Goal: Task Accomplishment & Management: Use online tool/utility

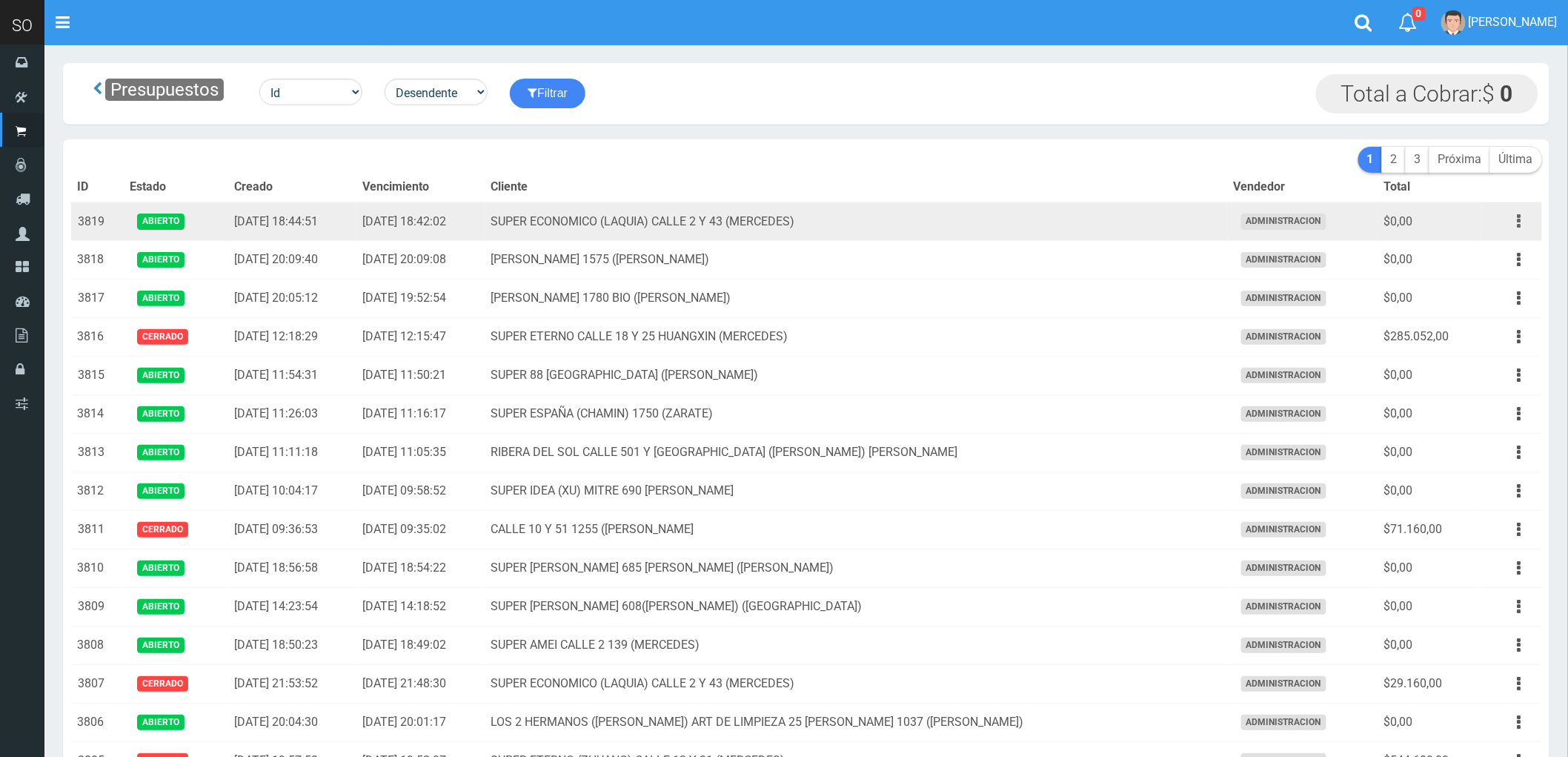
click at [1519, 220] on icon "button" at bounding box center [1519, 221] width 4 height 26
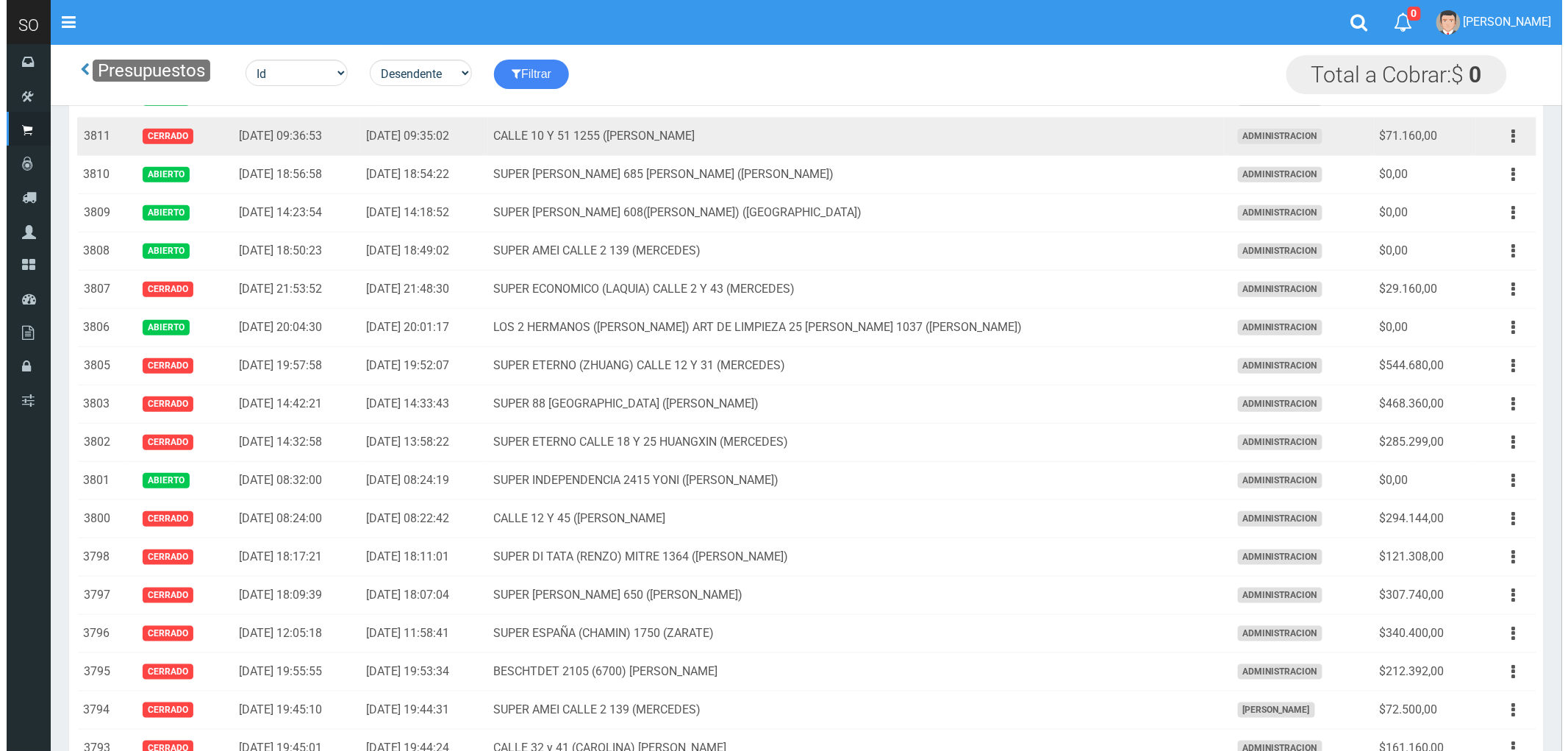
scroll to position [326, 0]
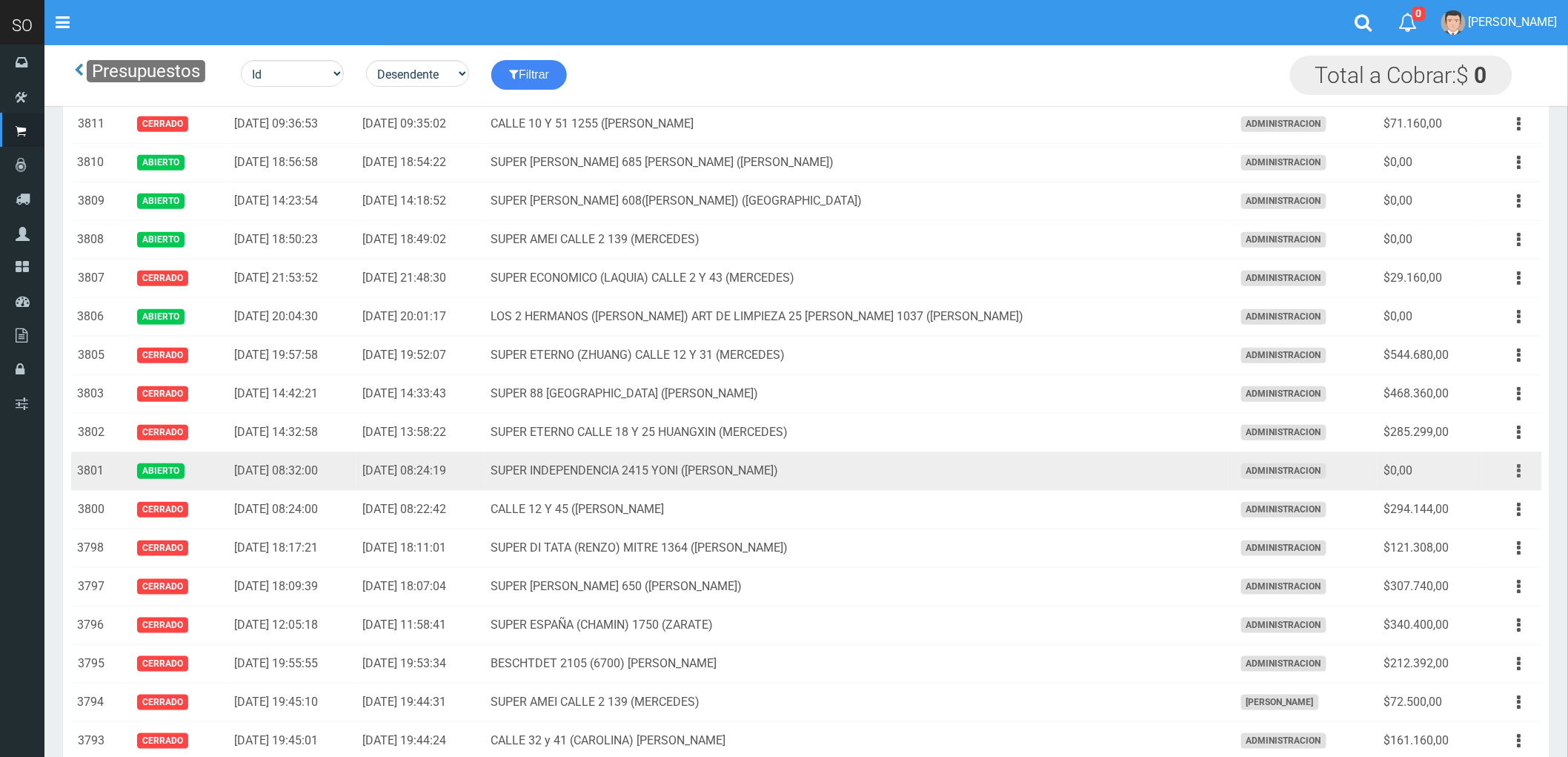
click at [1520, 478] on icon "button" at bounding box center [1519, 471] width 4 height 26
click at [1469, 580] on link "Eliminar" at bounding box center [1477, 583] width 117 height 32
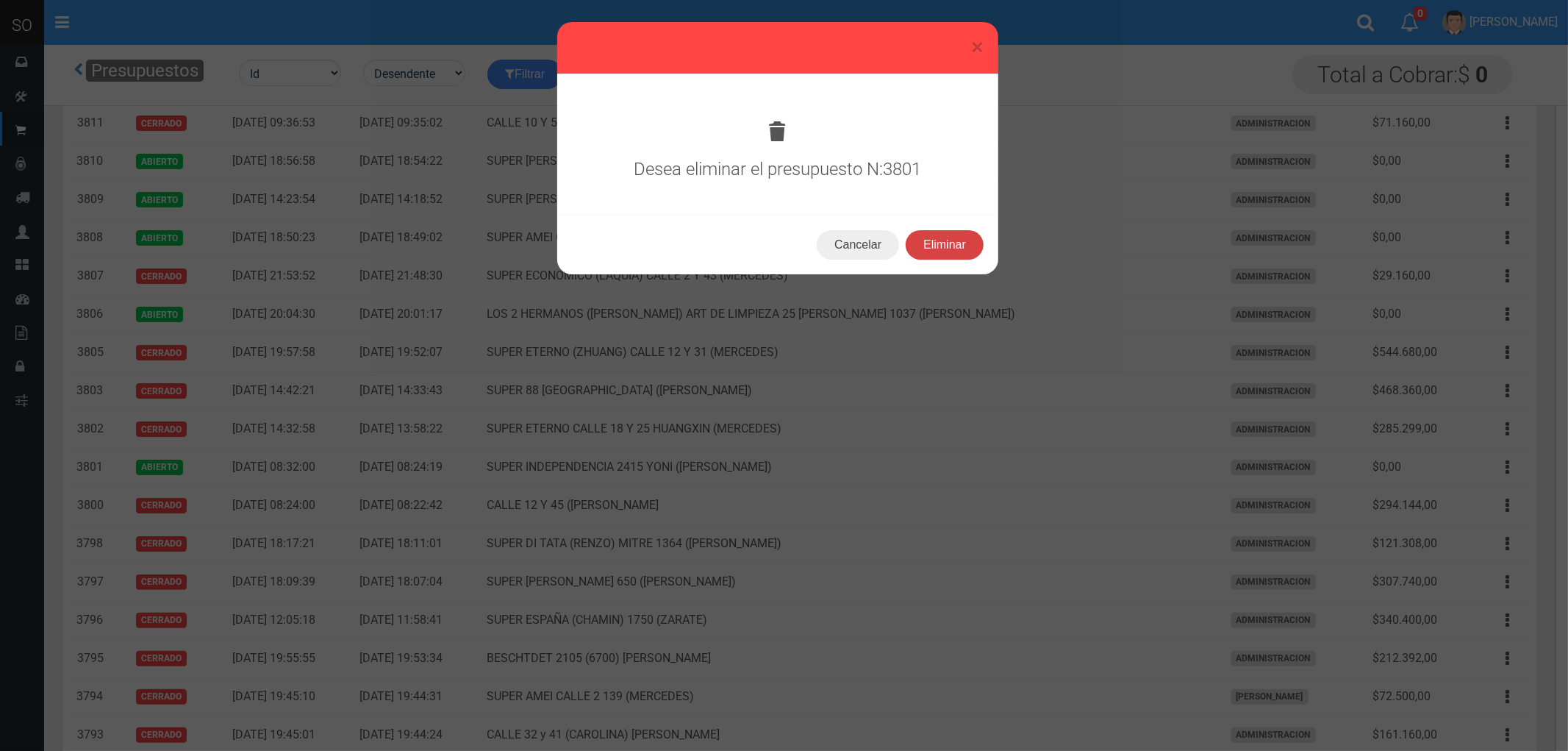
click at [943, 244] on button "Eliminar" at bounding box center [944, 245] width 78 height 30
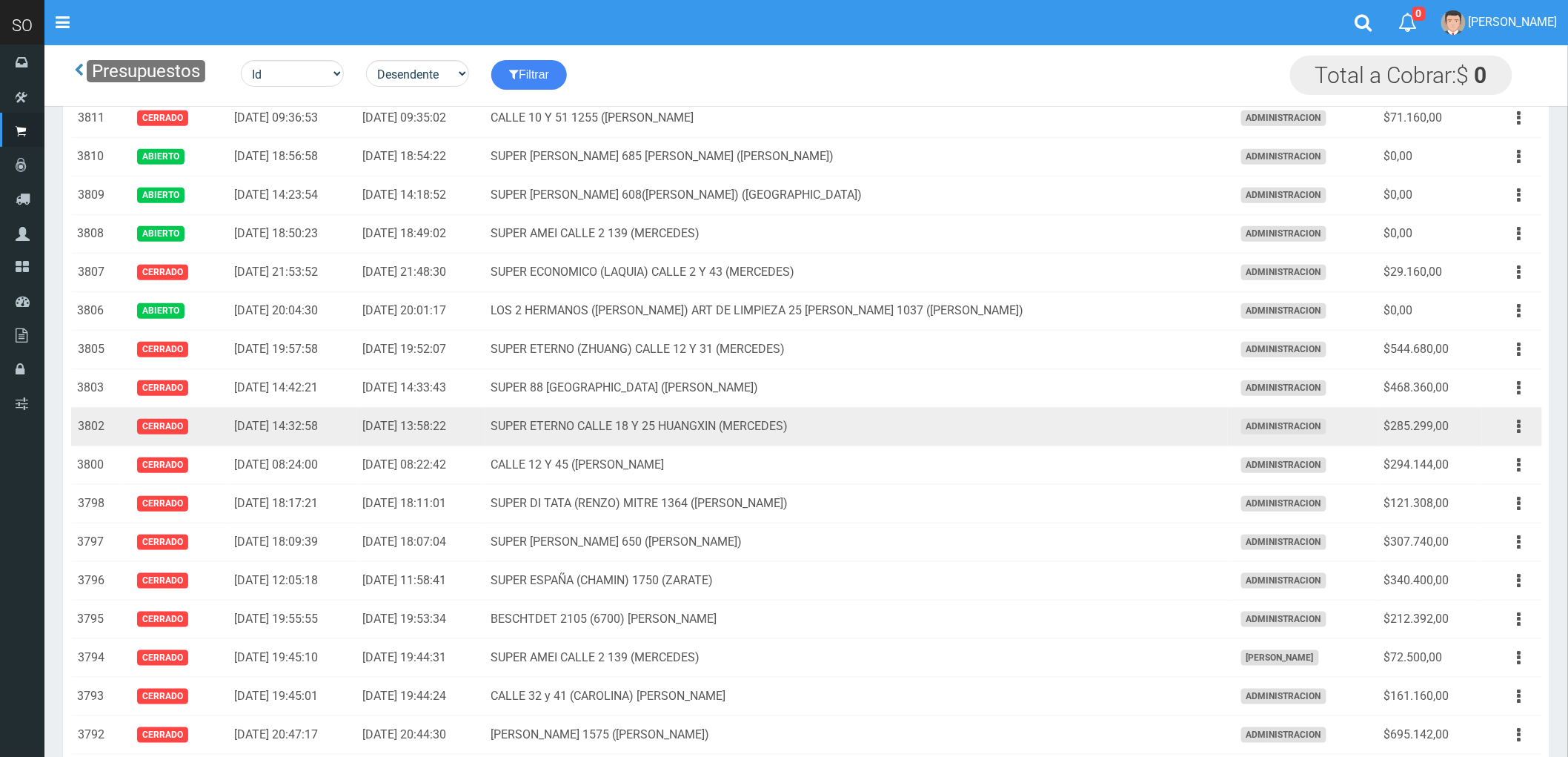
scroll to position [329, 0]
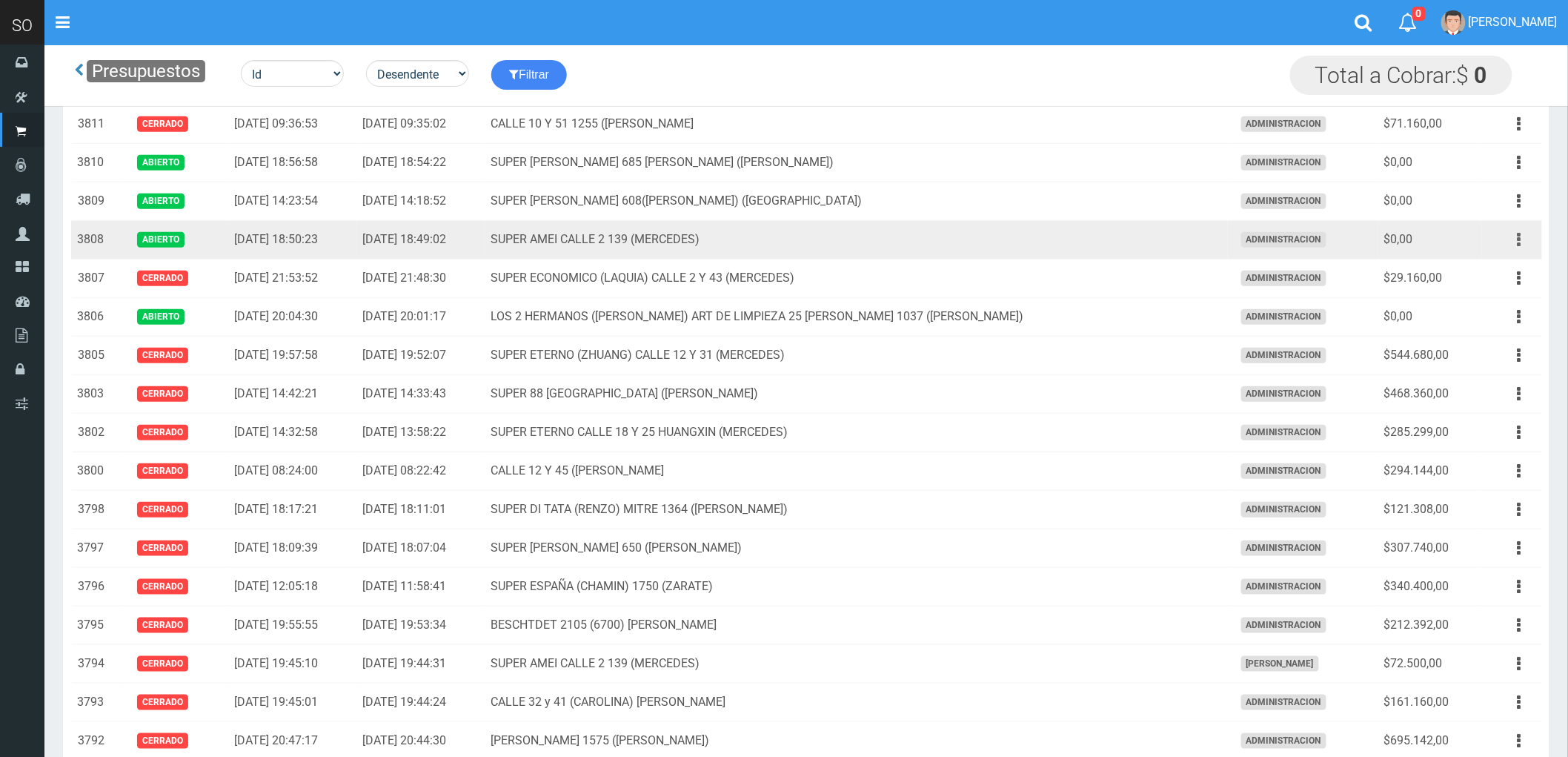
click at [1518, 243] on icon "button" at bounding box center [1519, 240] width 4 height 26
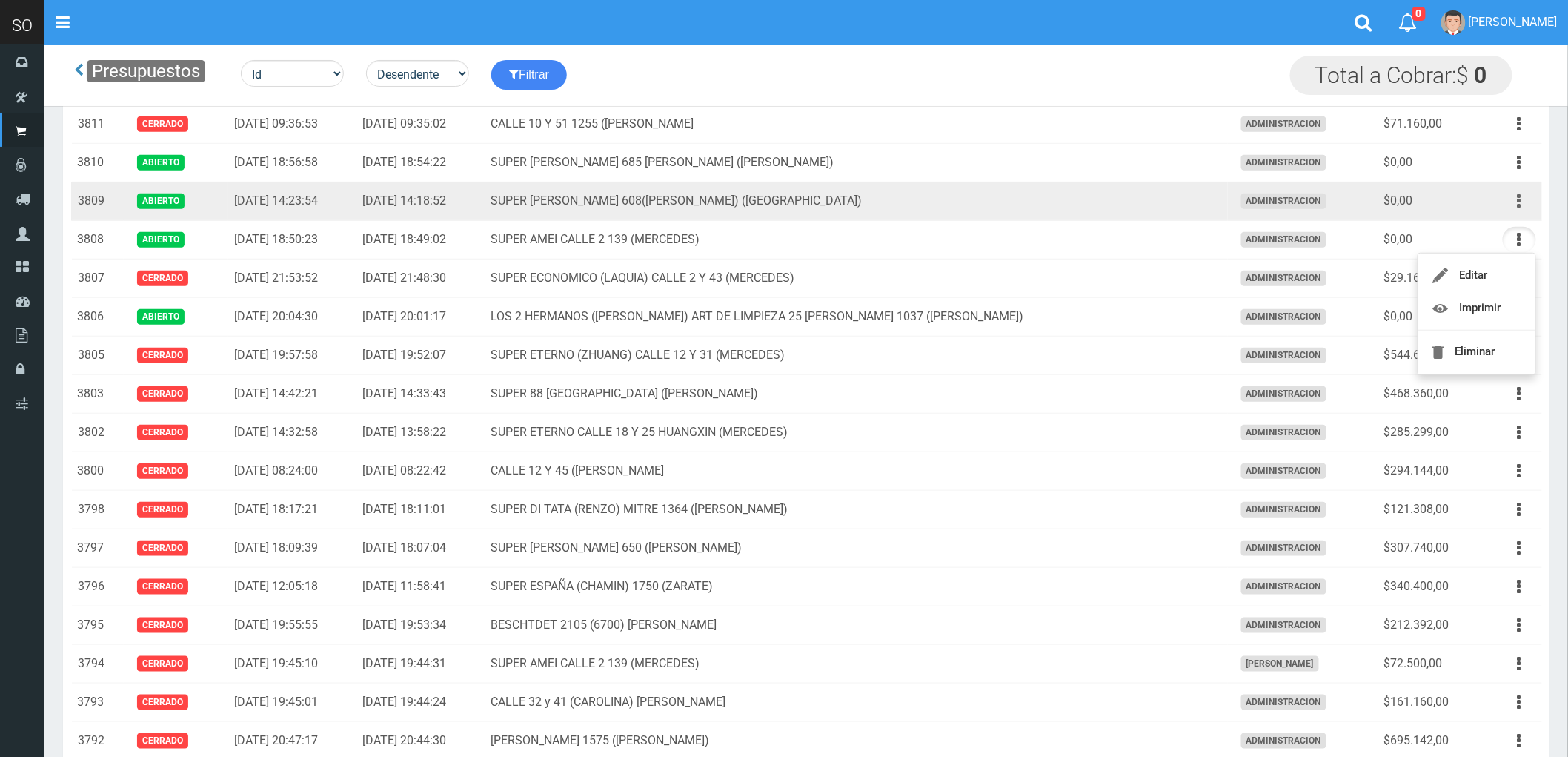
click at [1518, 201] on icon "button" at bounding box center [1519, 201] width 4 height 26
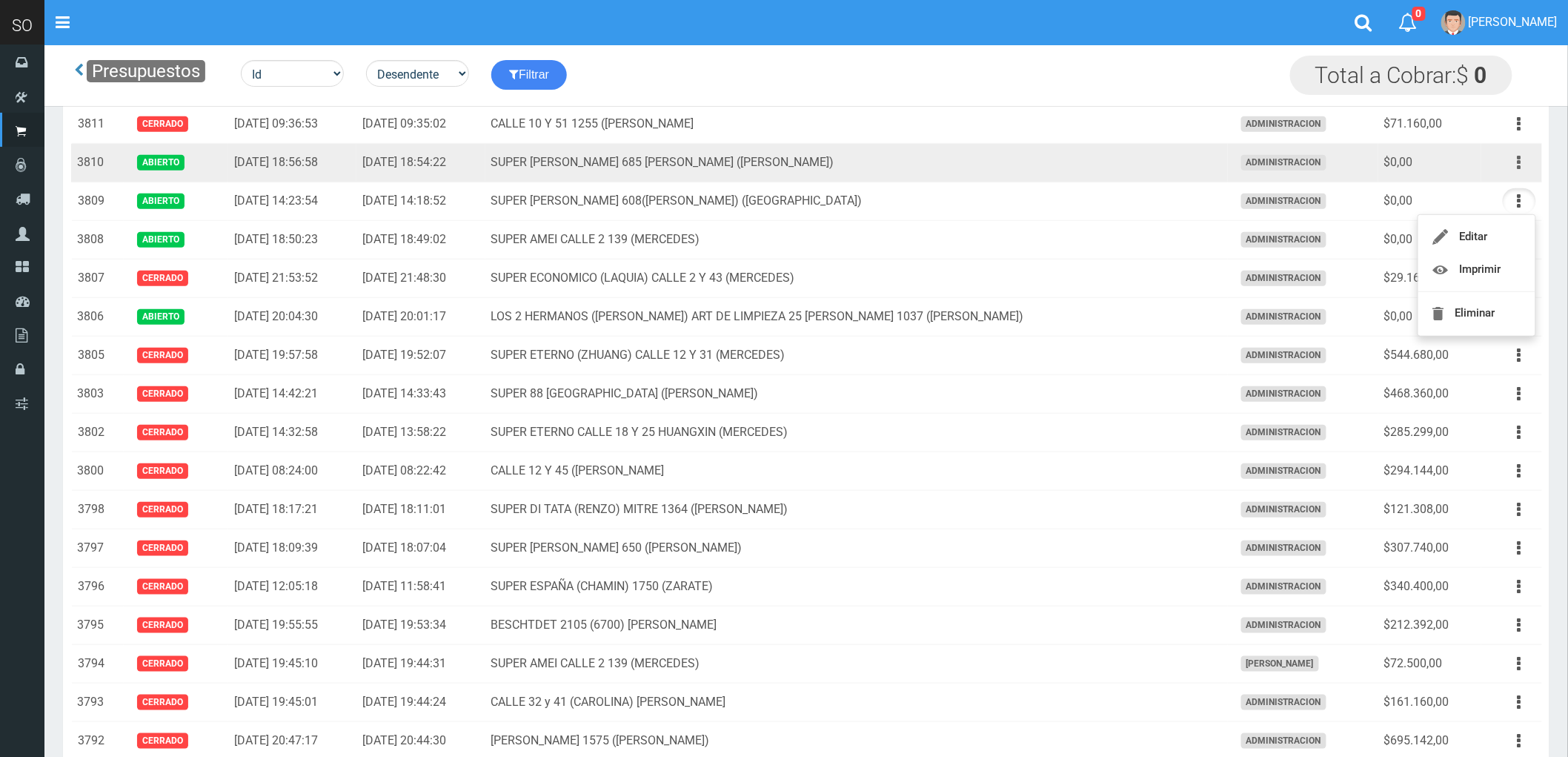
click at [1518, 161] on icon "button" at bounding box center [1519, 162] width 4 height 26
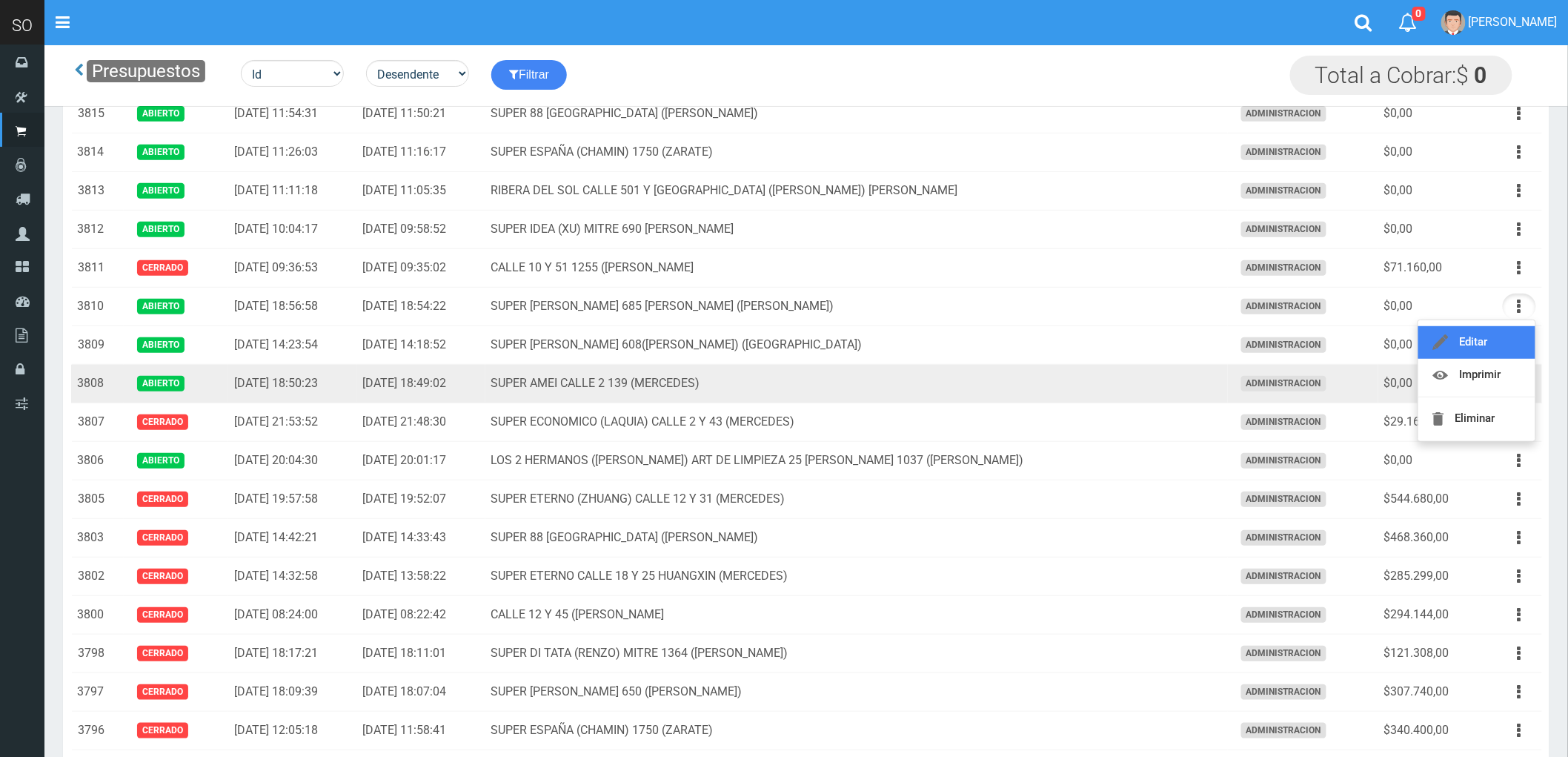
scroll to position [165, 0]
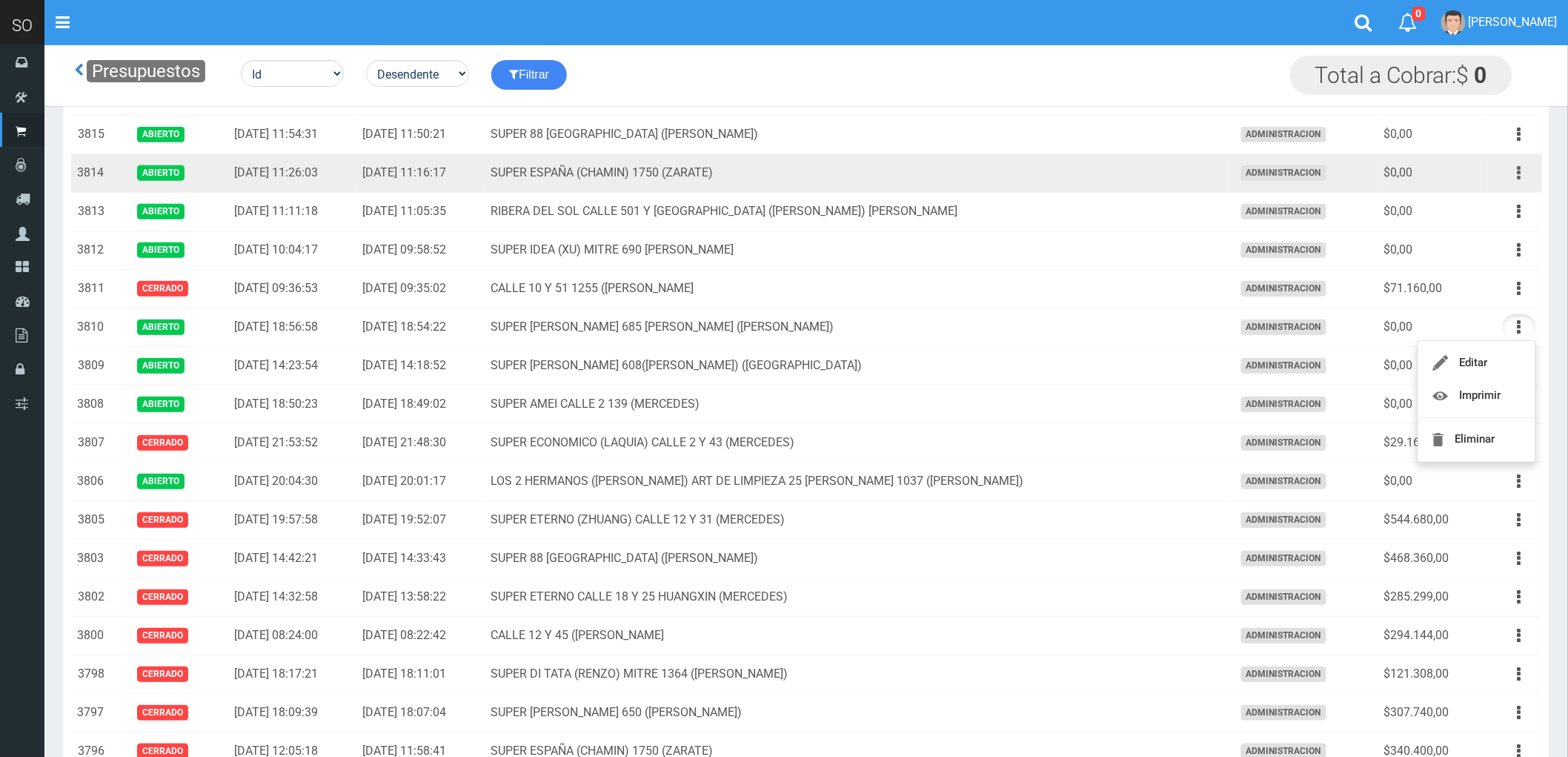
click at [1518, 172] on icon "button" at bounding box center [1519, 173] width 4 height 26
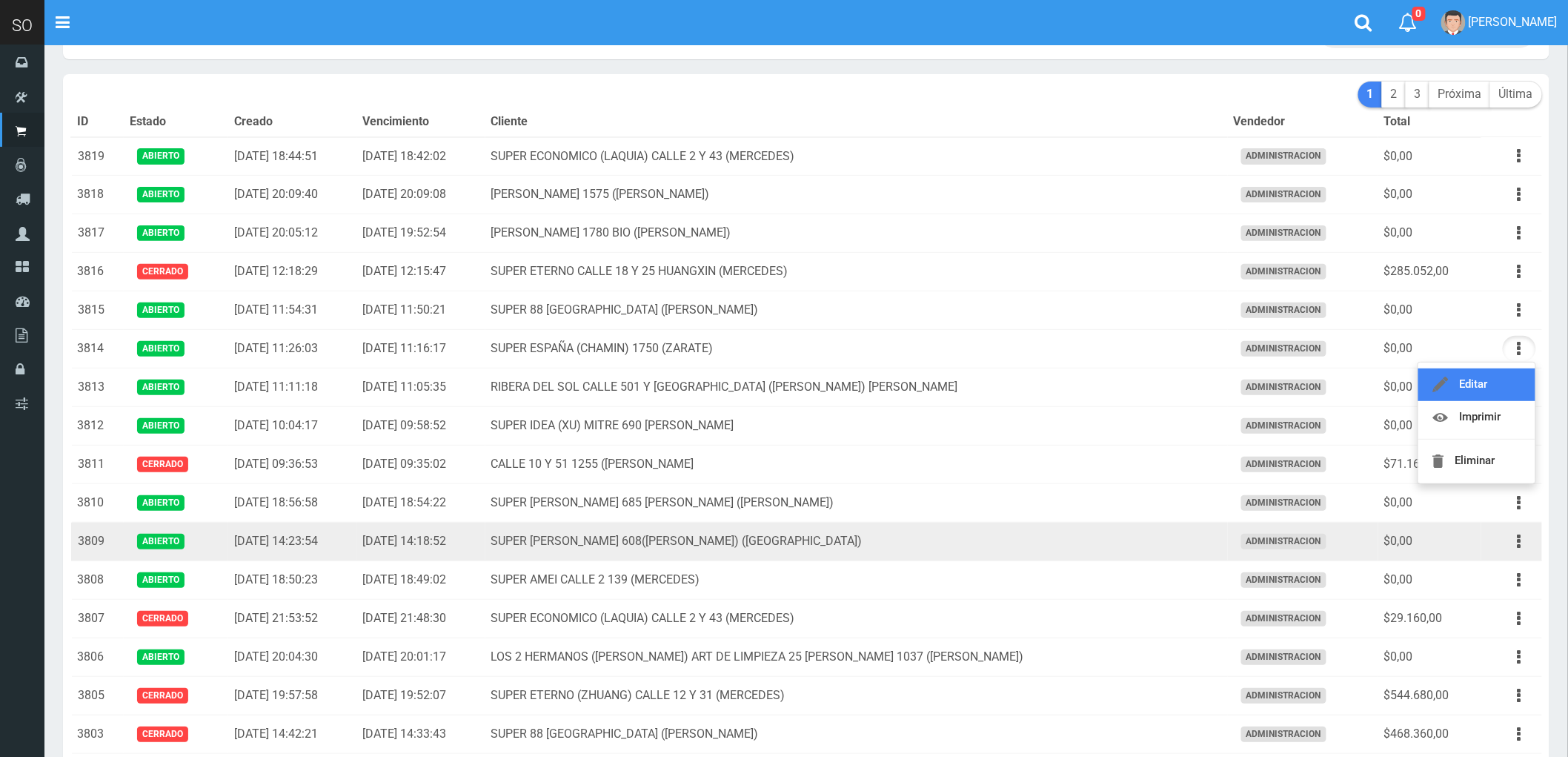
scroll to position [0, 0]
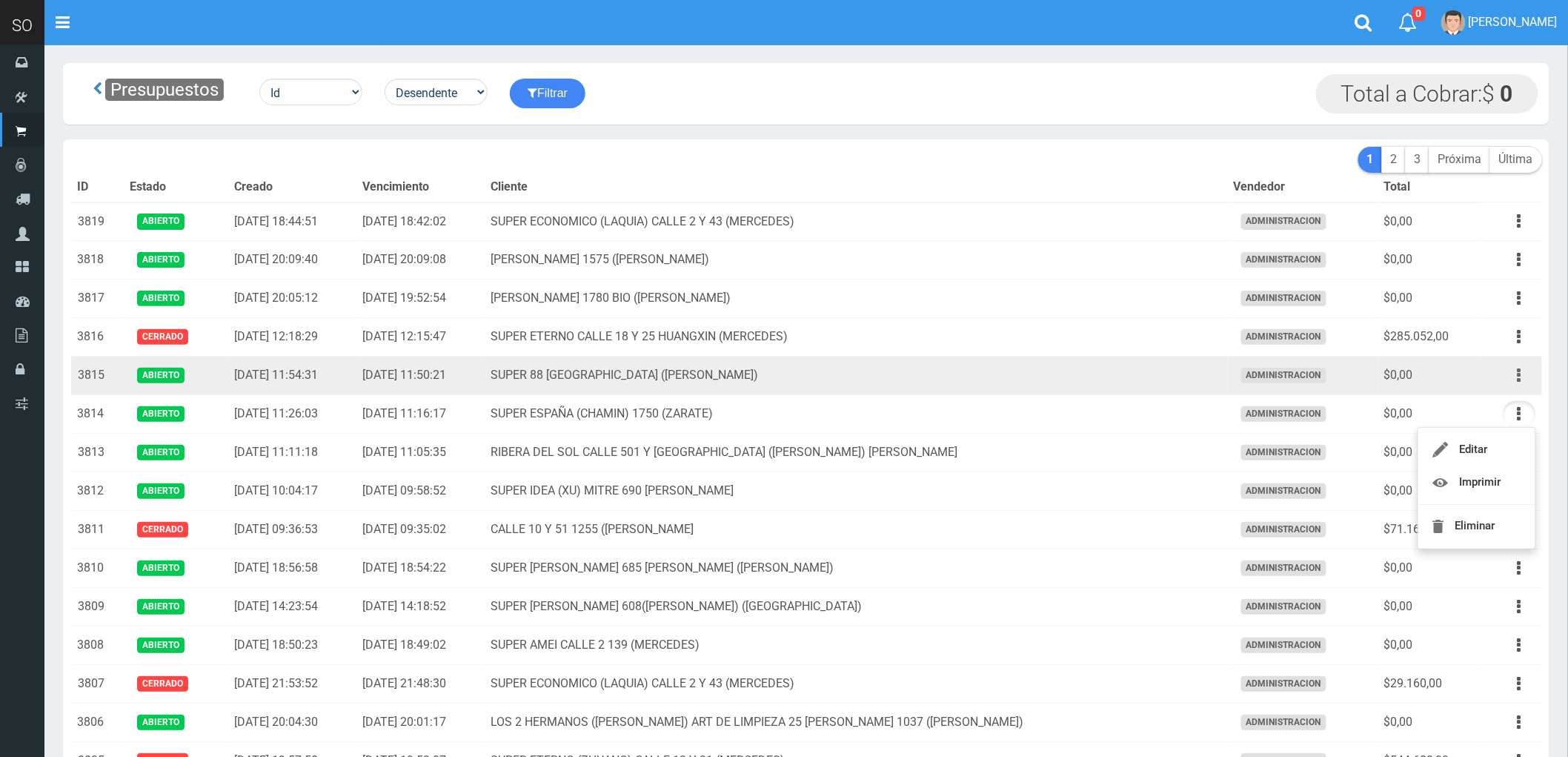
click at [1520, 376] on icon "button" at bounding box center [1519, 375] width 4 height 26
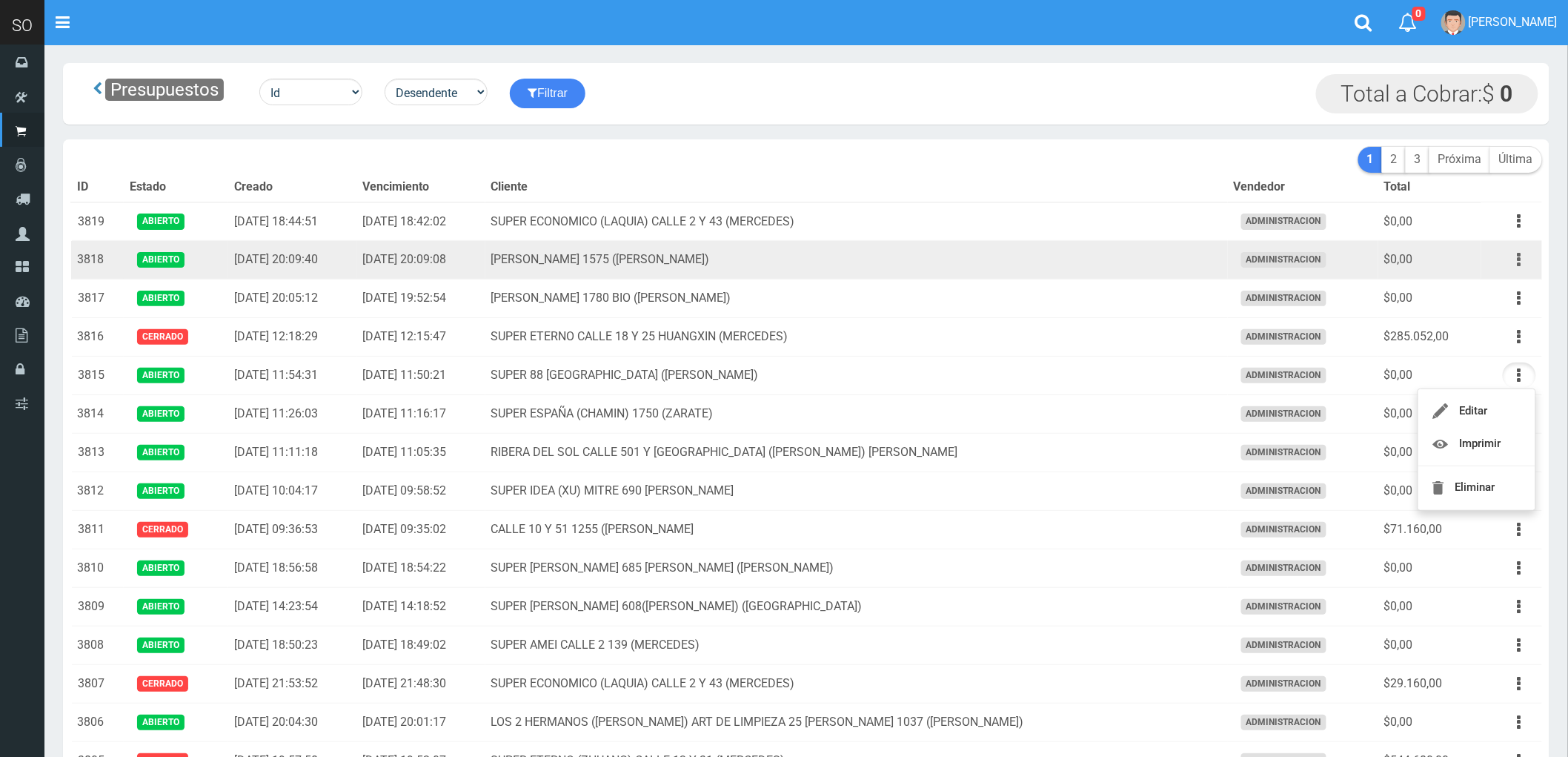
click at [1516, 263] on button "button" at bounding box center [1519, 260] width 33 height 26
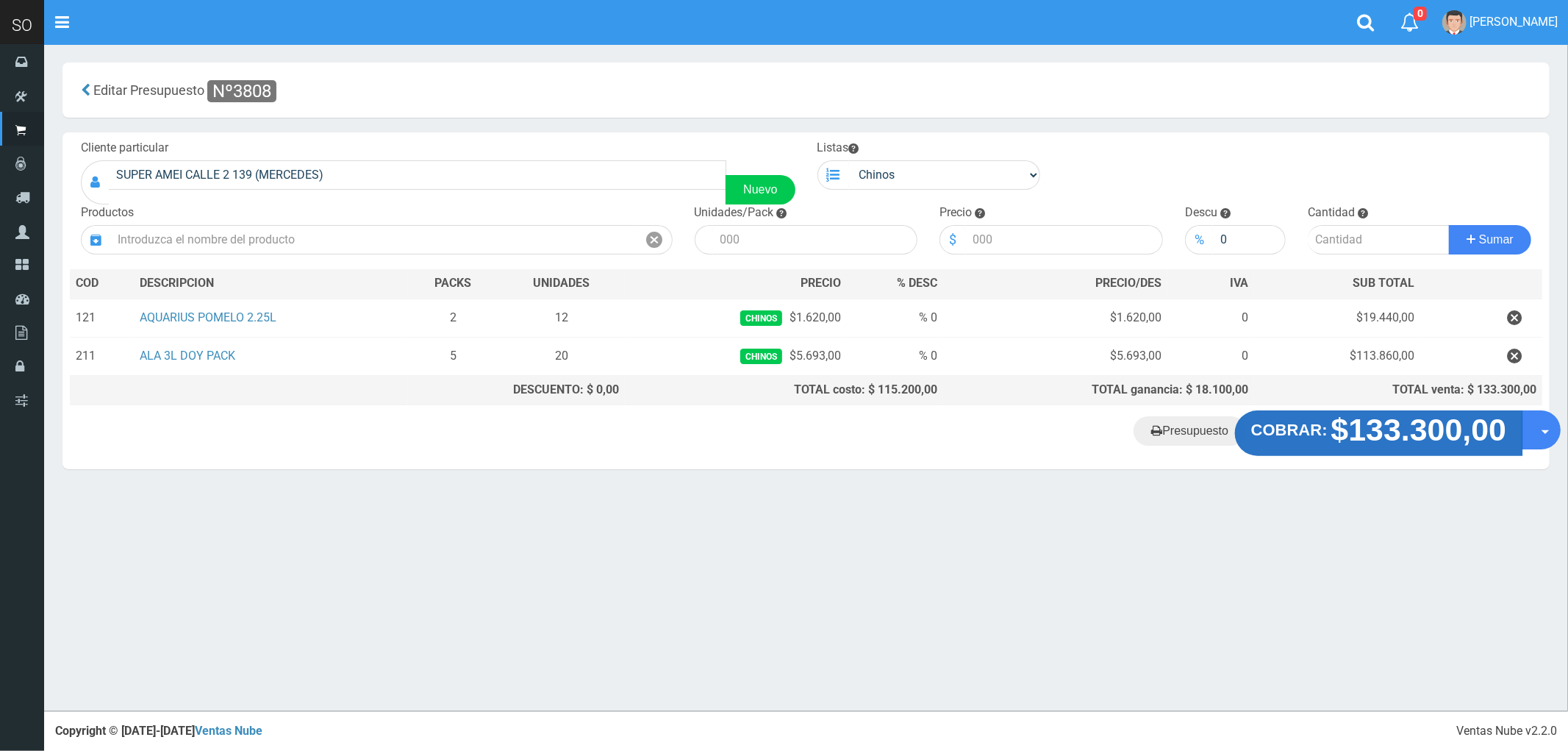
click at [1384, 436] on strong "$133.300,00" at bounding box center [1420, 429] width 176 height 35
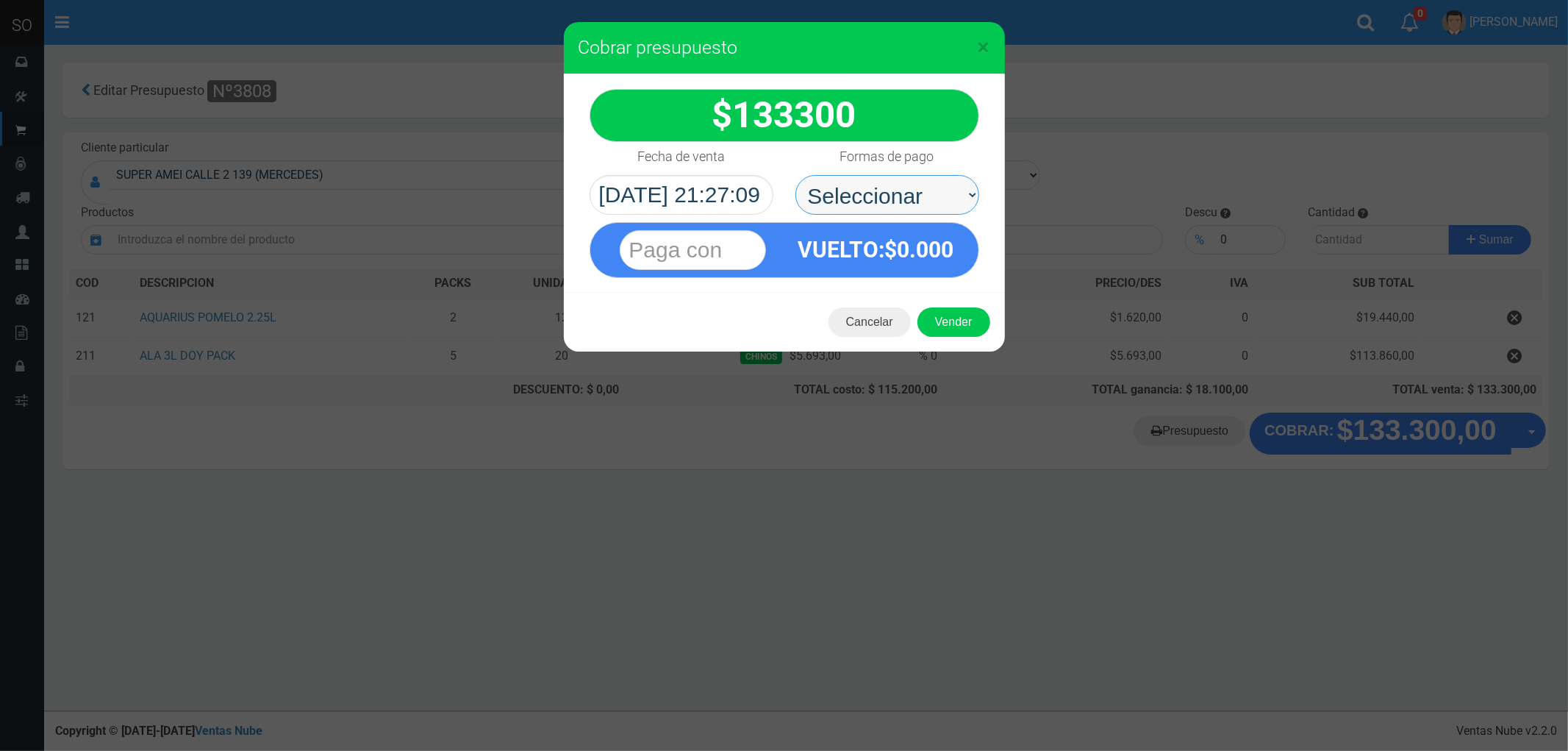
click at [870, 185] on select "Seleccionar Efectivo Tarjeta de Crédito Depósito Débito" at bounding box center [887, 194] width 184 height 39
select select "Efectivo"
click at [795, 175] on select "Seleccionar Efectivo Tarjeta de Crédito Depósito Débito" at bounding box center [887, 194] width 184 height 39
click at [946, 315] on button "Vender" at bounding box center [954, 322] width 73 height 30
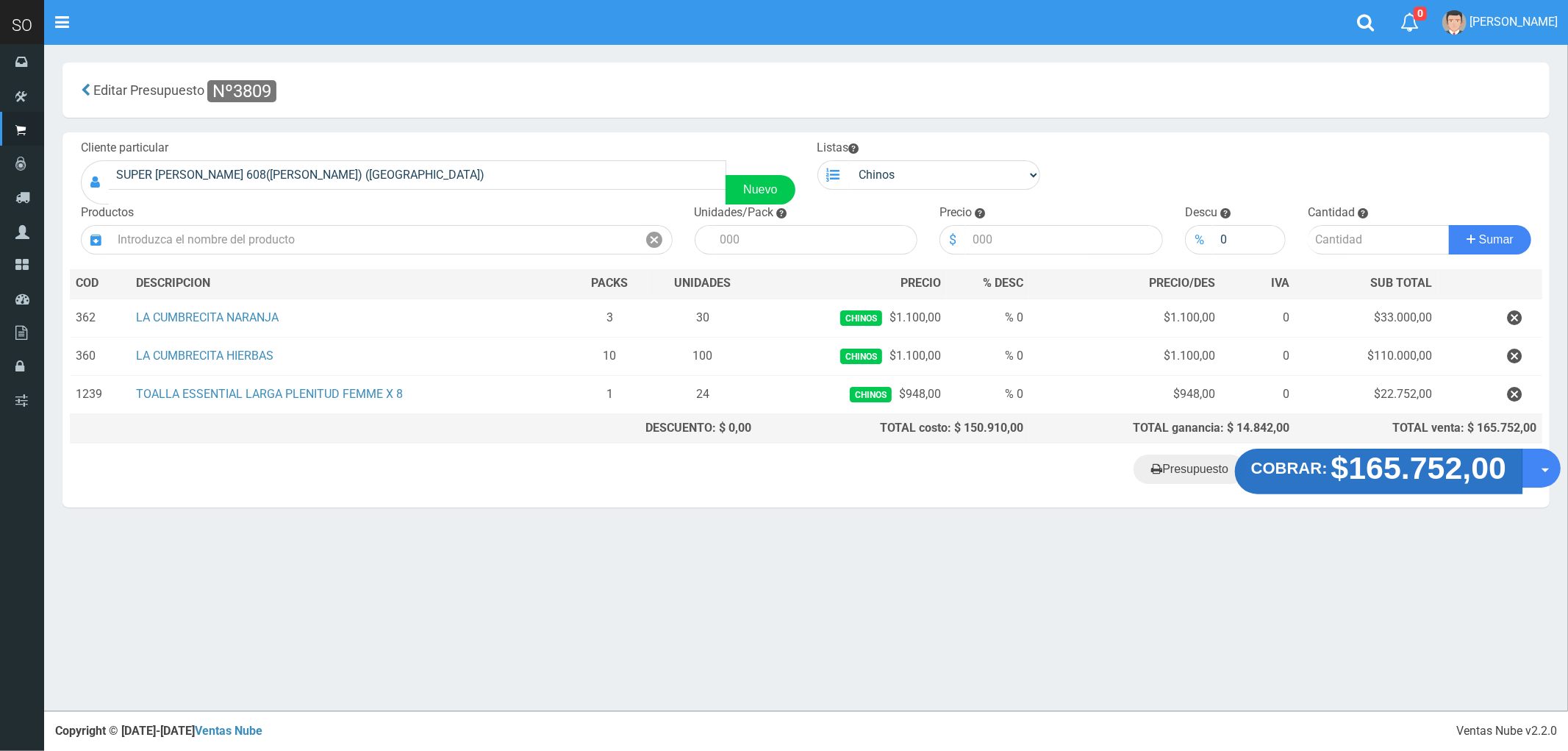
click at [1416, 485] on strong "$165.752,00" at bounding box center [1420, 467] width 176 height 35
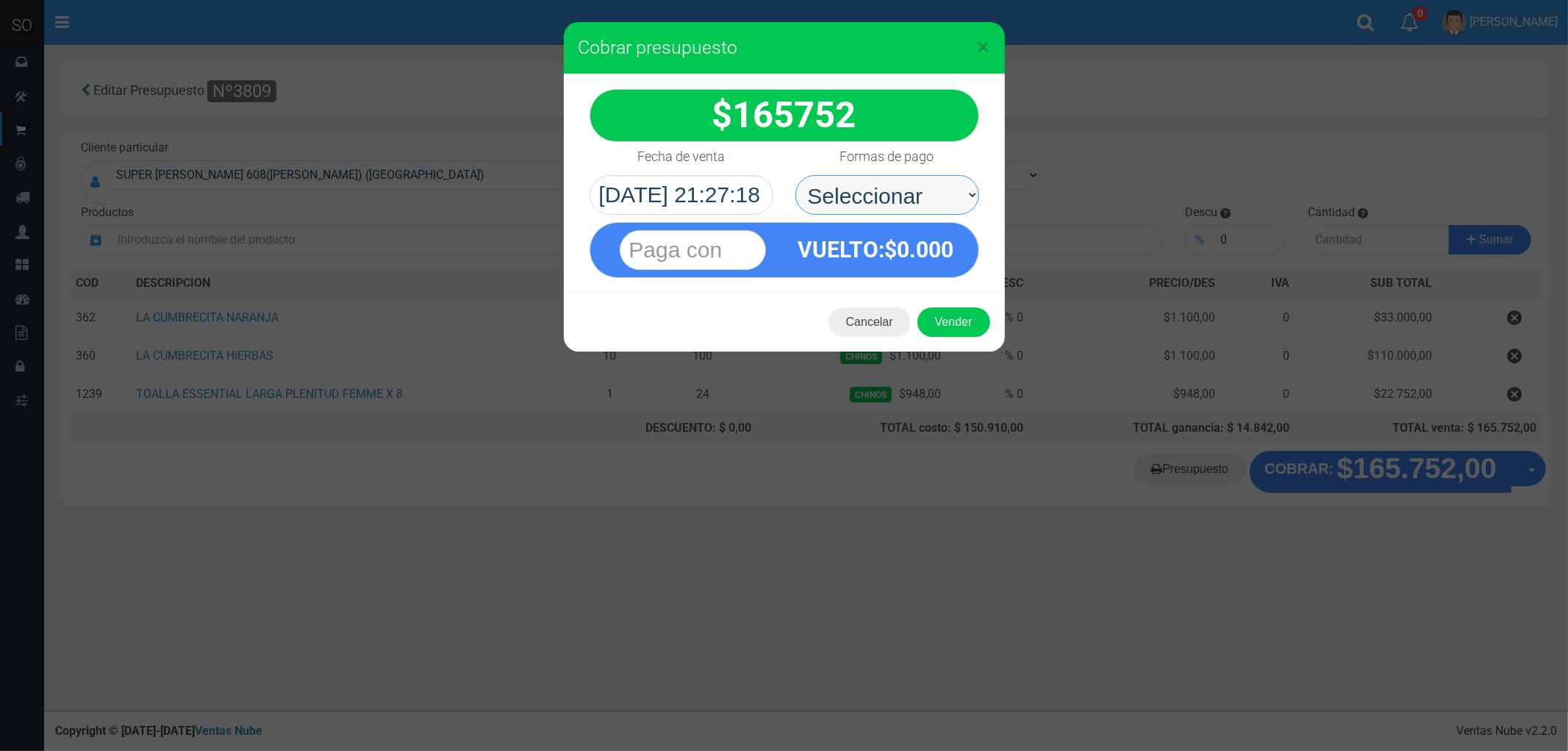
click at [861, 193] on select "Seleccionar Efectivo Tarjeta de Crédito Depósito Débito" at bounding box center [887, 194] width 184 height 39
select select "Efectivo"
click at [795, 175] on select "Seleccionar Efectivo Tarjeta de Crédito Depósito Débito" at bounding box center [887, 194] width 184 height 39
click at [954, 319] on button "Vender" at bounding box center [954, 322] width 73 height 30
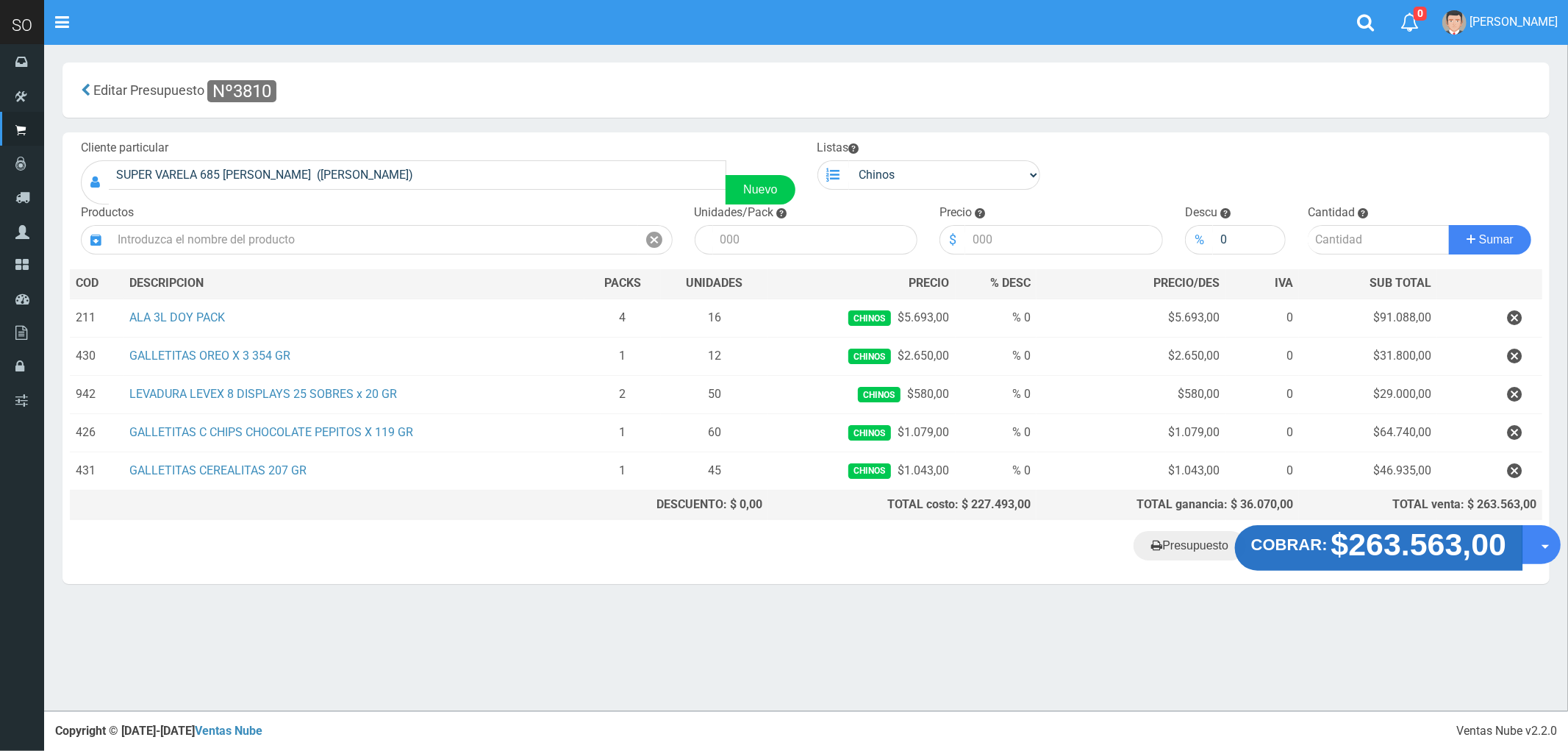
click at [1416, 557] on strong "$263.563,00" at bounding box center [1420, 544] width 176 height 35
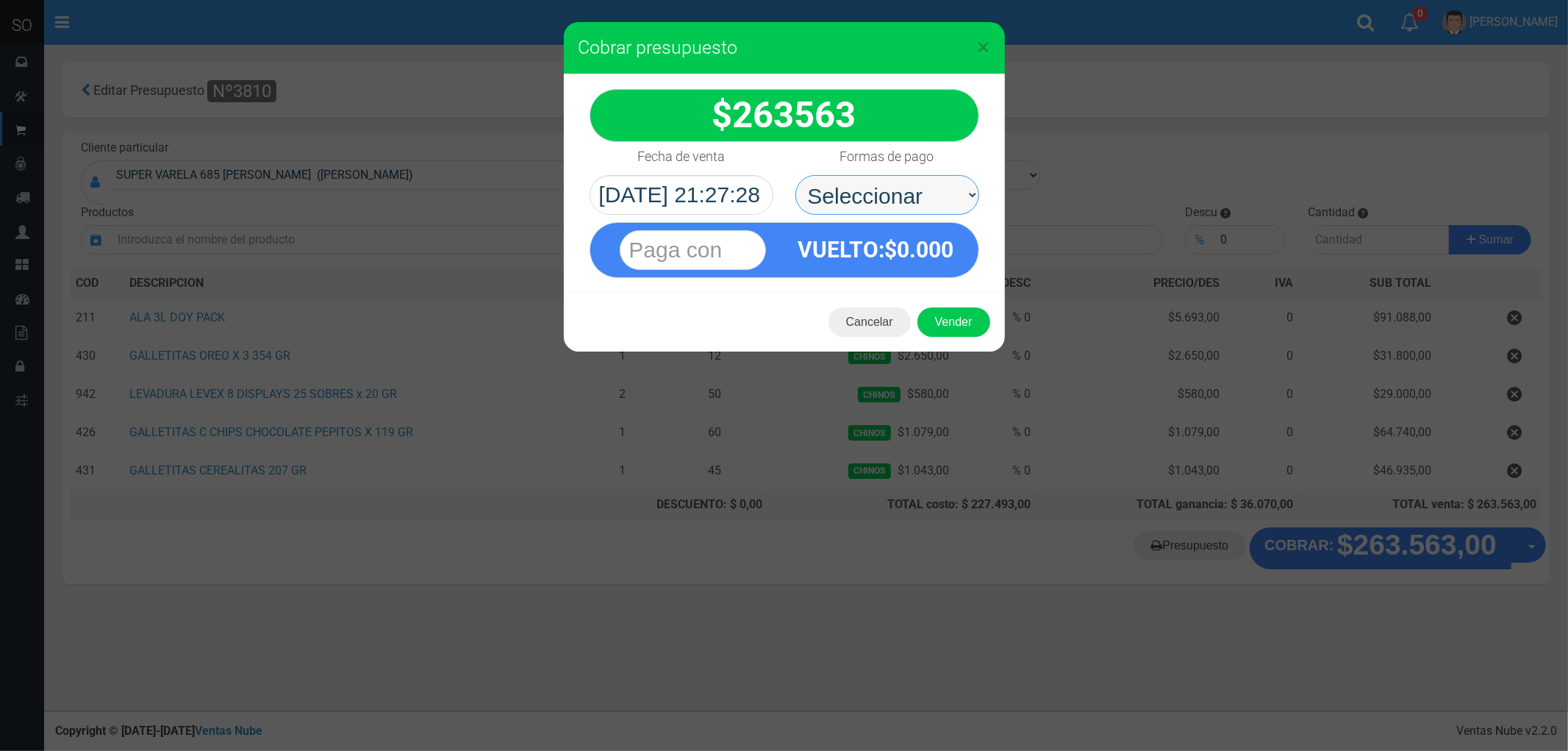
click at [841, 196] on select "Seleccionar Efectivo Tarjeta de Crédito Depósito Débito" at bounding box center [887, 194] width 184 height 39
select select "Efectivo"
click at [795, 175] on select "Seleccionar Efectivo Tarjeta de Crédito Depósito Débito" at bounding box center [887, 194] width 184 height 39
click at [951, 321] on button "Vender" at bounding box center [954, 322] width 73 height 30
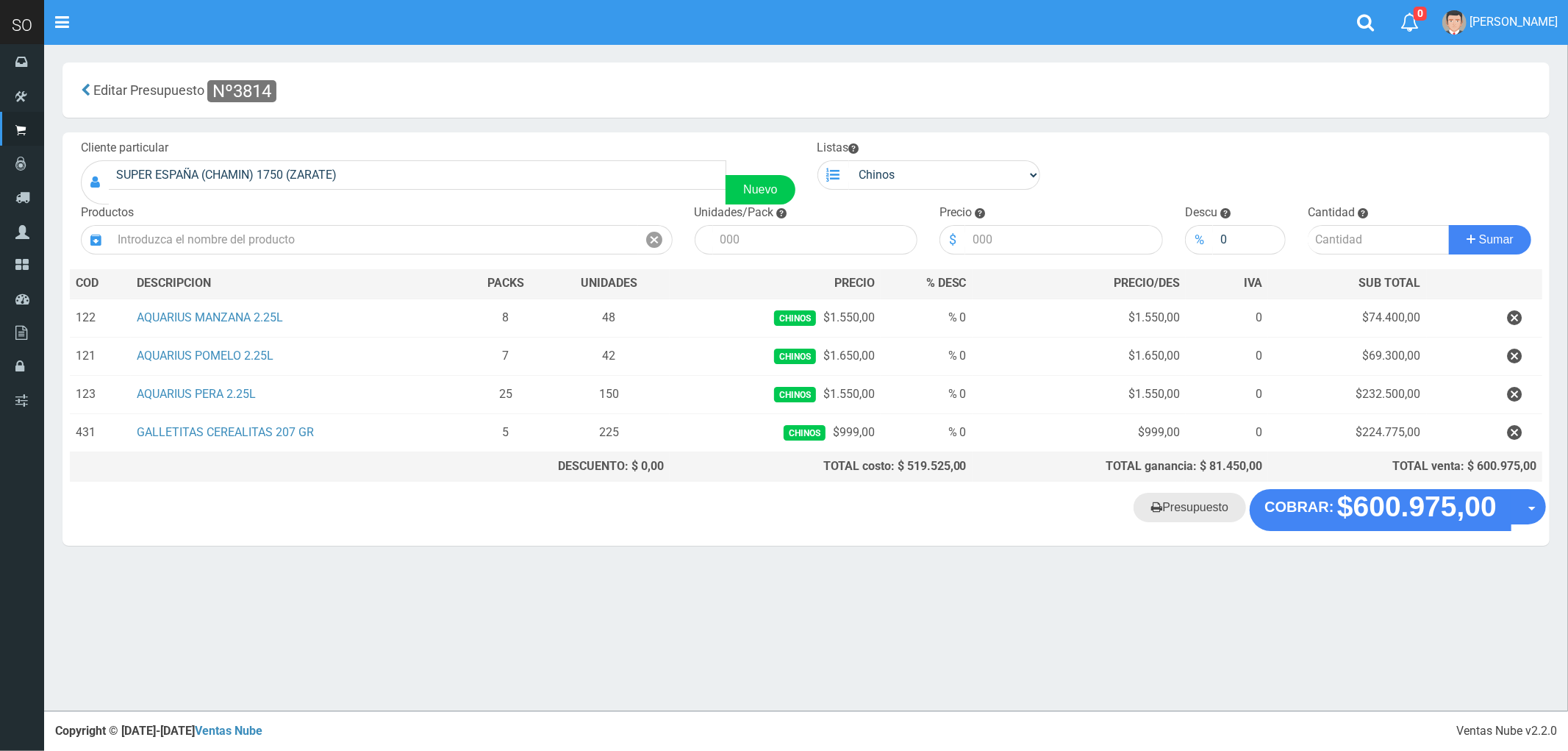
click at [1194, 510] on link "Presupuesto" at bounding box center [1190, 507] width 113 height 30
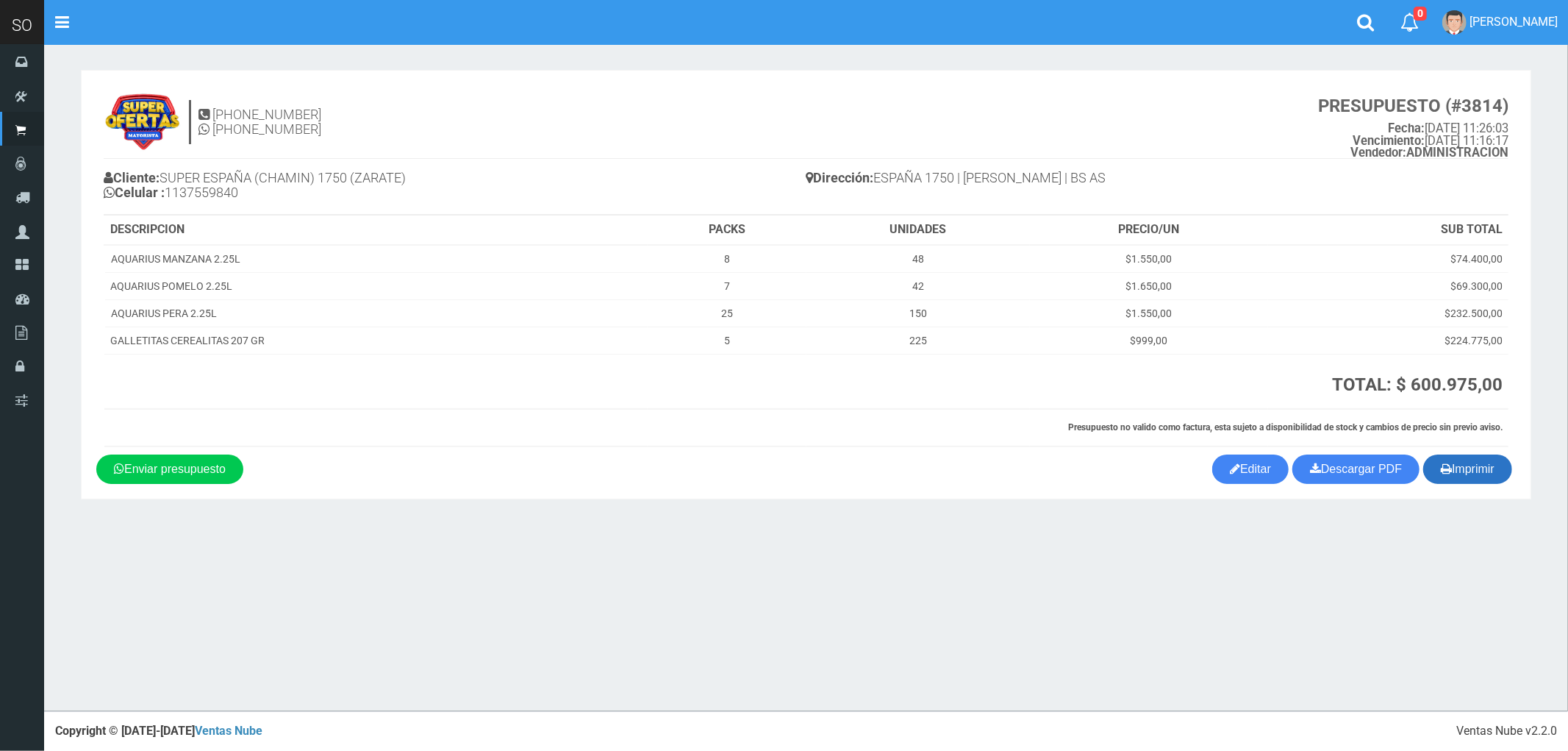
drag, startPoint x: 1467, startPoint y: 475, endPoint x: 1491, endPoint y: 465, distance: 26.0
click at [1467, 475] on button "Imprimir" at bounding box center [1468, 469] width 89 height 30
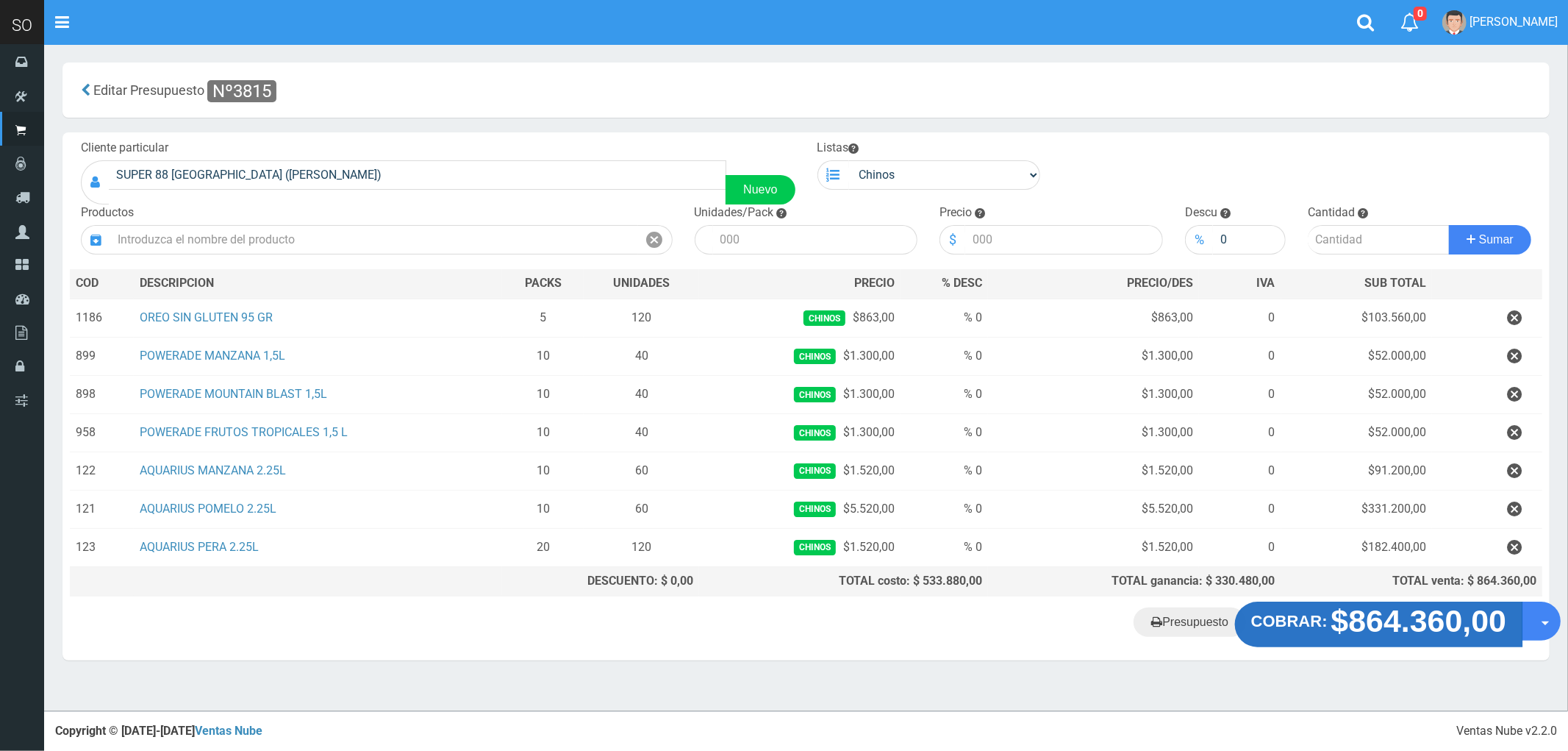
click at [1363, 623] on strong "$864.360,00" at bounding box center [1420, 620] width 176 height 35
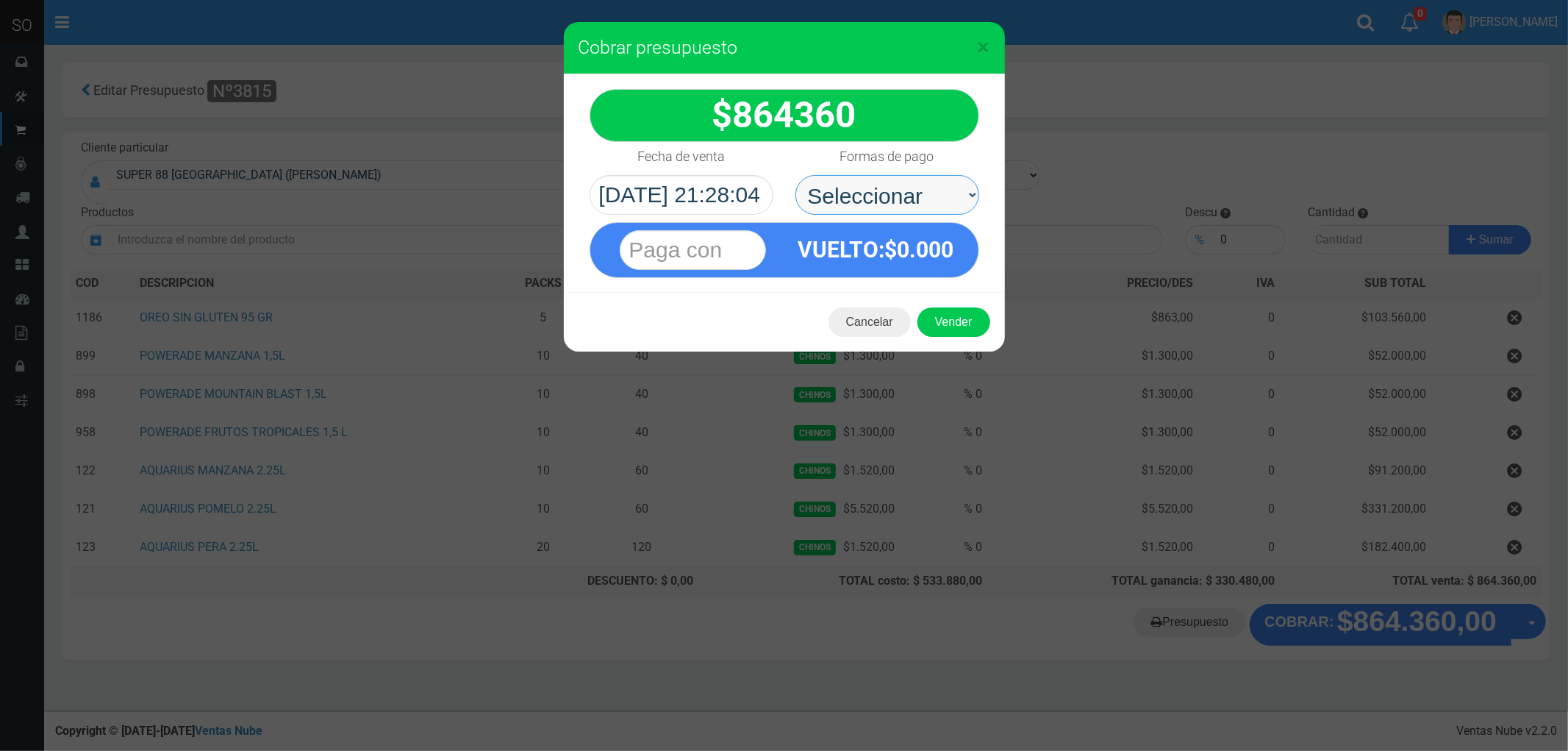
click at [825, 191] on select "Seleccionar Efectivo Tarjeta de Crédito Depósito Débito" at bounding box center [887, 194] width 184 height 39
select select "Efectivo"
click at [795, 175] on select "Seleccionar Efectivo Tarjeta de Crédito Depósito Débito" at bounding box center [887, 194] width 184 height 39
click at [942, 304] on div "Cancelar Vender" at bounding box center [785, 322] width 442 height 59
click at [947, 317] on button "Vender" at bounding box center [954, 322] width 73 height 30
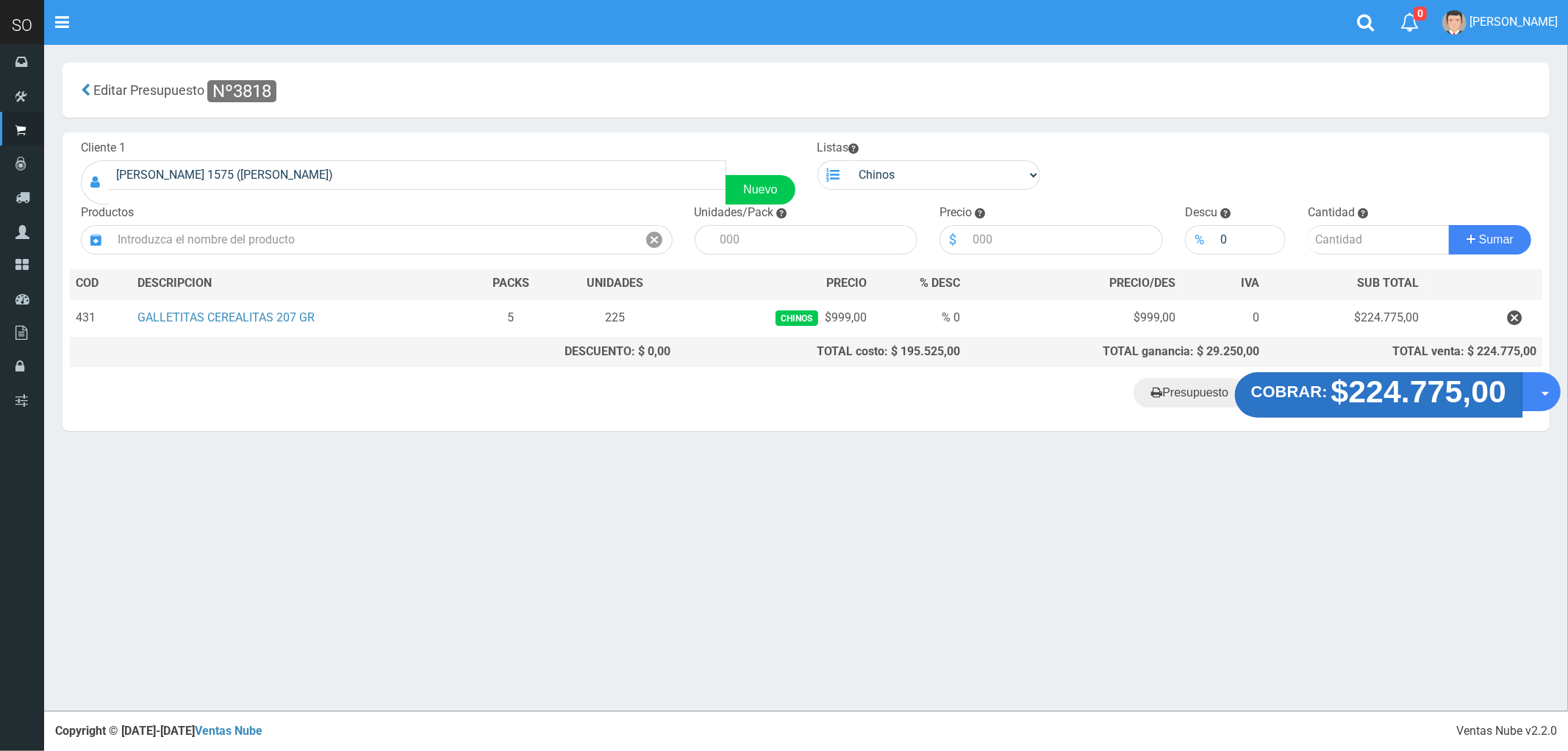
click at [1363, 405] on strong "$224.775,00" at bounding box center [1420, 391] width 176 height 35
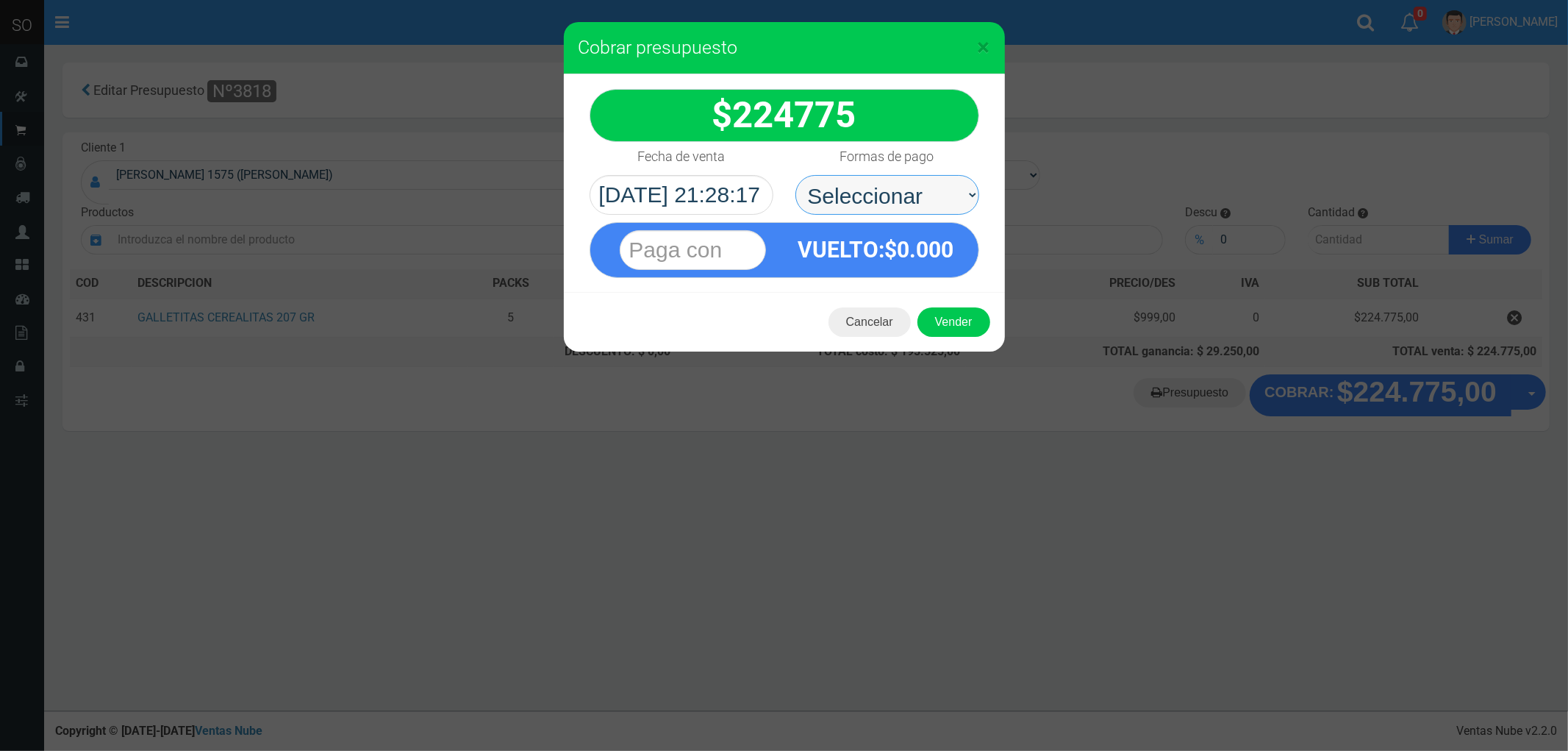
click at [868, 189] on select "Seleccionar Efectivo Tarjeta de Crédito Depósito Débito" at bounding box center [887, 194] width 184 height 39
select select "Efectivo"
click at [795, 175] on select "Seleccionar Efectivo Tarjeta de Crédito Depósito Débito" at bounding box center [887, 194] width 184 height 39
click at [954, 316] on button "Vender" at bounding box center [954, 322] width 73 height 30
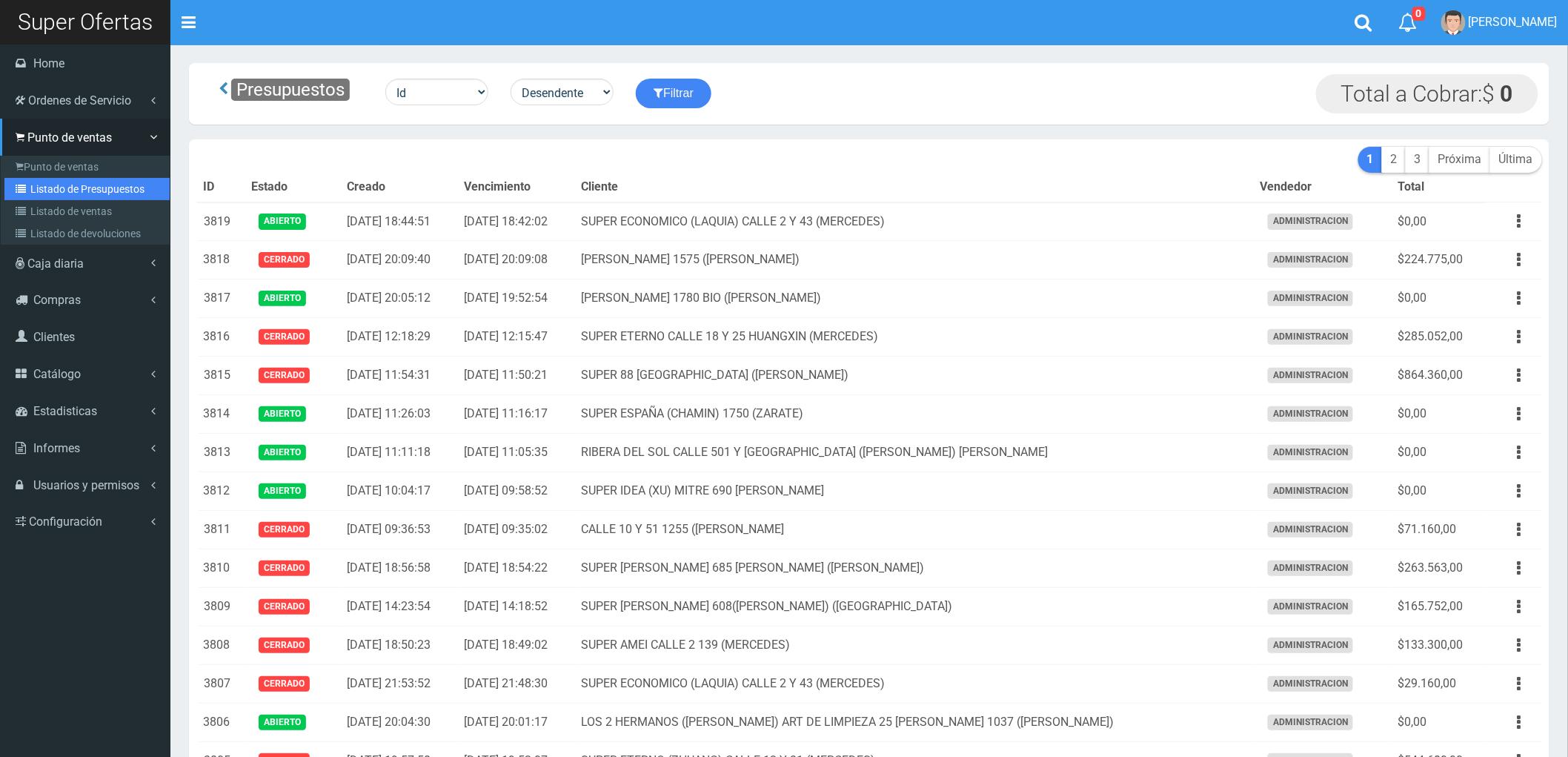
click at [63, 192] on link "Listado de Presupuestos" at bounding box center [86, 188] width 165 height 22
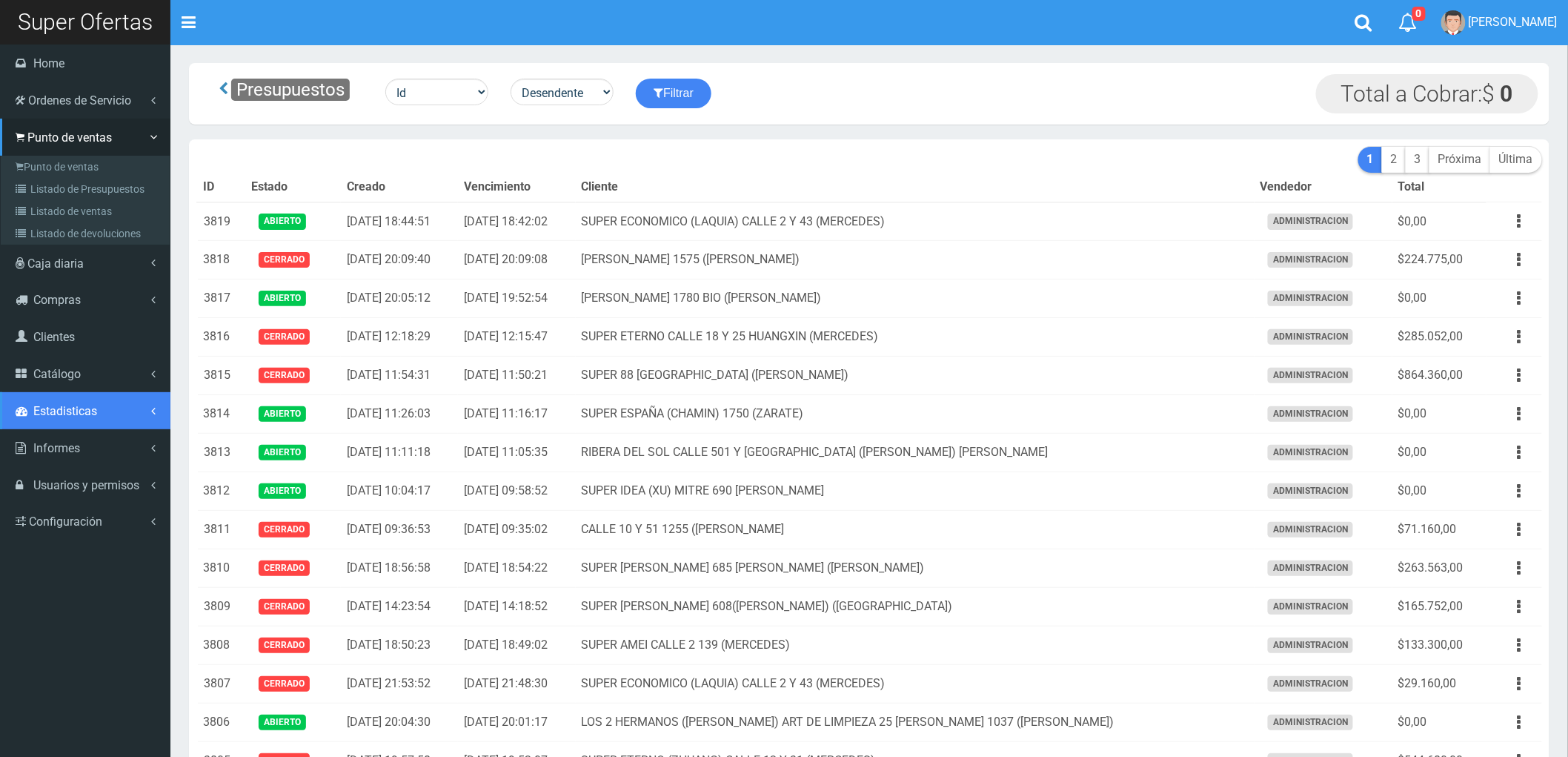
click at [63, 400] on link "Estadisticas" at bounding box center [85, 411] width 171 height 37
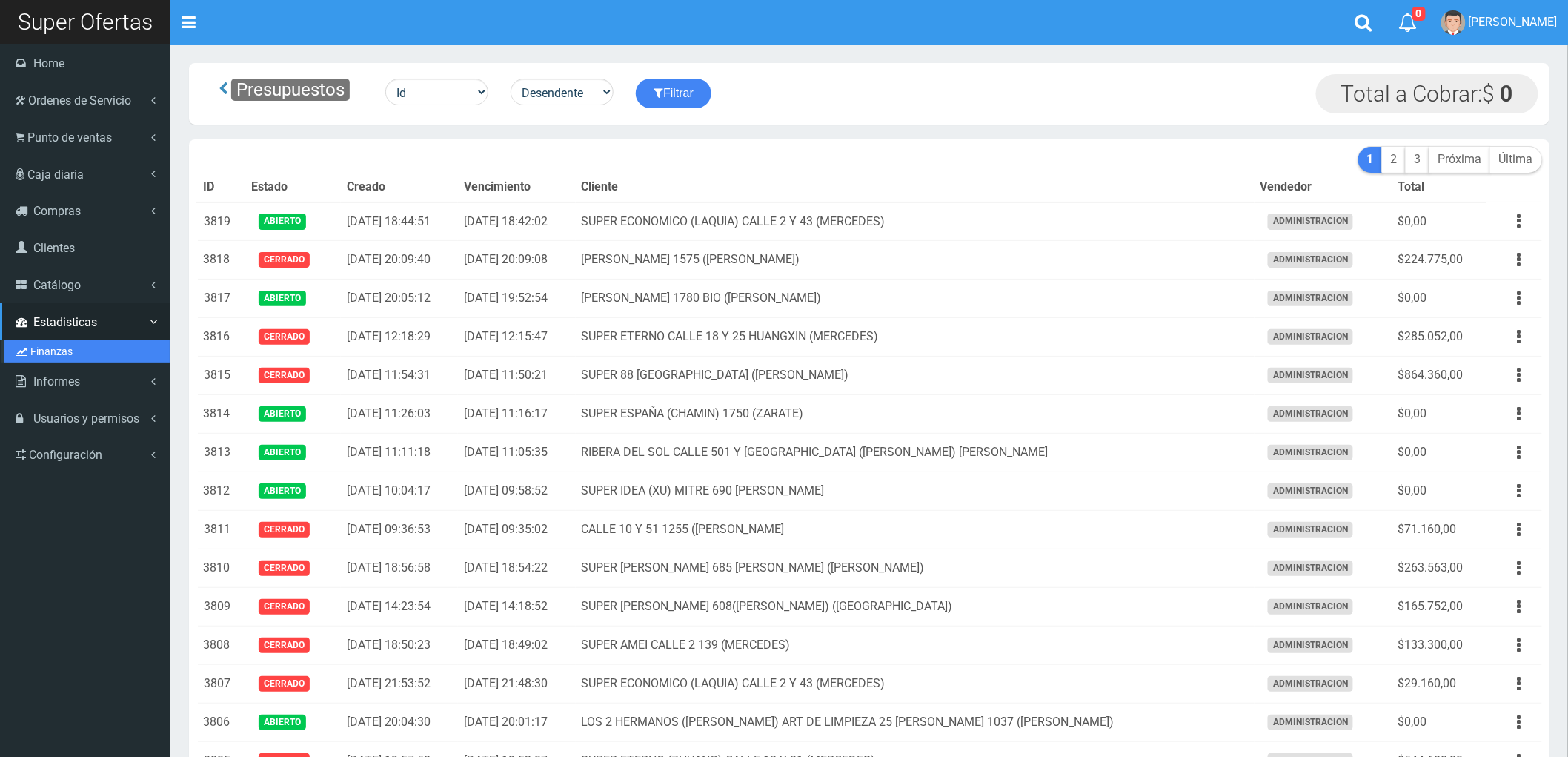
click at [61, 348] on link "Finanzas" at bounding box center [86, 351] width 165 height 22
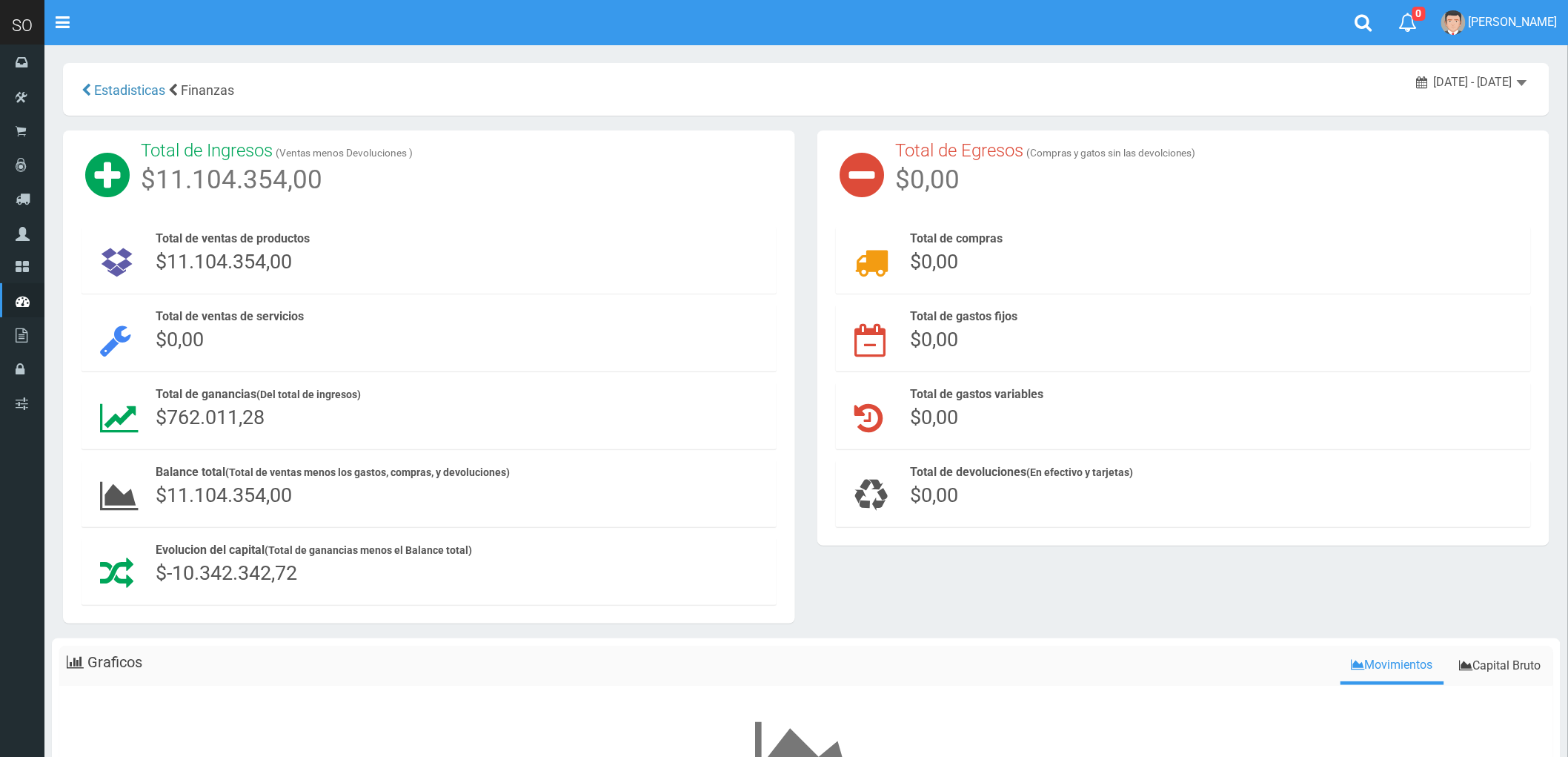
click at [1505, 79] on span "[DATE] - [DATE]" at bounding box center [1473, 81] width 79 height 14
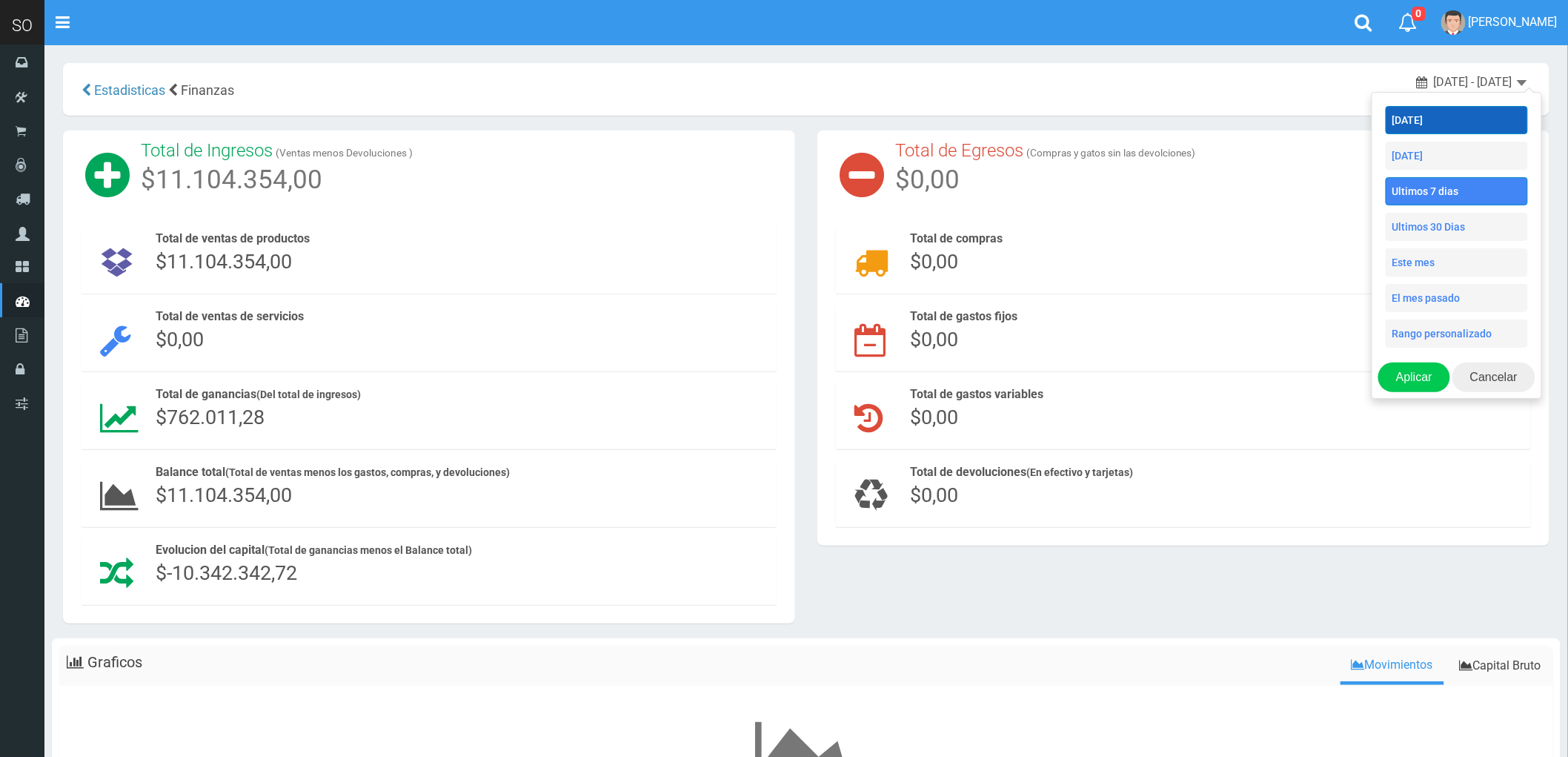
click at [1411, 128] on li "[DATE]" at bounding box center [1456, 119] width 142 height 28
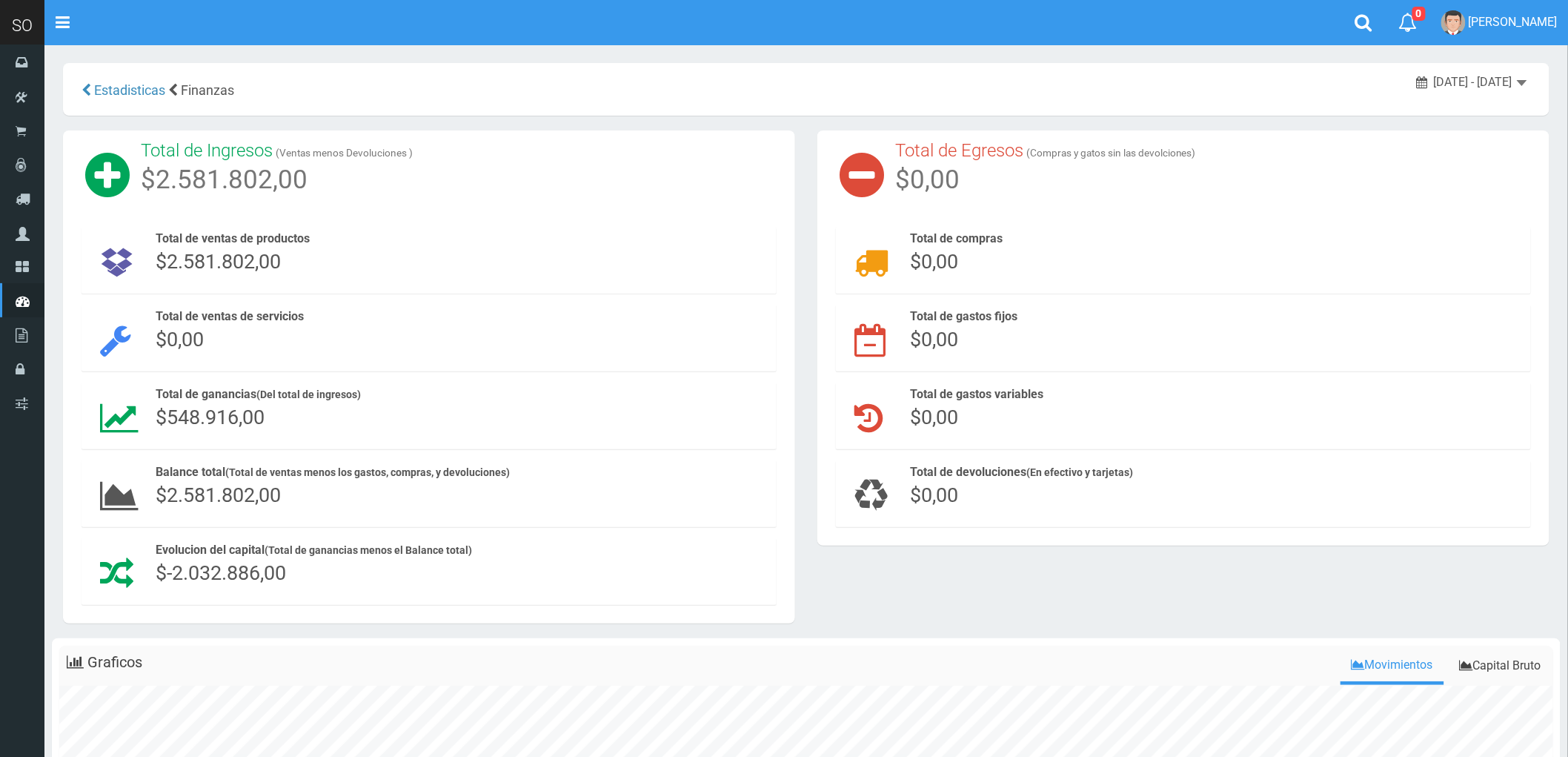
click at [1495, 84] on span "2025-08-12 - 2025-08-12" at bounding box center [1473, 81] width 79 height 14
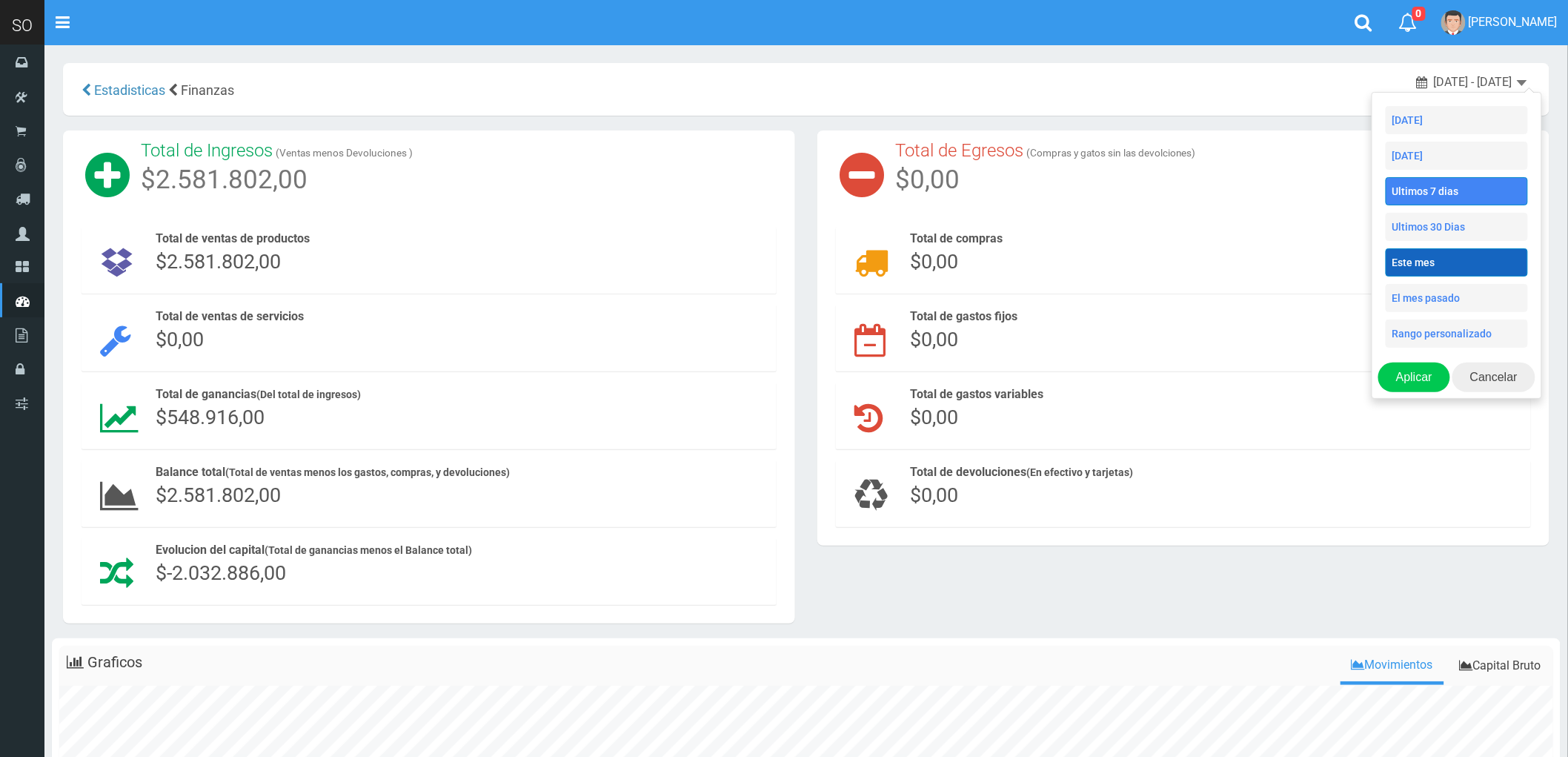
click at [1438, 259] on li "Este mes" at bounding box center [1456, 262] width 142 height 28
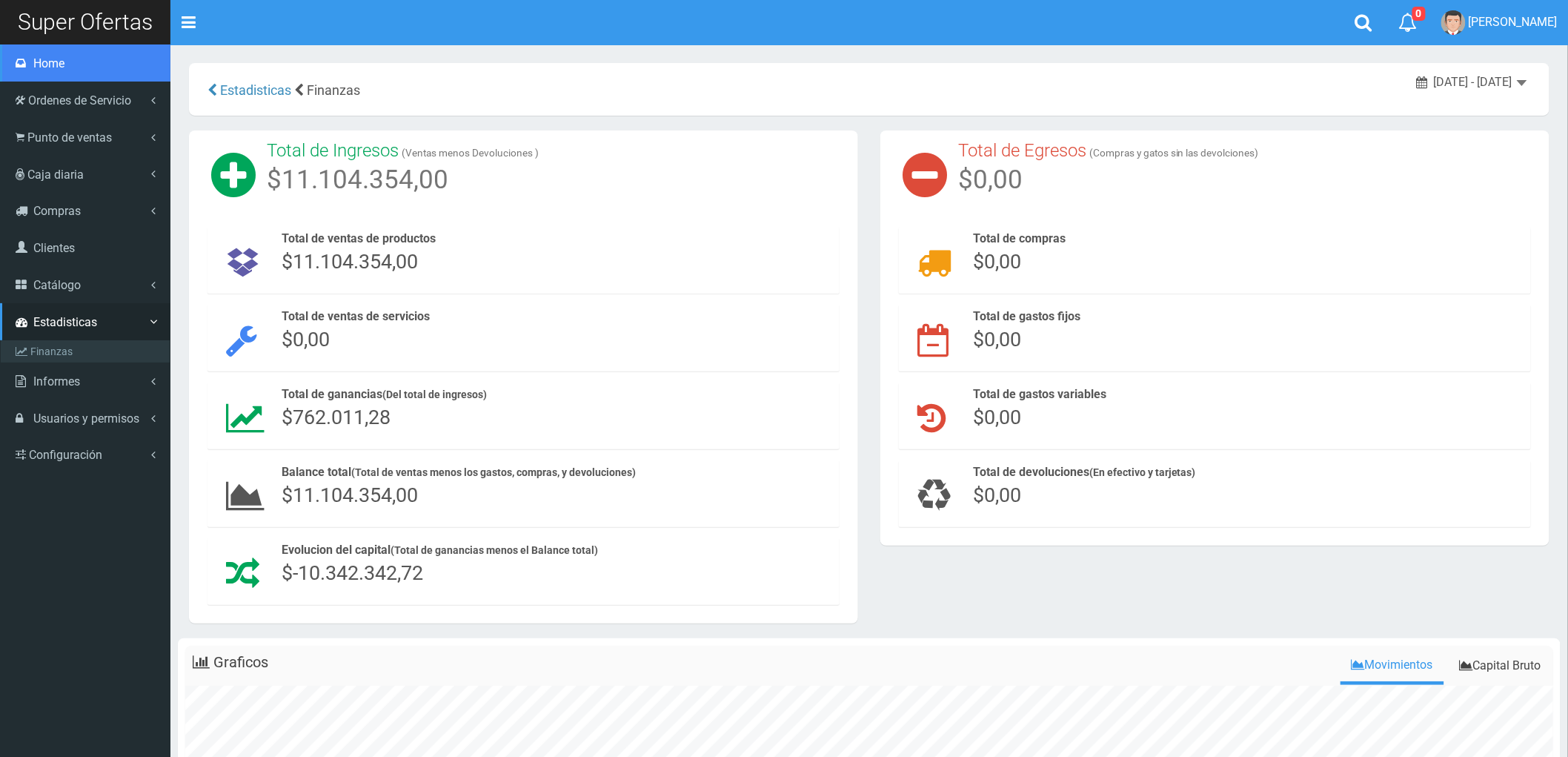
click at [24, 54] on link "Home" at bounding box center [85, 63] width 171 height 37
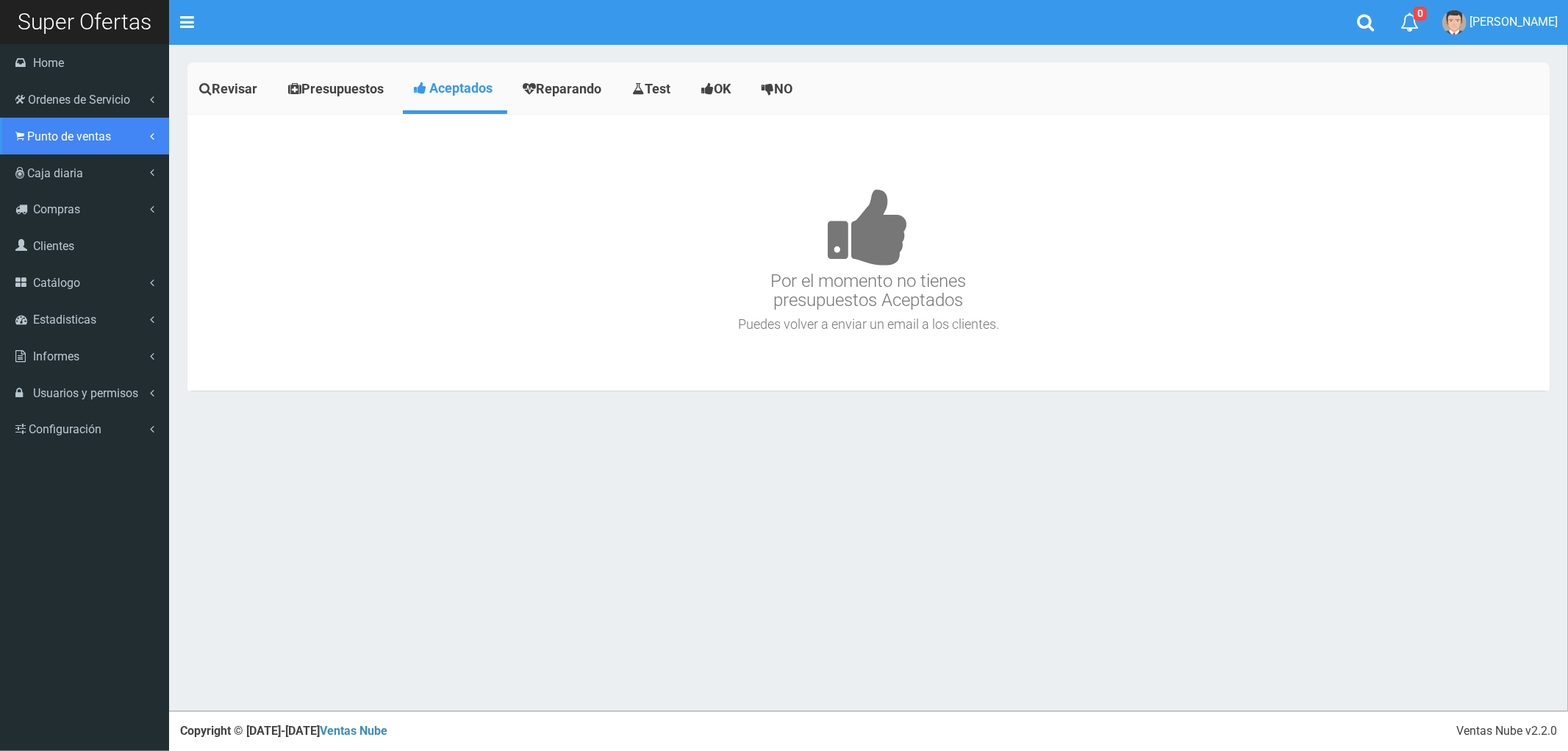
click at [67, 131] on span "Punto de ventas" at bounding box center [69, 136] width 84 height 14
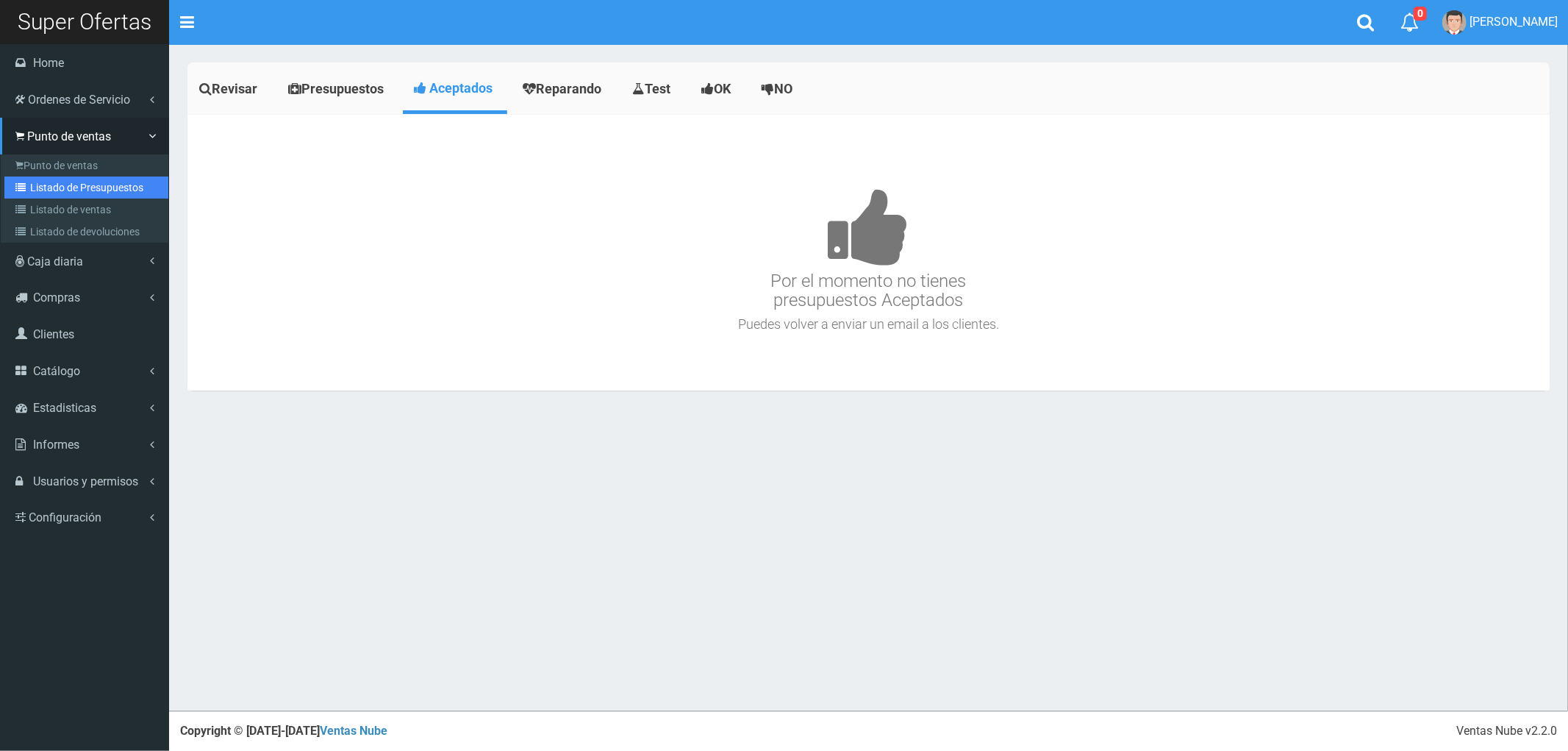
click at [75, 184] on link "Listado de Presupuestos" at bounding box center [85, 187] width 164 height 22
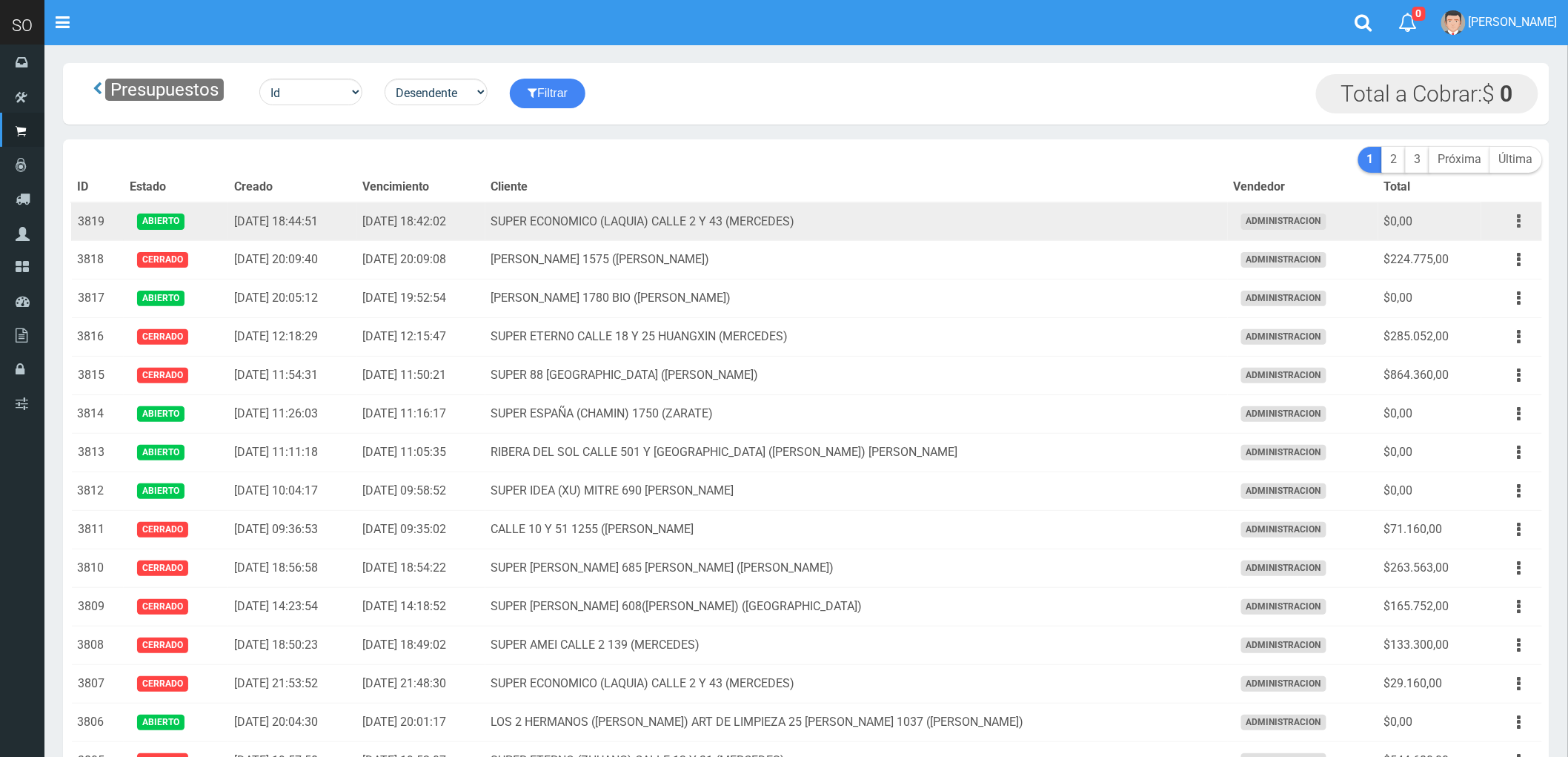
click at [1518, 220] on icon "button" at bounding box center [1519, 221] width 4 height 26
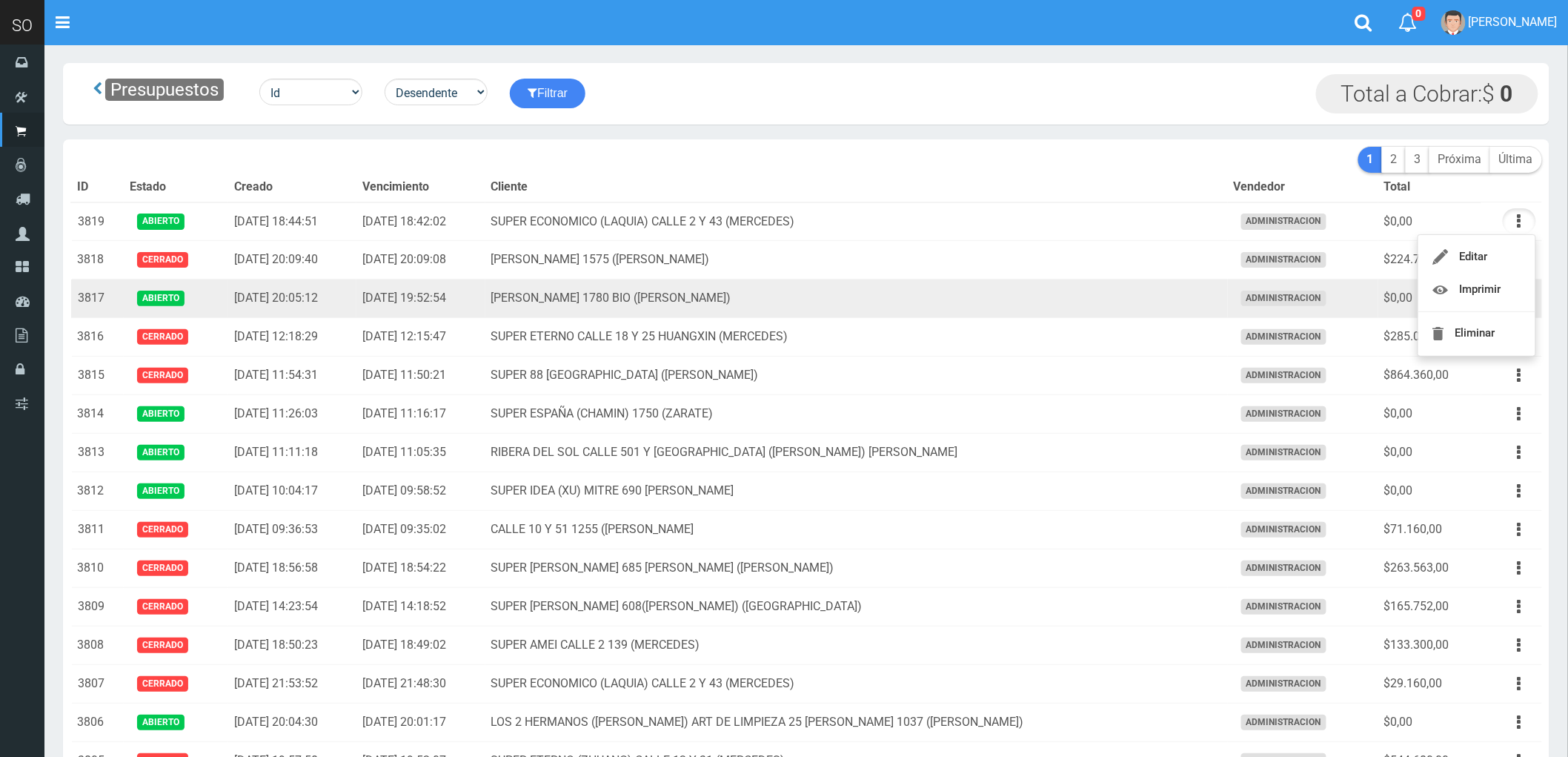
click at [952, 301] on td "MATEO GELVES 1780 BIO (ESCOBAR)" at bounding box center [857, 298] width 742 height 38
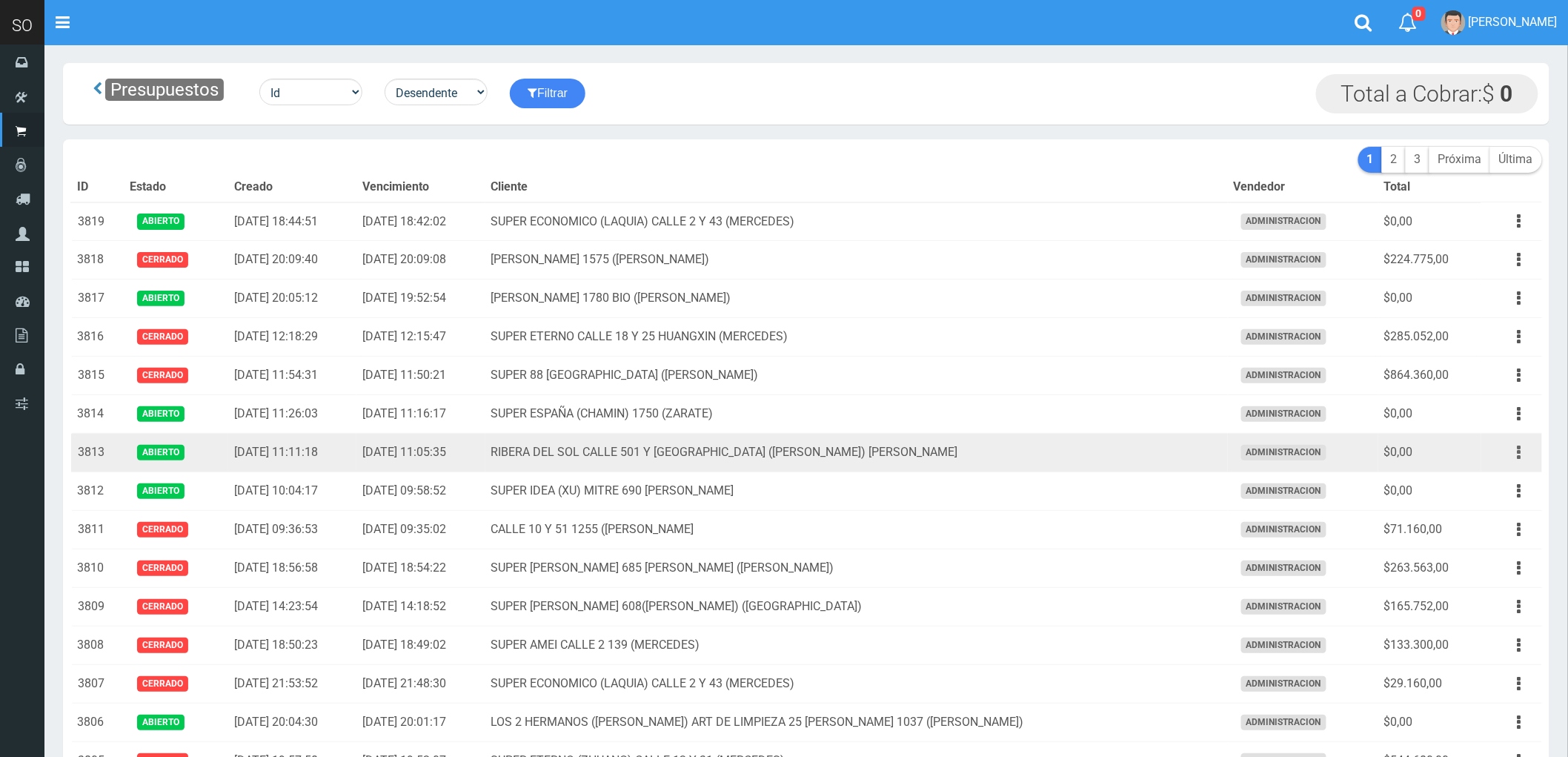
click at [1522, 455] on button "button" at bounding box center [1519, 452] width 33 height 26
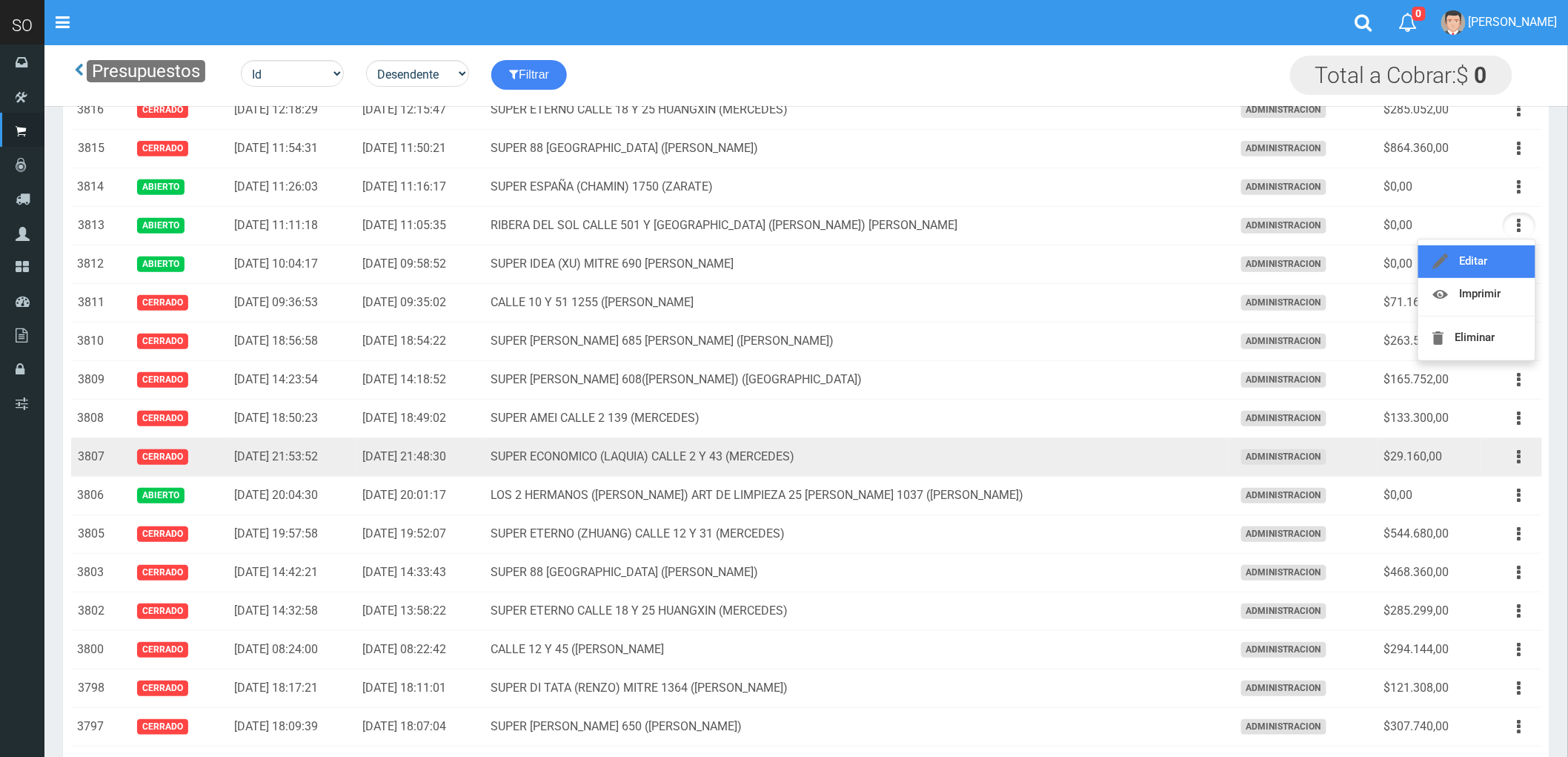
scroll to position [165, 0]
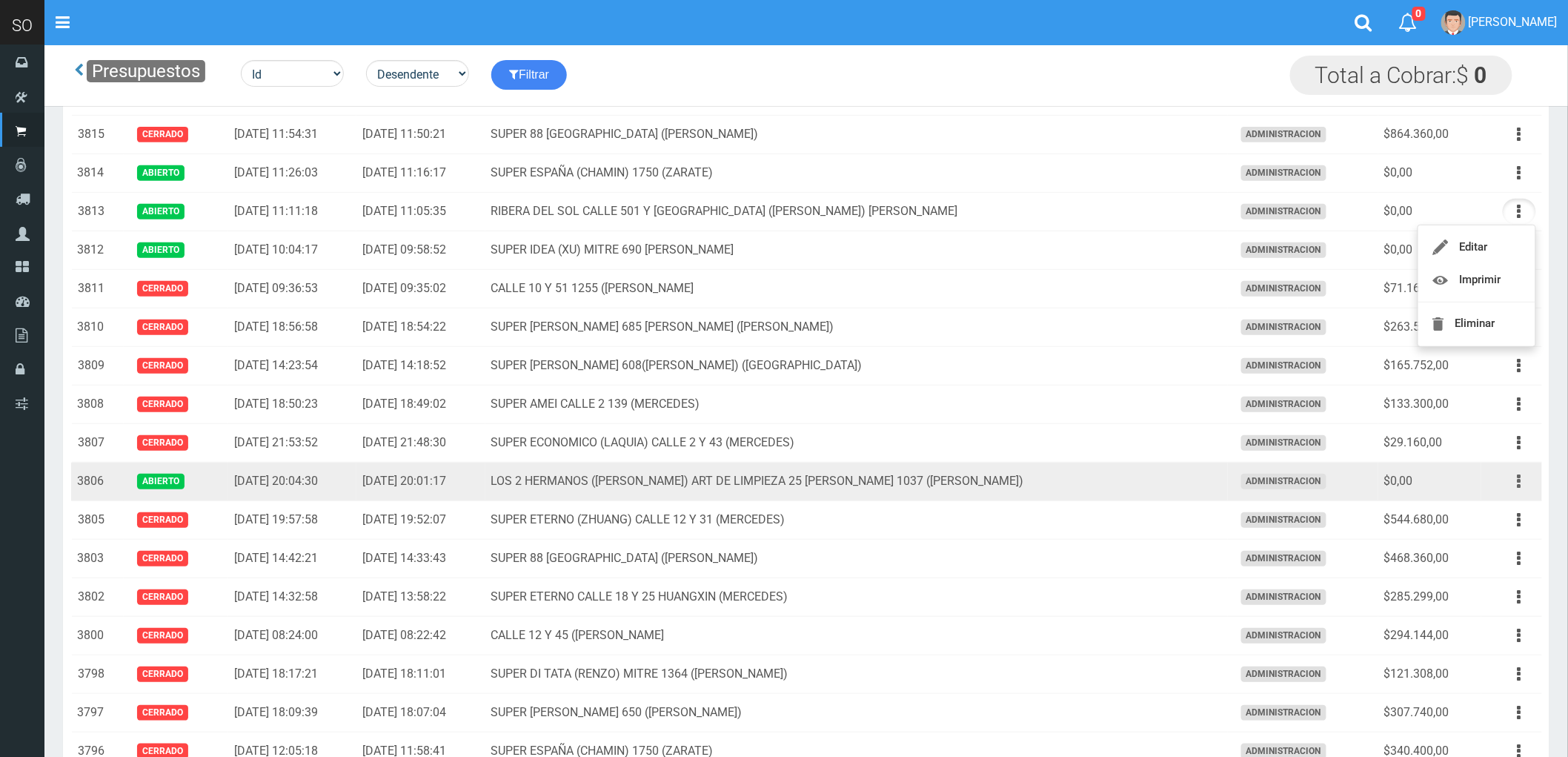
click at [1518, 483] on icon "button" at bounding box center [1519, 482] width 4 height 26
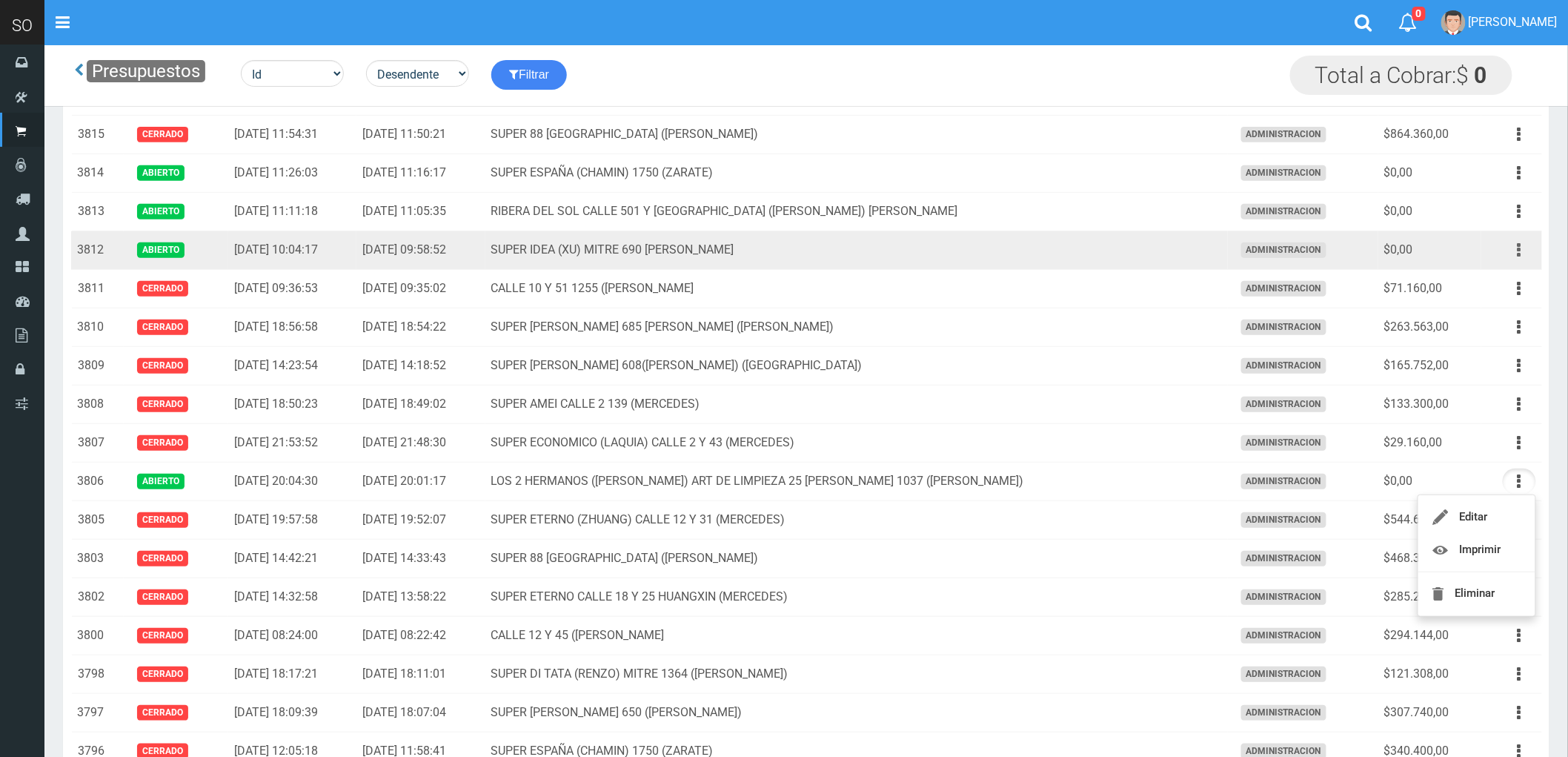
click at [1518, 249] on icon "button" at bounding box center [1519, 250] width 4 height 26
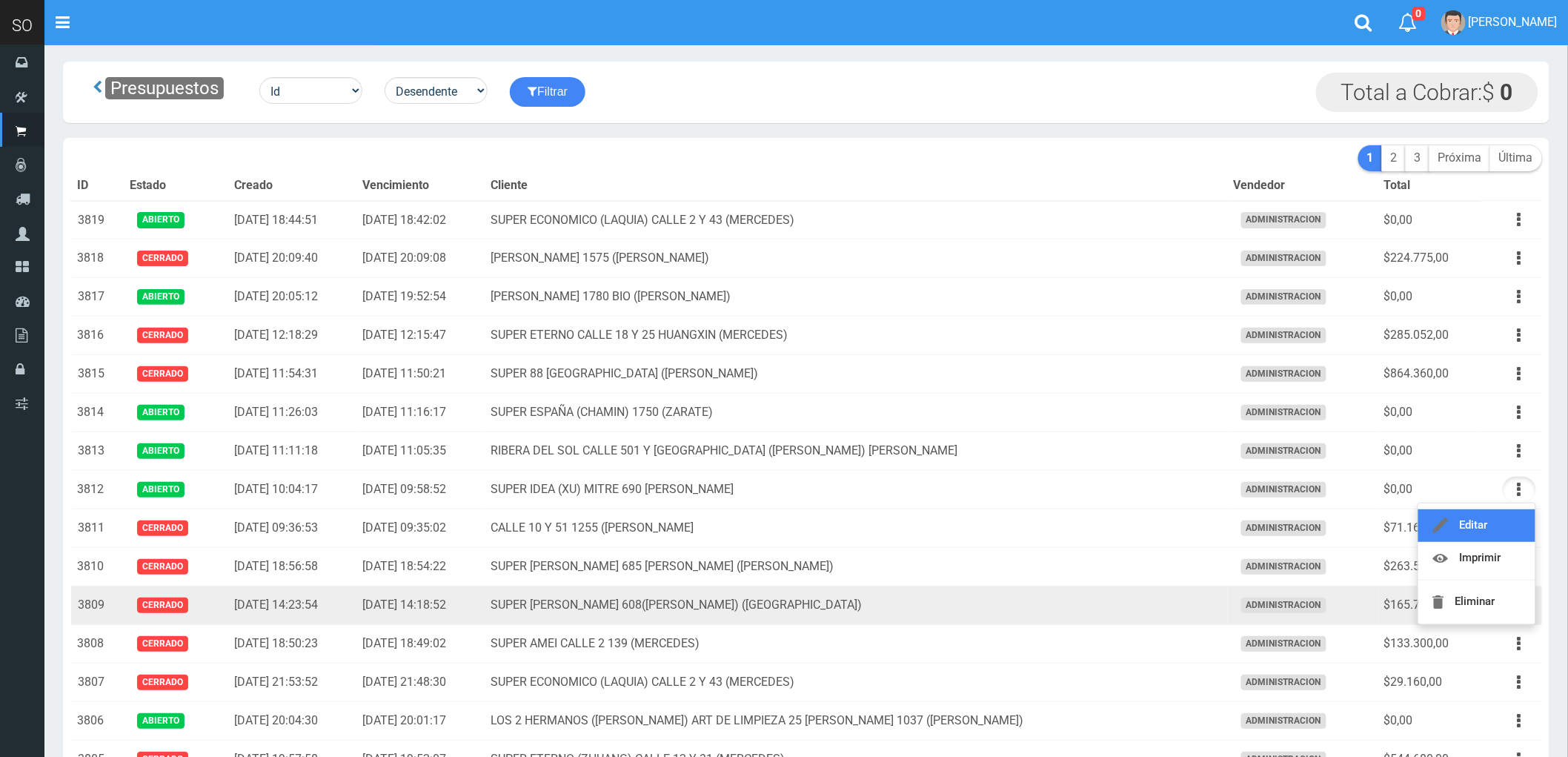
scroll to position [0, 0]
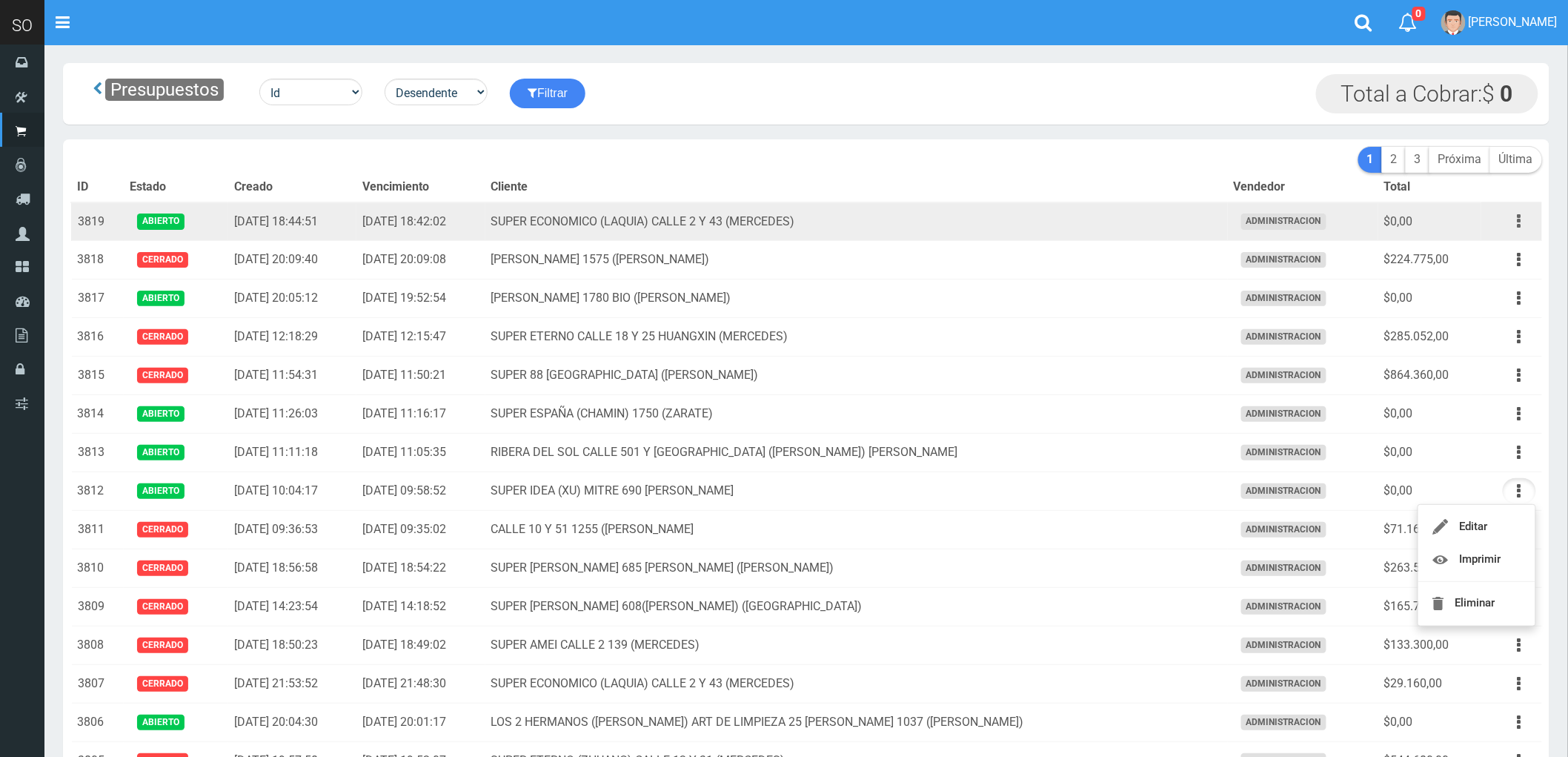
click at [1518, 218] on icon "button" at bounding box center [1519, 221] width 4 height 26
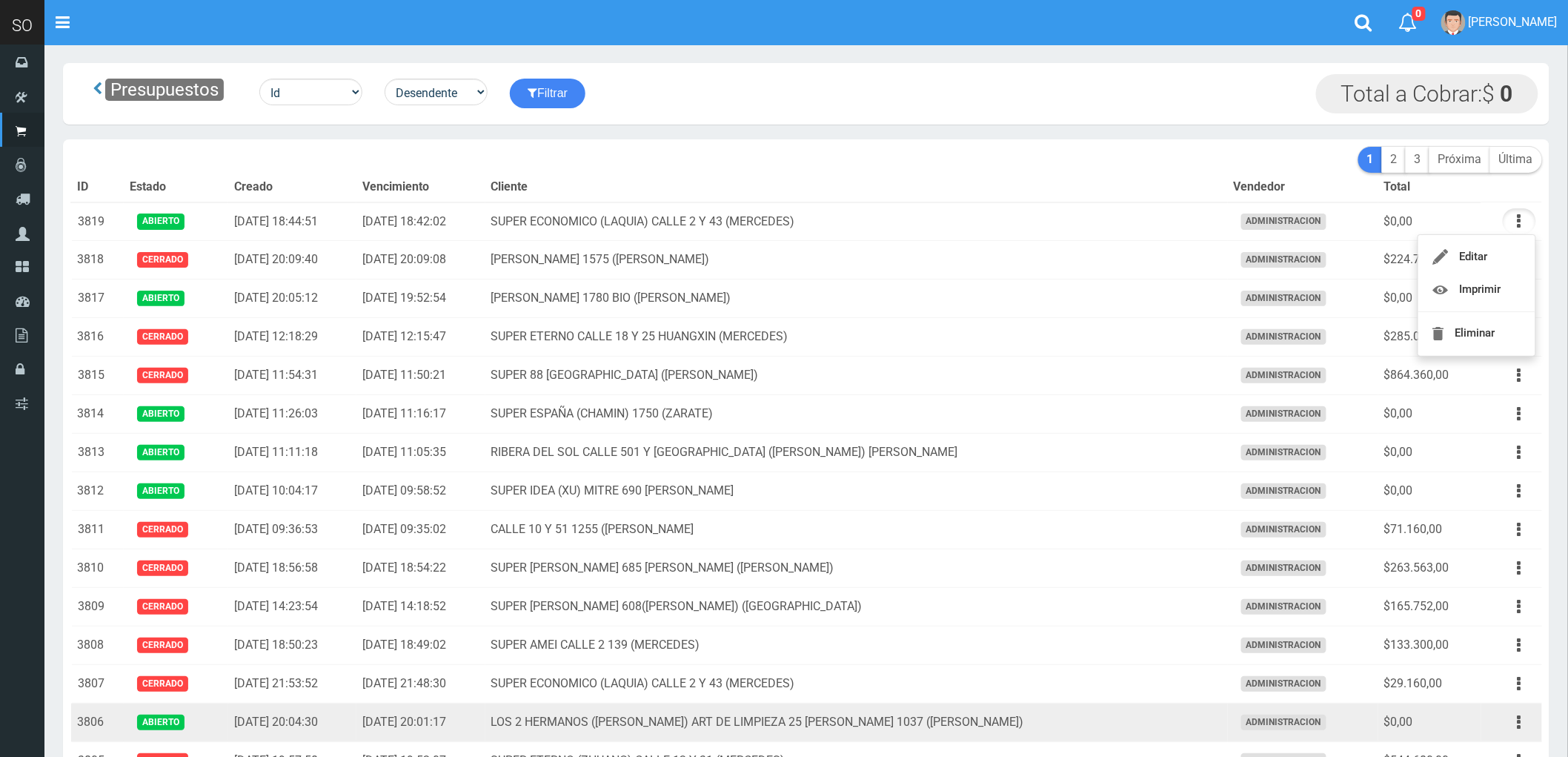
click at [1164, 708] on td "LOS 2 HERMANOS (DANIEL) ART DE LIMPIEZA 25 DE MAYO 1037 (GILES)" at bounding box center [857, 722] width 742 height 38
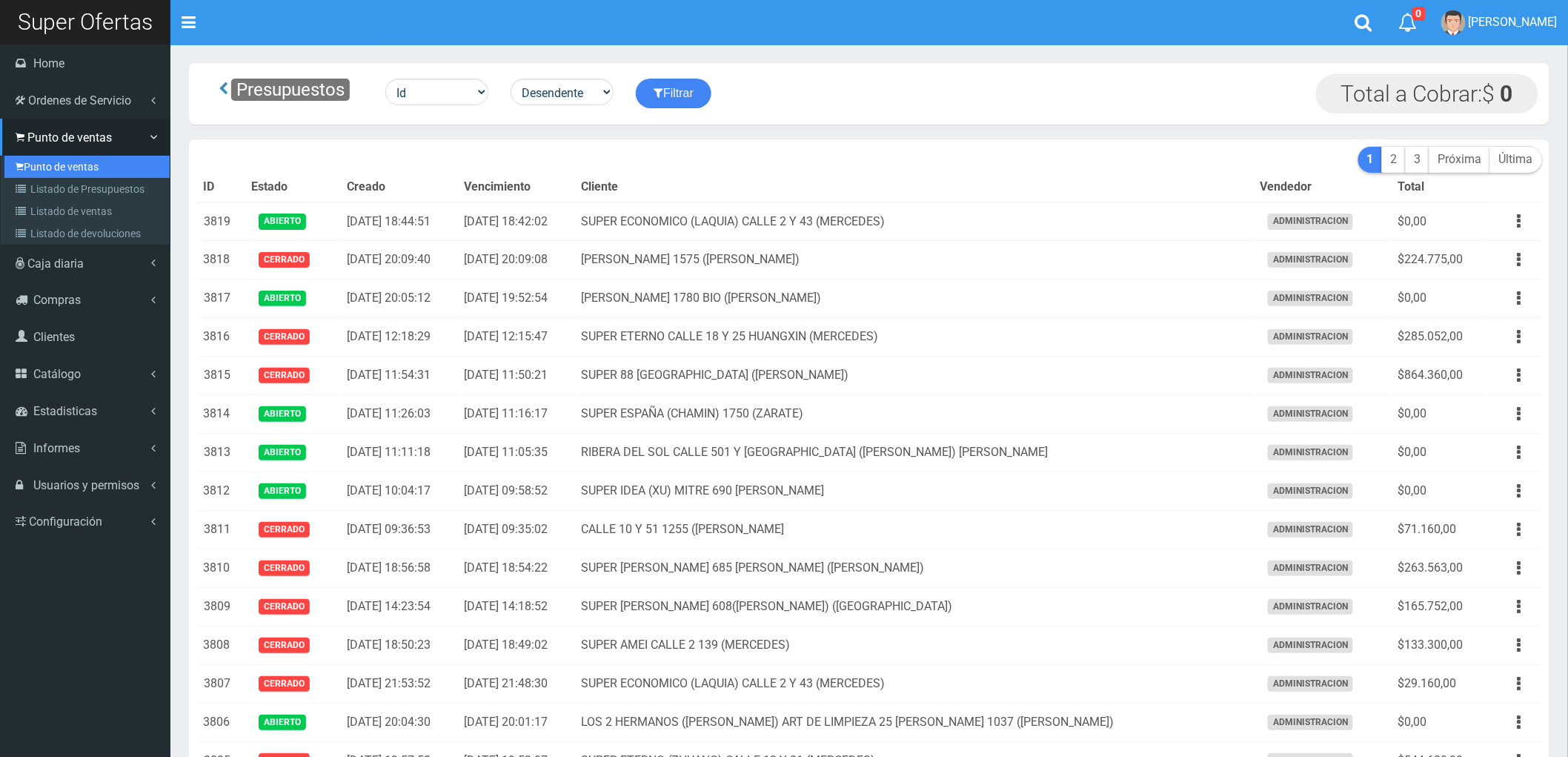
click at [52, 166] on link "Punto de ventas" at bounding box center [86, 167] width 165 height 22
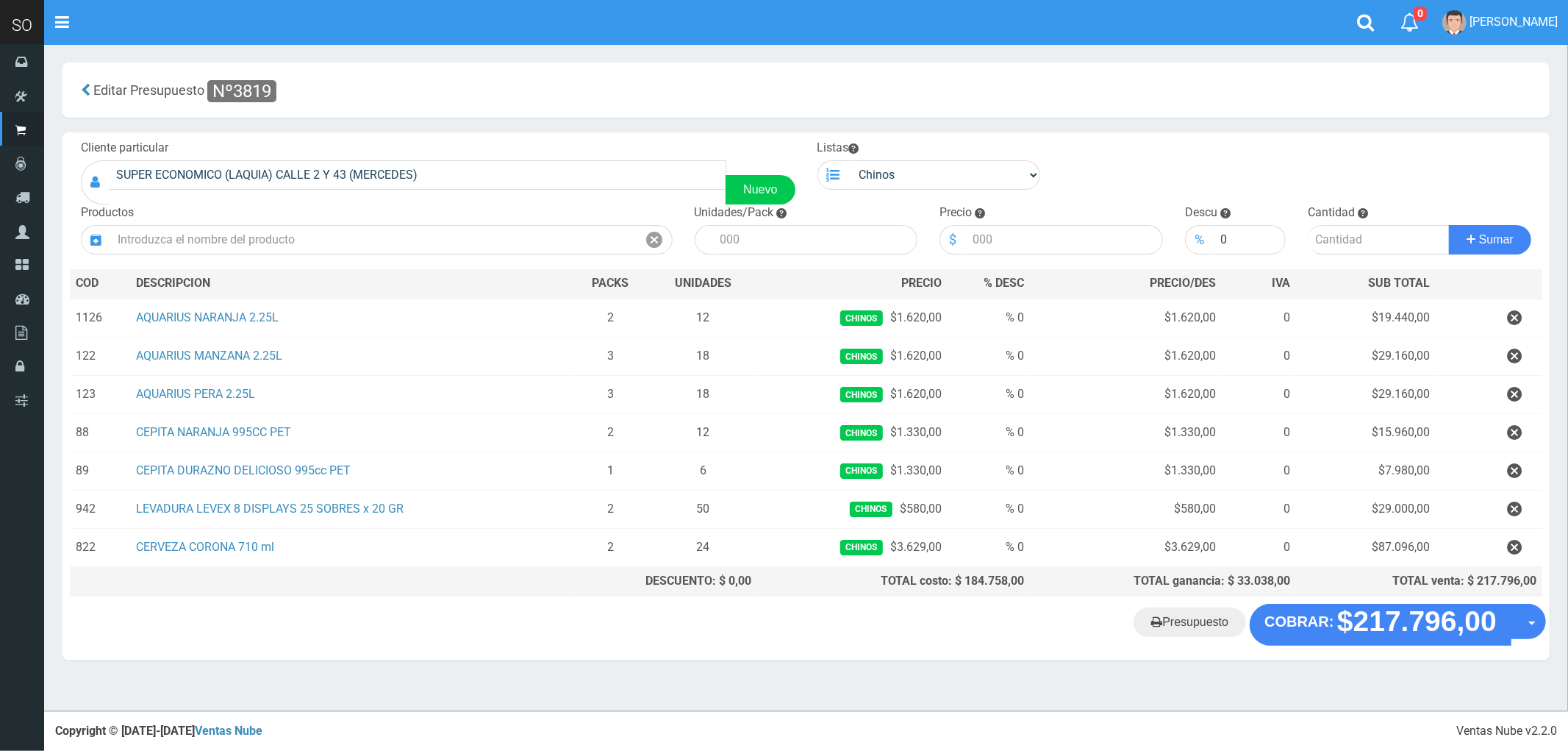
click at [751, 681] on section "× Titulo del Msj texto Mas Texto Cancelar Aceptar Editar Presupuesto Nº3819 ." at bounding box center [807, 369] width 1524 height 649
click at [616, 668] on section "× Titulo del Msj texto Mas Texto Cancelar Aceptar Editar Presupuesto Nº3819 ." at bounding box center [807, 369] width 1524 height 649
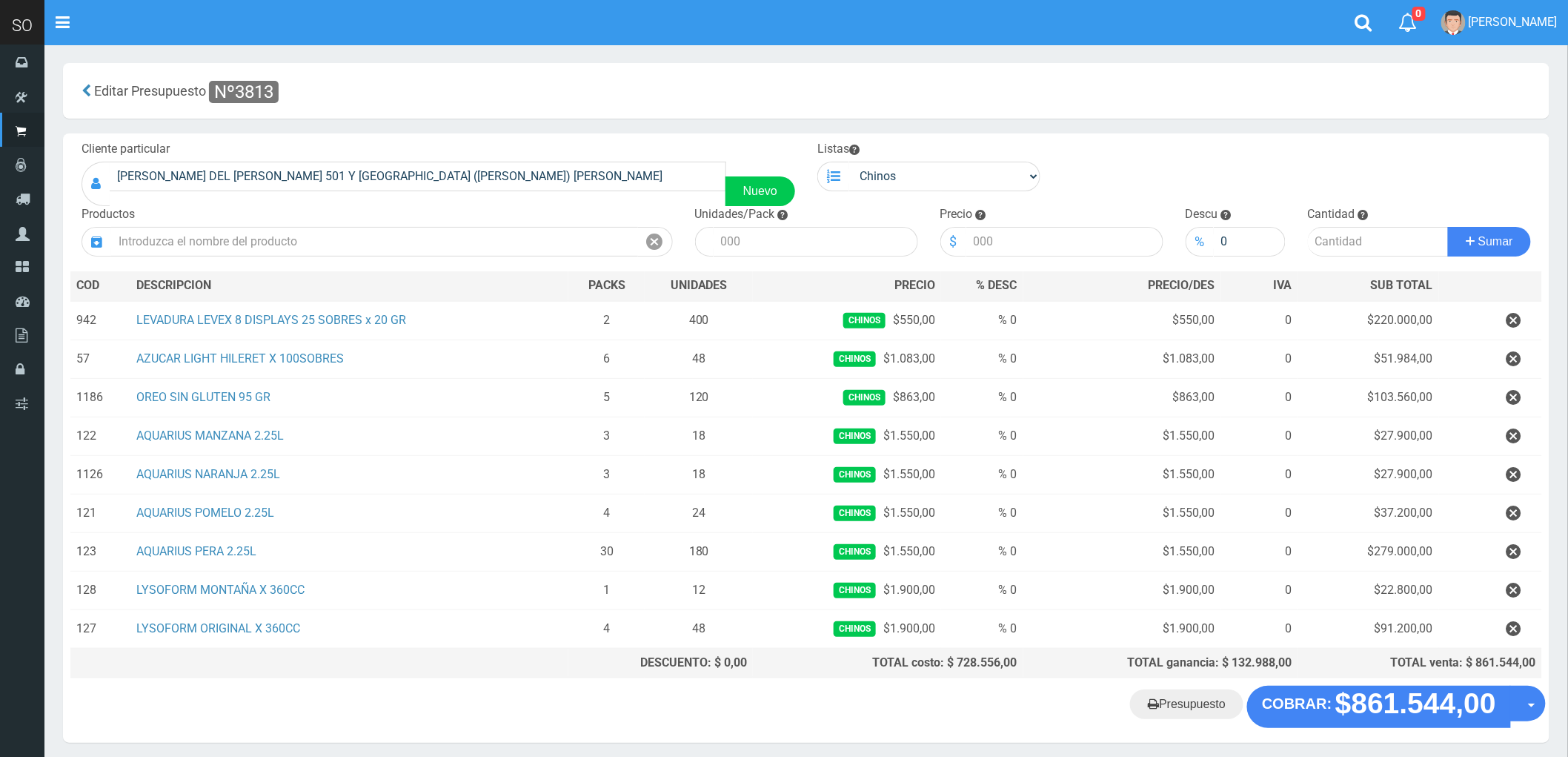
click at [548, 676] on th at bounding box center [319, 663] width 498 height 30
click at [523, 672] on th at bounding box center [319, 663] width 498 height 30
click at [536, 669] on th at bounding box center [319, 663] width 498 height 30
click at [521, 697] on "Presupuesto COBRAR: $861.544,00 Opciones" at bounding box center [806, 706] width 1479 height 41
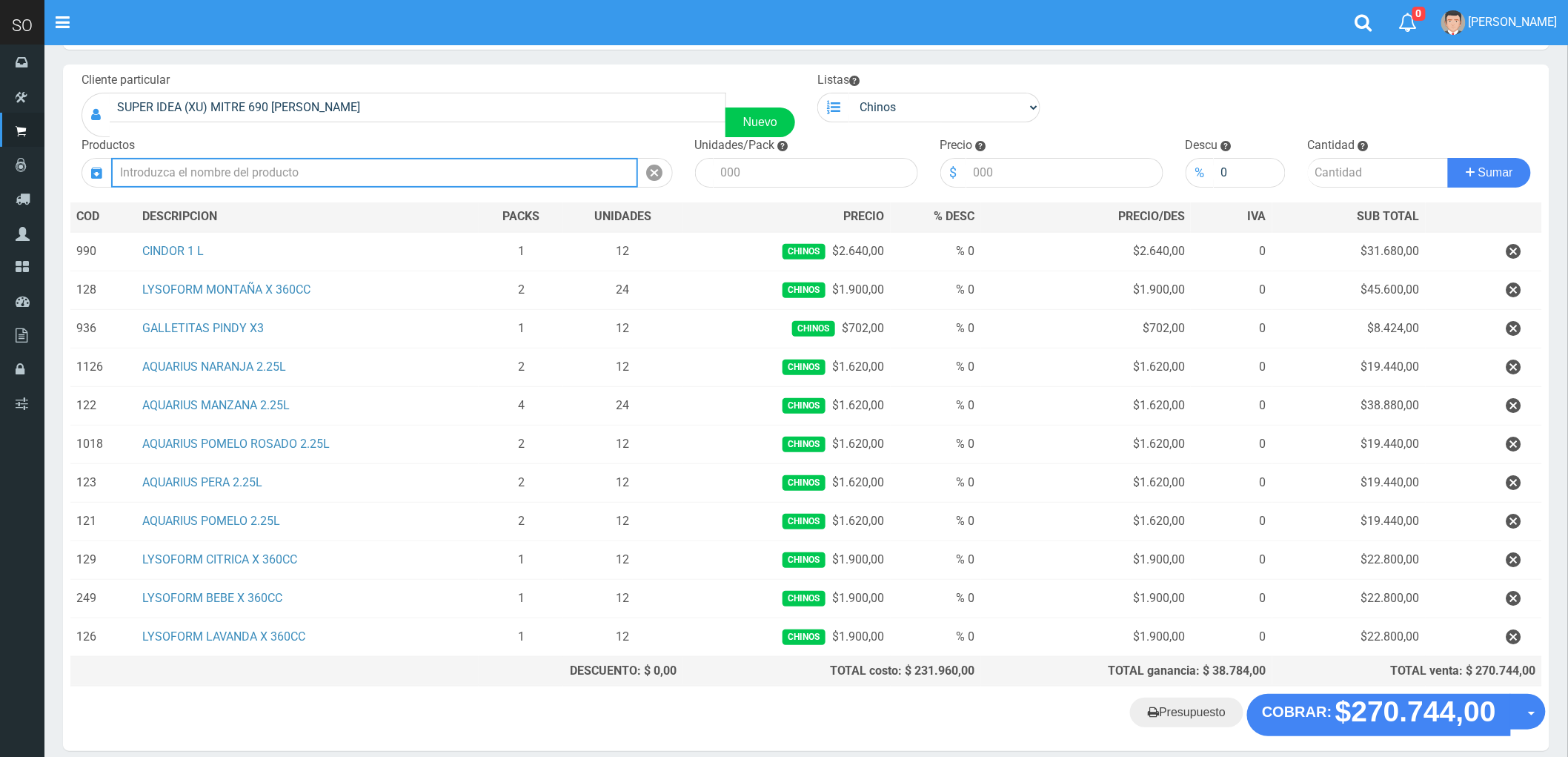
scroll to position [139, 0]
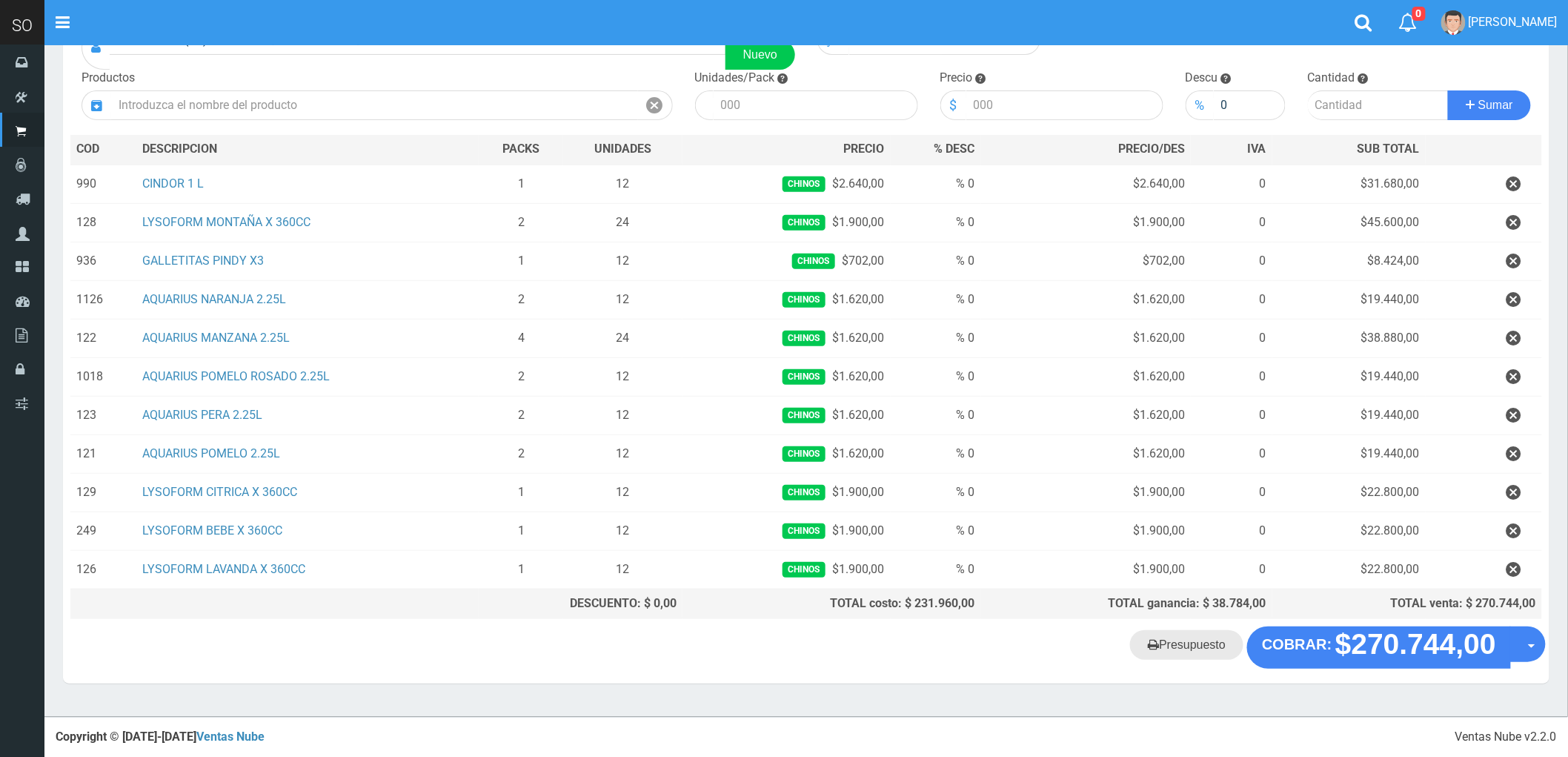
click at [1204, 651] on link "Presupuesto" at bounding box center [1187, 645] width 114 height 30
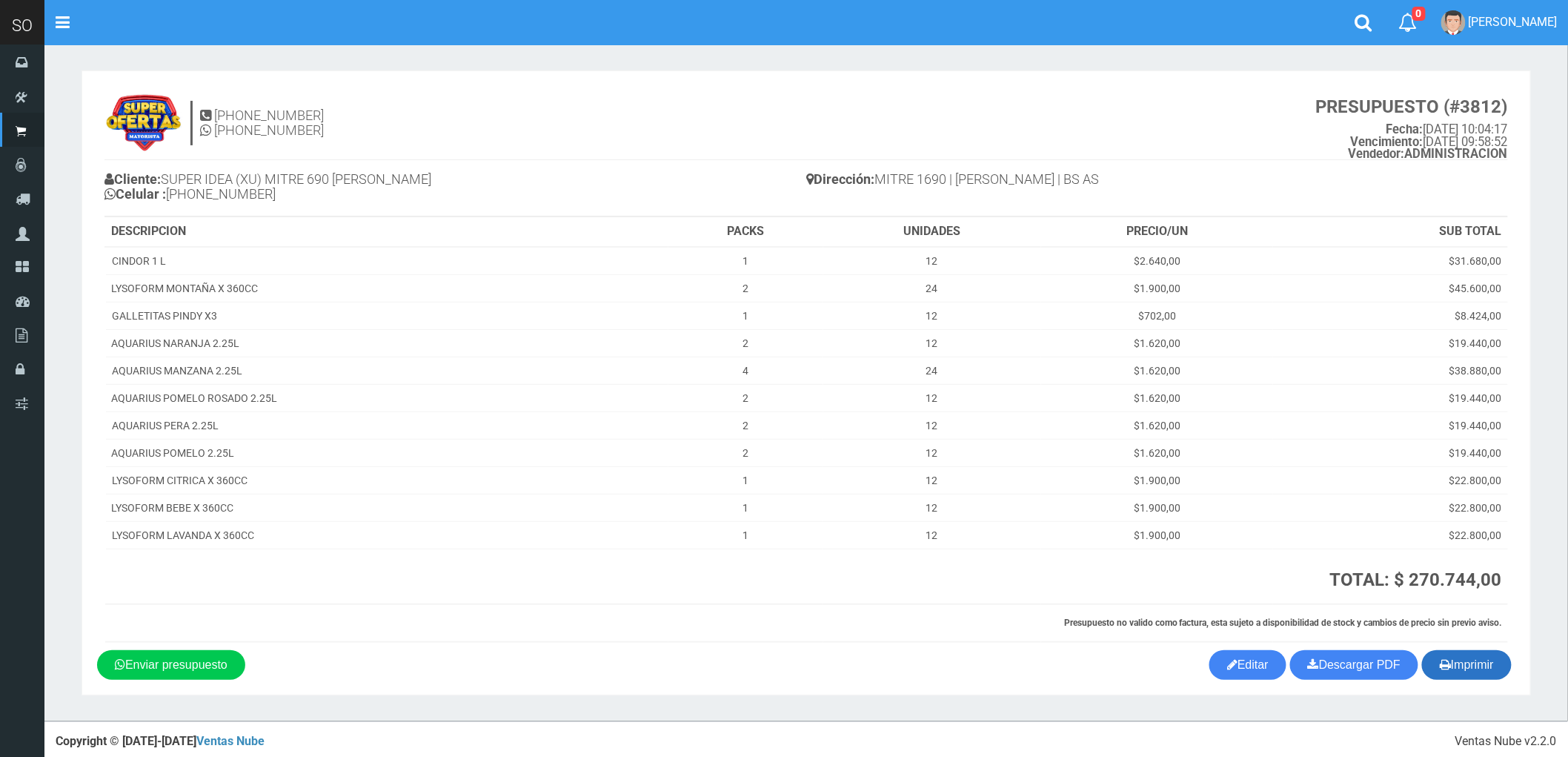
click at [1461, 664] on button "Imprimir" at bounding box center [1466, 664] width 89 height 30
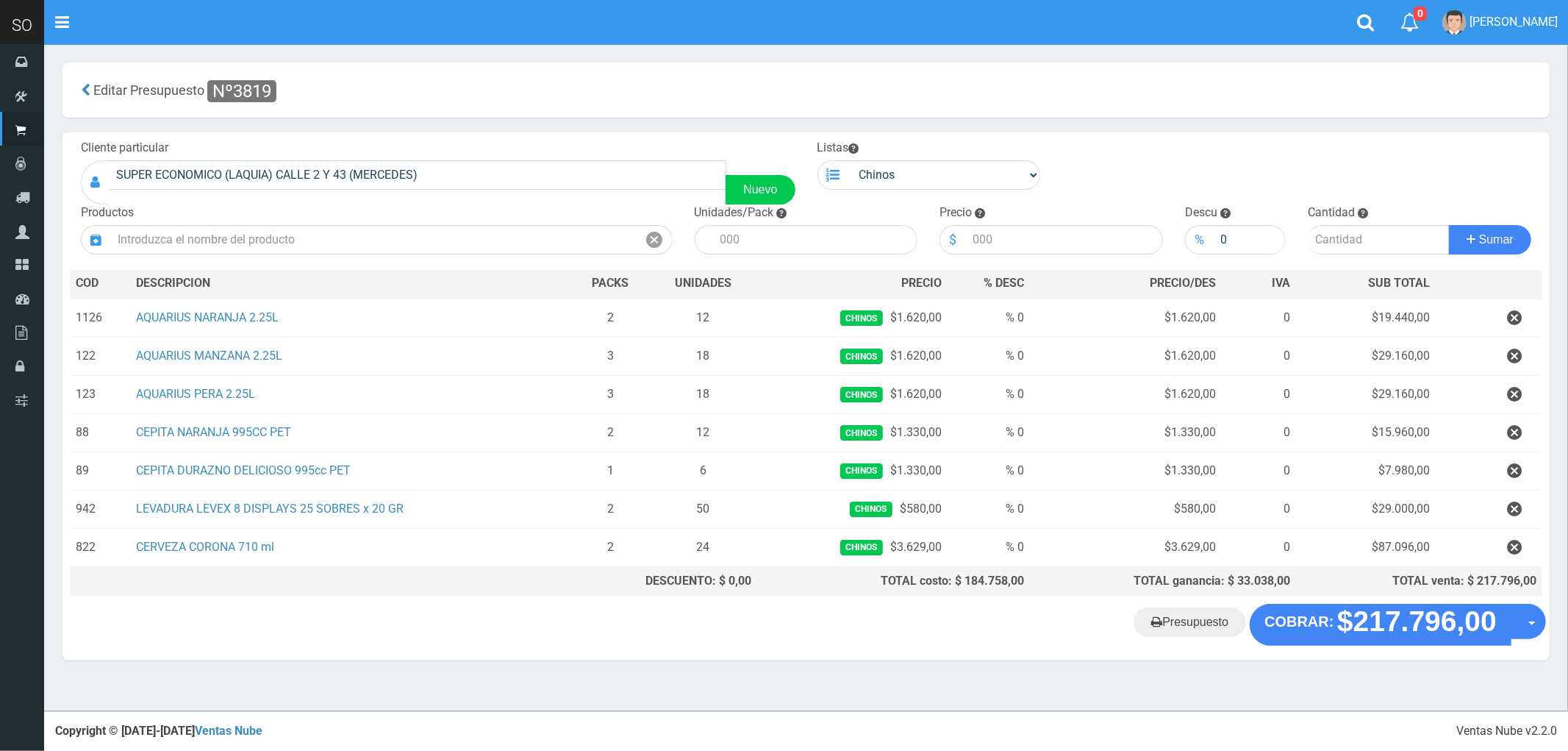
click at [958, 680] on section "× Titulo del Msj texto Mas Texto Cancelar Aceptar Editar Presupuesto Nº3819 ." at bounding box center [807, 369] width 1524 height 649
click at [1188, 630] on link "Presupuesto" at bounding box center [1190, 622] width 113 height 30
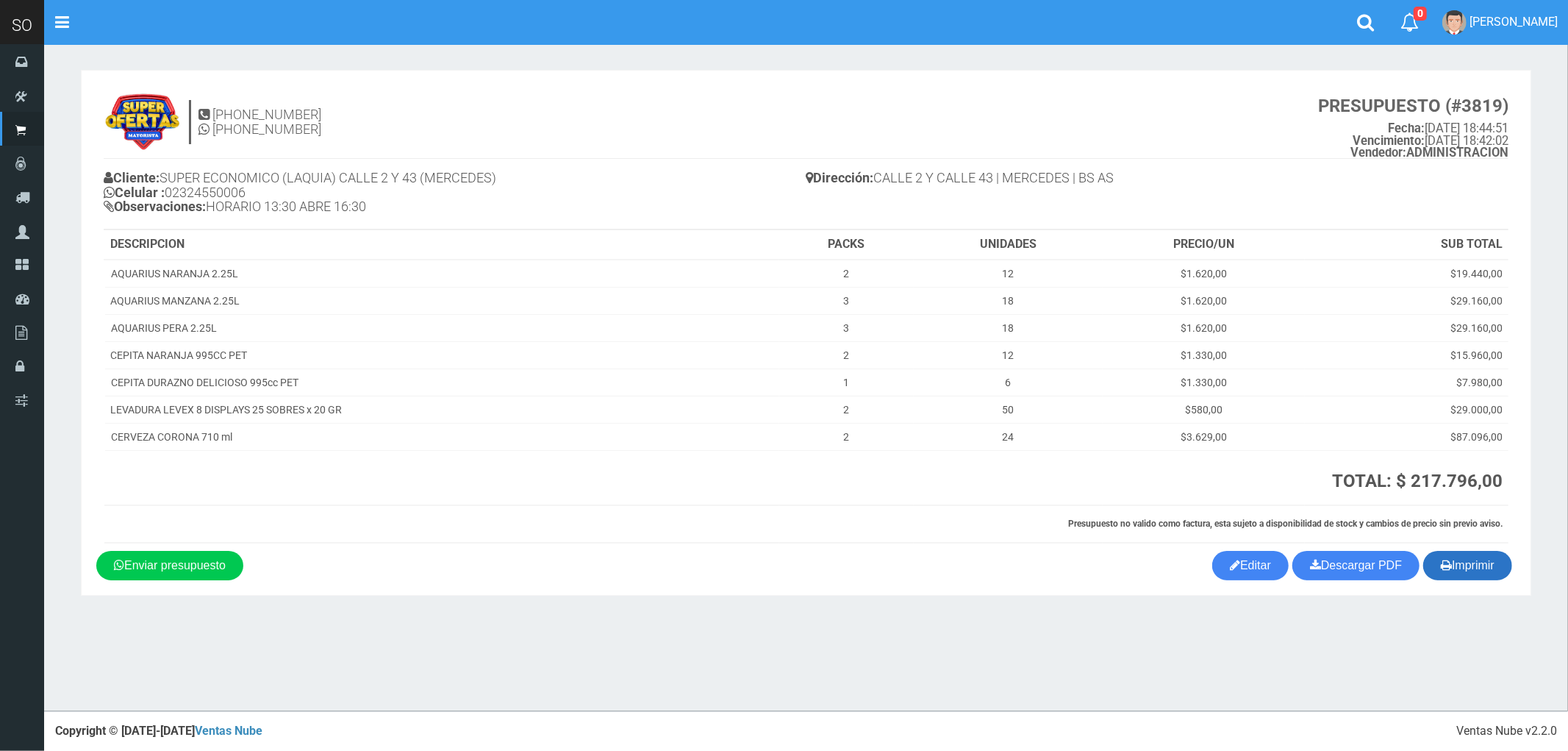
click at [1485, 568] on button "Imprimir" at bounding box center [1468, 565] width 89 height 30
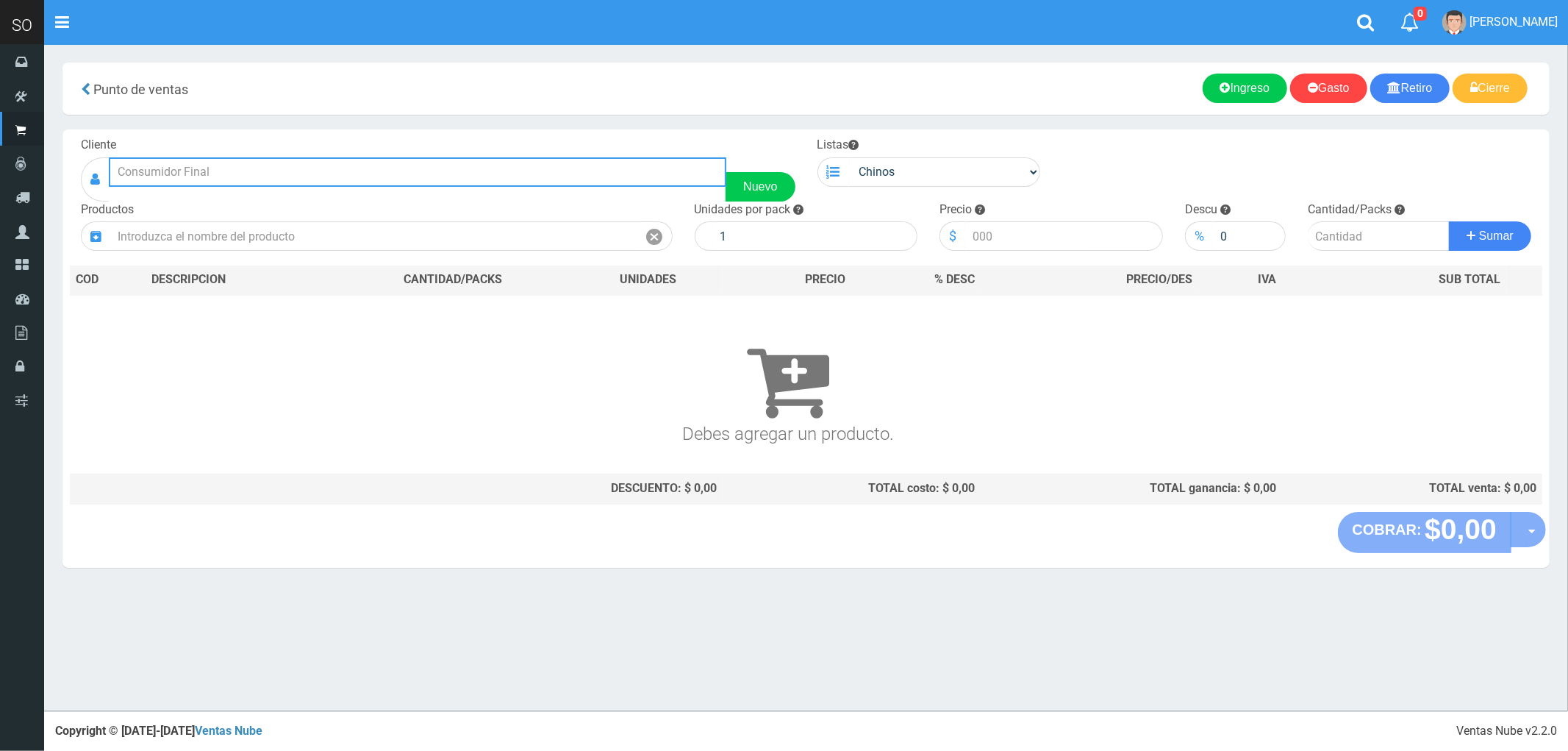
click at [151, 171] on input "text" at bounding box center [417, 172] width 618 height 30
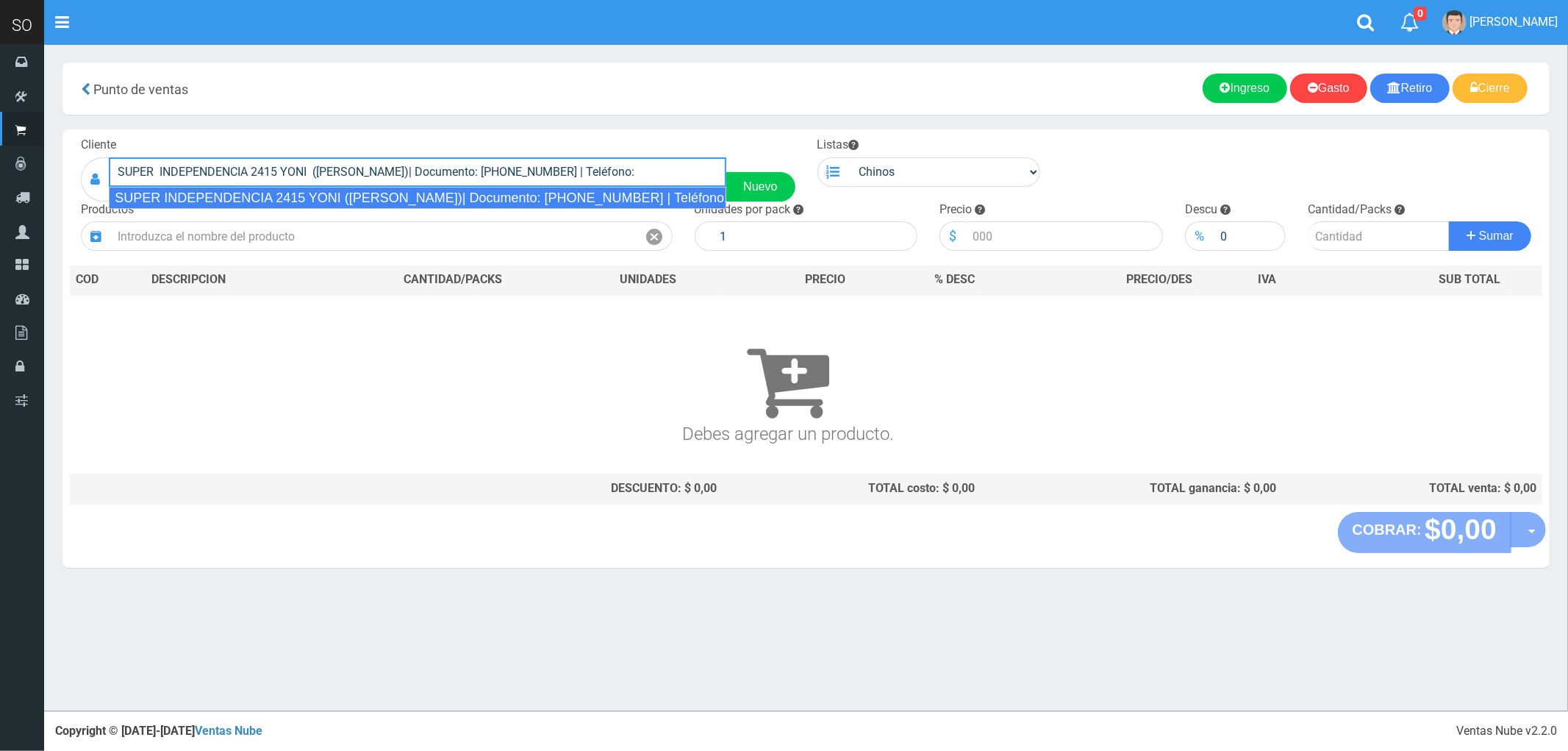
type input "SUPER INDEPENDENCIA 2415 YONI ([PERSON_NAME])| Documento: [PHONE_NUMBER] | Telé…"
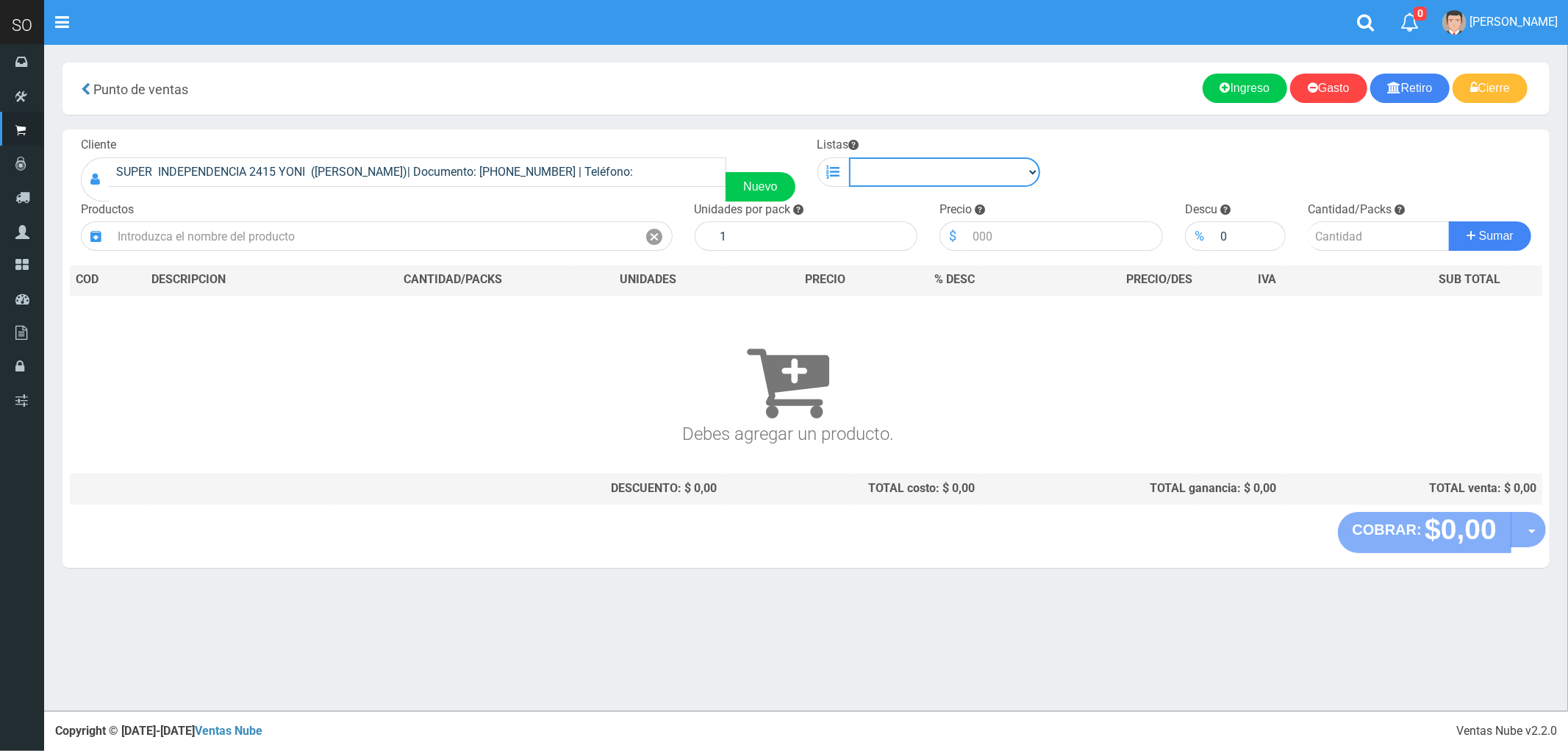
click at [941, 171] on select "Chinos . ." at bounding box center [945, 172] width 192 height 30
select select "1"
click at [849, 157] on select "Chinos . ." at bounding box center [945, 172] width 192 height 30
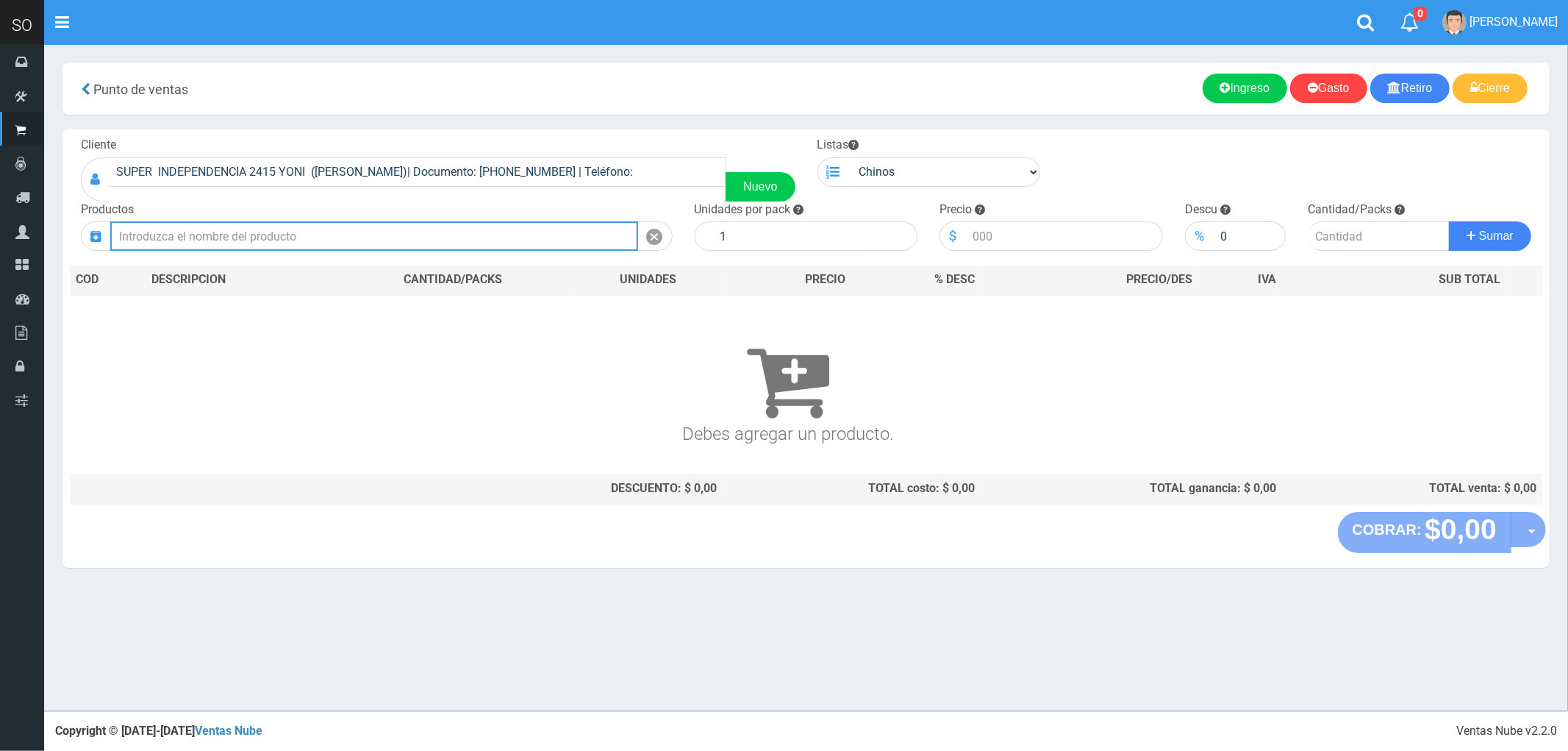
click at [529, 235] on input "text" at bounding box center [374, 236] width 528 height 30
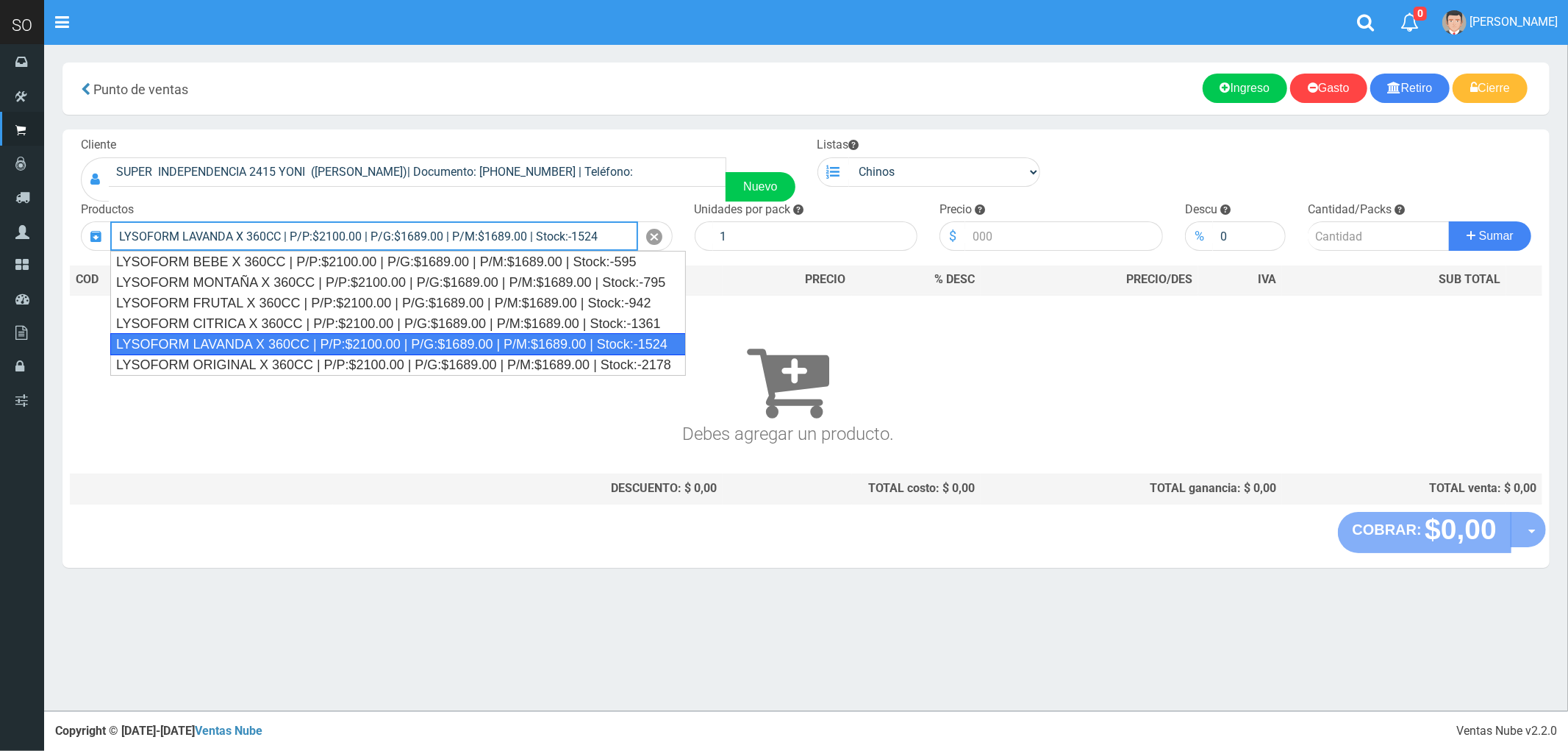
type input "LYSOFORM LAVANDA X 360CC | P/P:$2100.00 | P/G:$1689.00 | P/M:$1689.00 | Stock:-…"
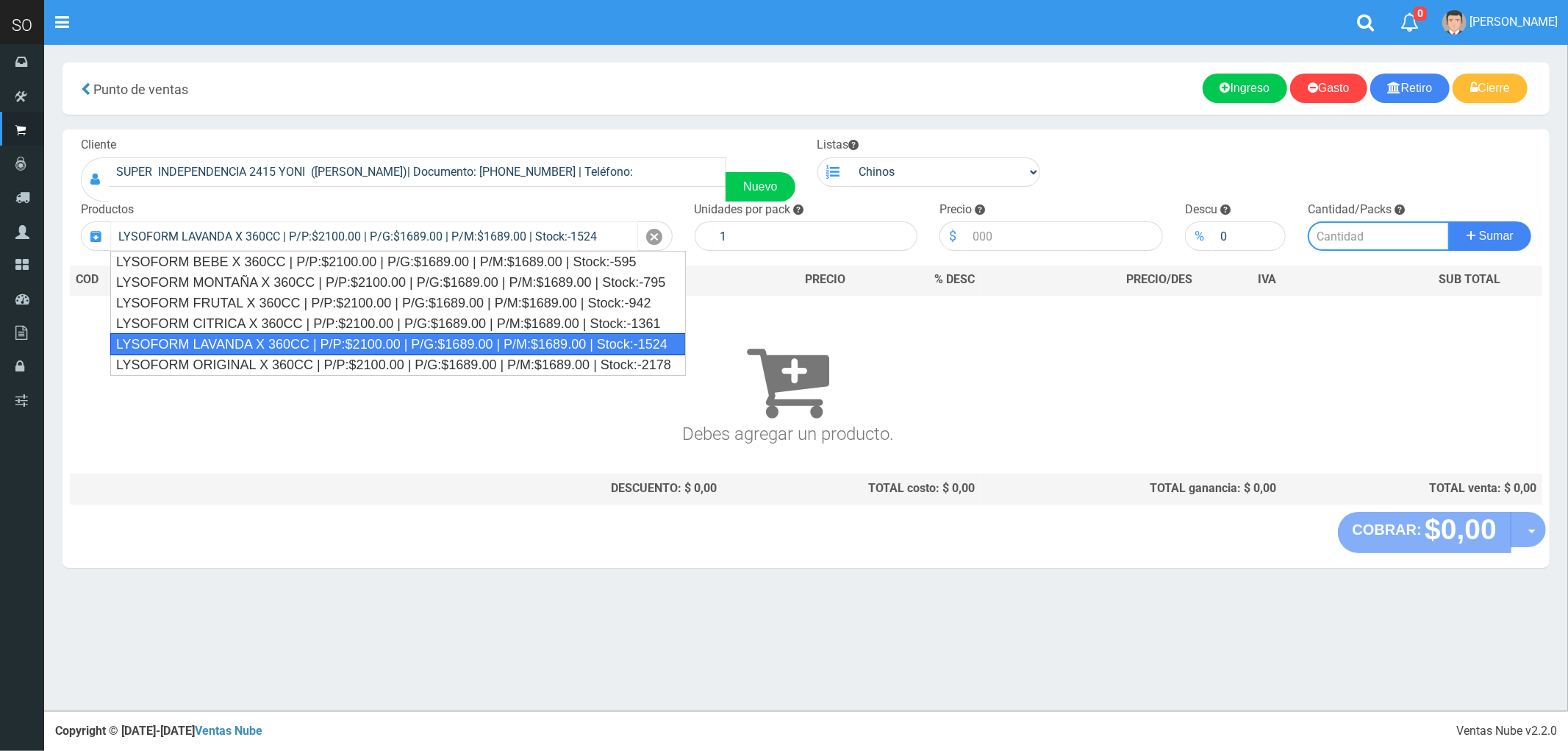
type input "12"
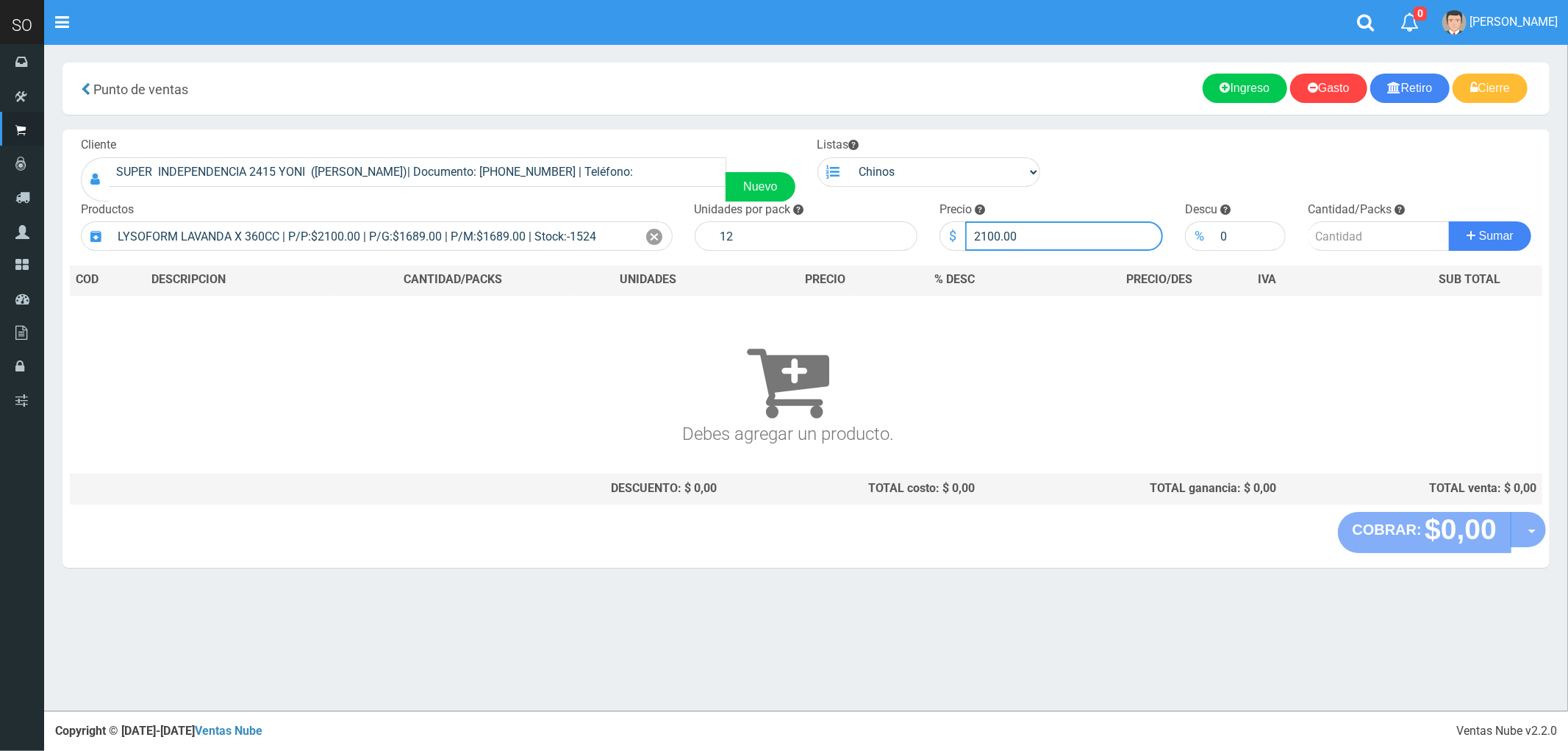
drag, startPoint x: 1020, startPoint y: 239, endPoint x: 940, endPoint y: 257, distance: 82.0
click at [940, 257] on div "Cliente [STREET_ADDRESS][PERSON_NAME]| Documento: [PHONE_NUMBER] | Teléfono: Nu…" at bounding box center [807, 321] width 1487 height 383
type input "1900"
click at [1332, 236] on input "number" at bounding box center [1379, 236] width 142 height 30
type input "5"
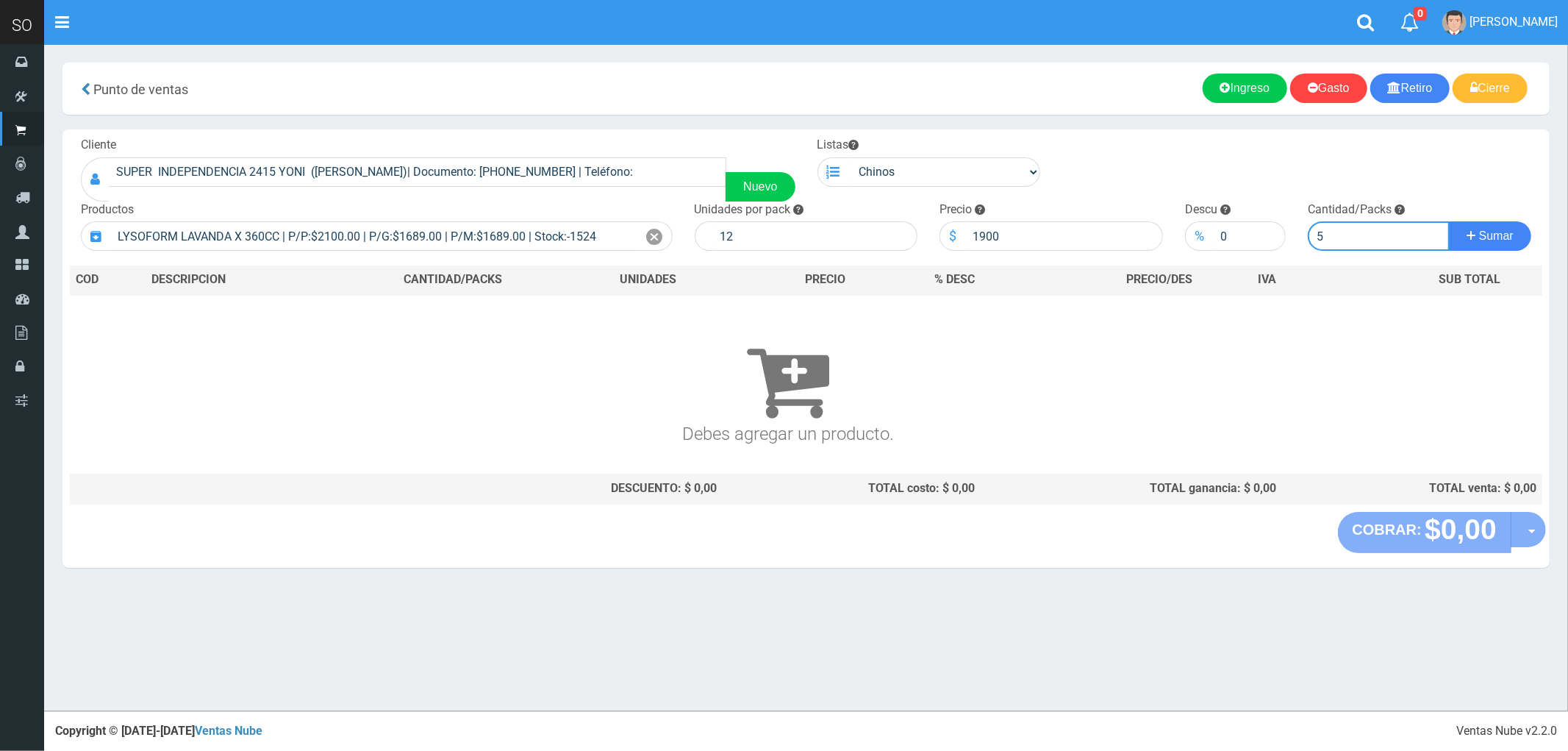
click at [1450, 222] on button "Sumar" at bounding box center [1491, 236] width 82 height 30
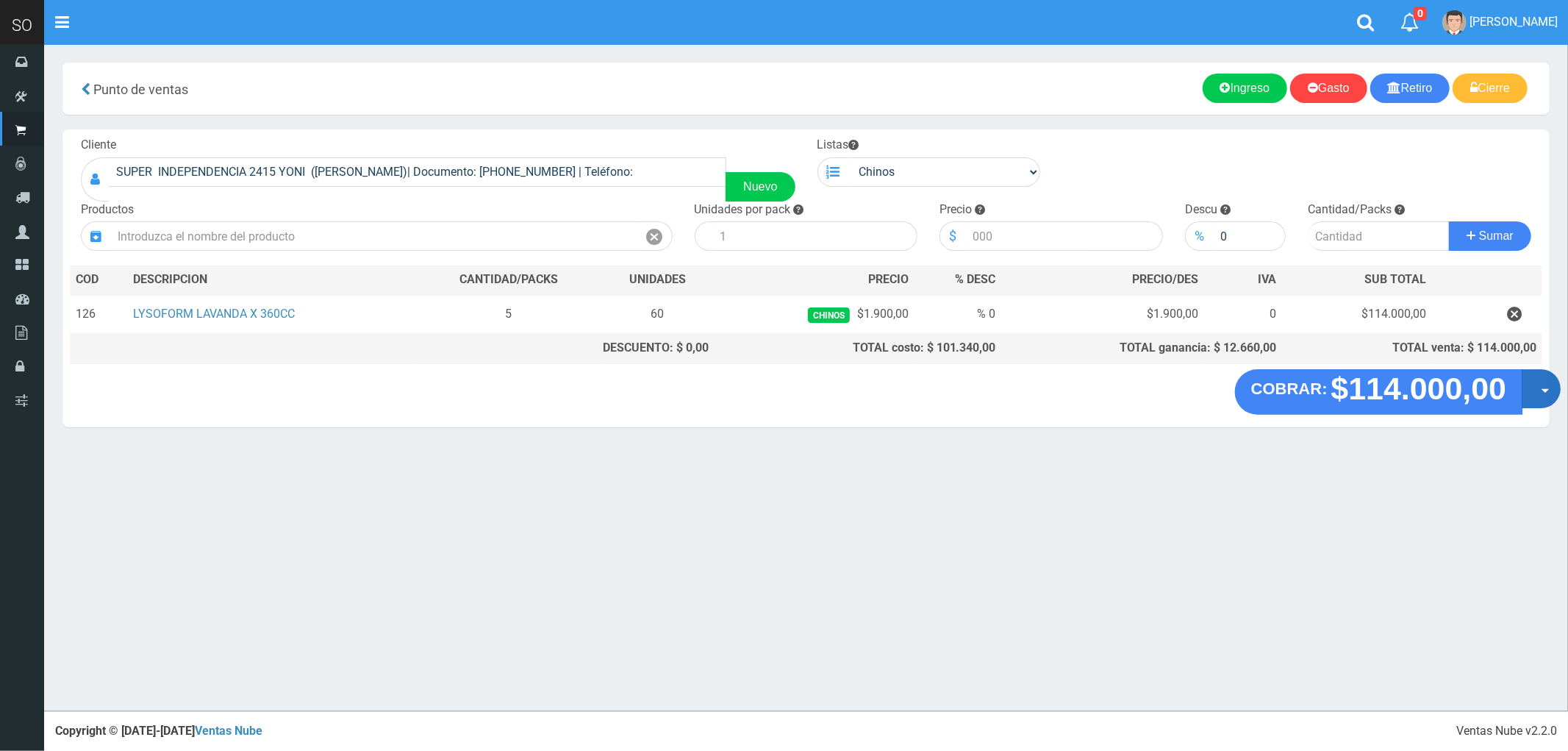
click at [1553, 398] on button "Opciones" at bounding box center [1541, 388] width 39 height 39
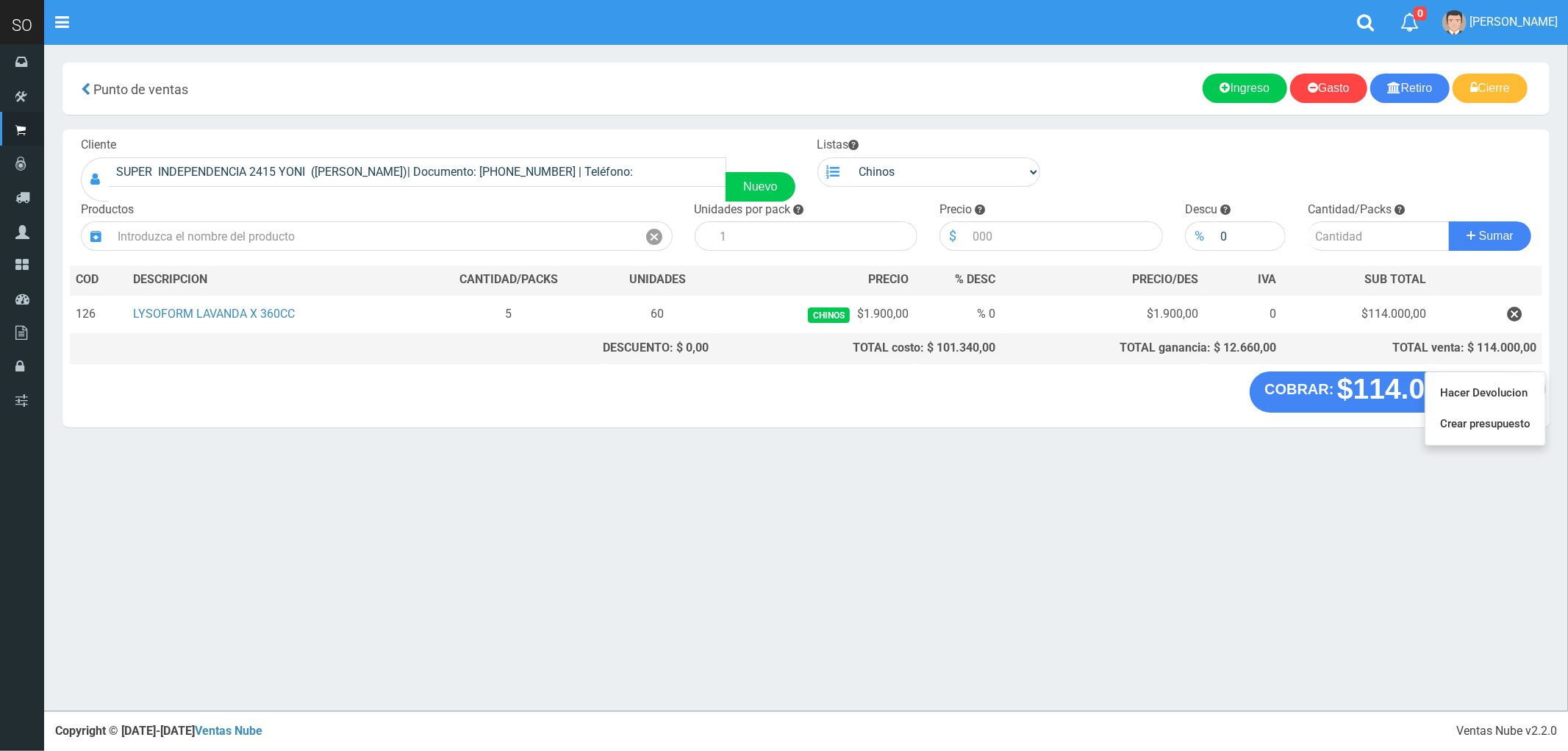
click at [1270, 473] on div "× Titulo del Msj texto Mas Texto Cancelar Aceptar Gasto" at bounding box center [807, 355] width 1524 height 711
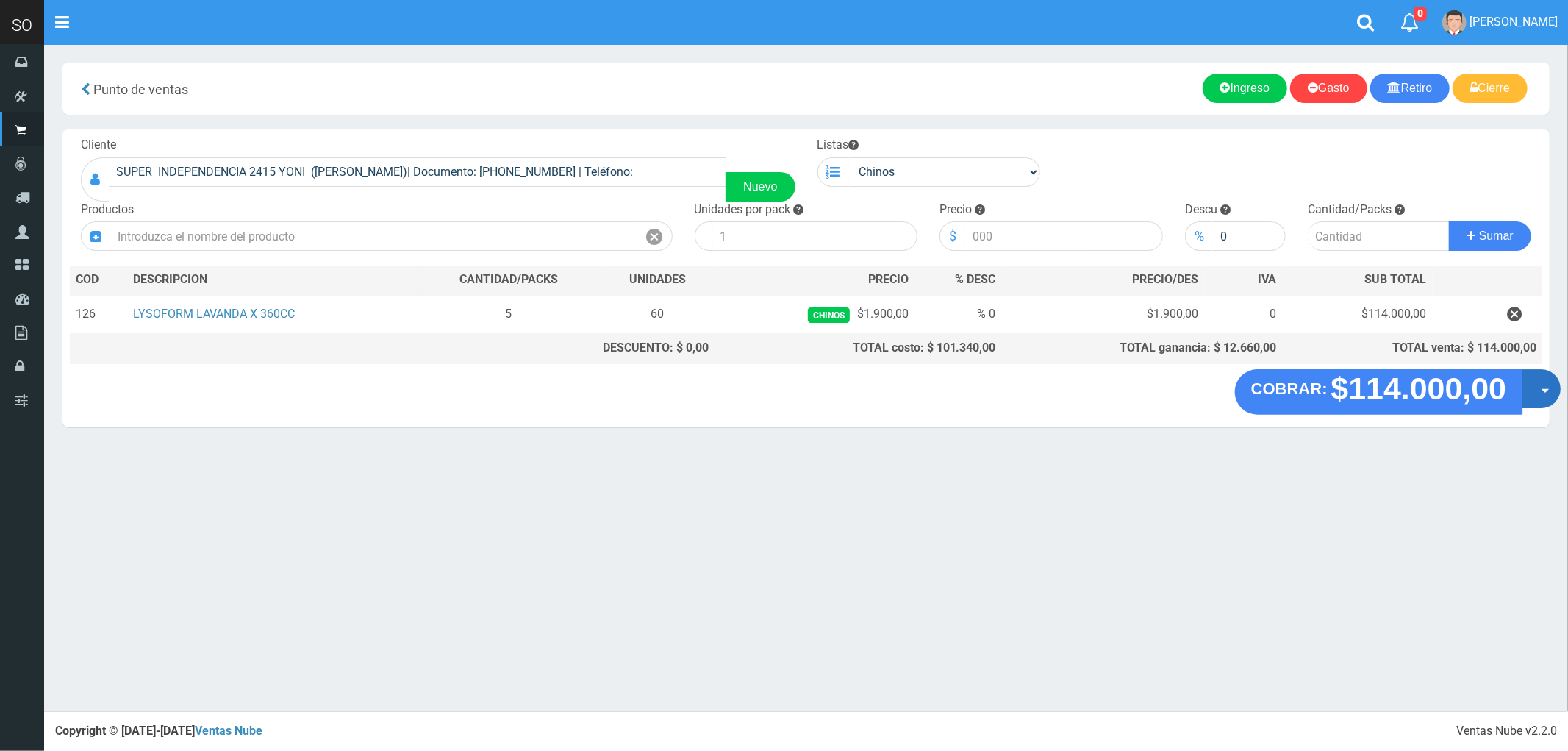
click at [1552, 396] on button "Opciones" at bounding box center [1541, 388] width 39 height 39
click at [1485, 432] on link "Crear presupuesto" at bounding box center [1494, 427] width 131 height 34
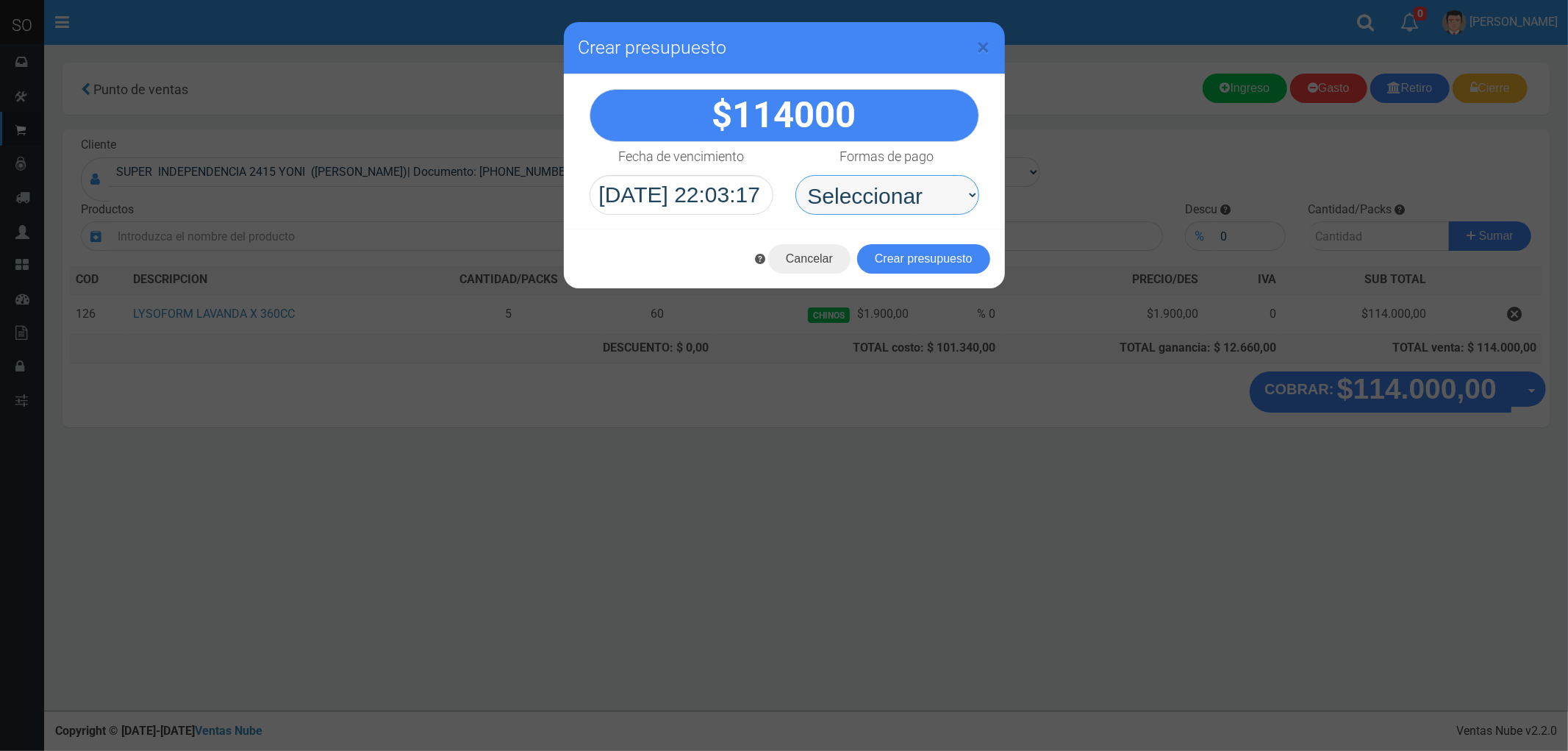
drag, startPoint x: 900, startPoint y: 178, endPoint x: 885, endPoint y: 188, distance: 18.0
click at [898, 178] on select "Seleccionar Efectivo Tarjeta de Crédito Depósito Débito" at bounding box center [887, 194] width 184 height 39
select select "Efectivo"
click at [795, 175] on select "Seleccionar Efectivo Tarjeta de Crédito Depósito Débito" at bounding box center [887, 194] width 184 height 39
click at [937, 259] on button "Crear presupuesto" at bounding box center [923, 259] width 133 height 30
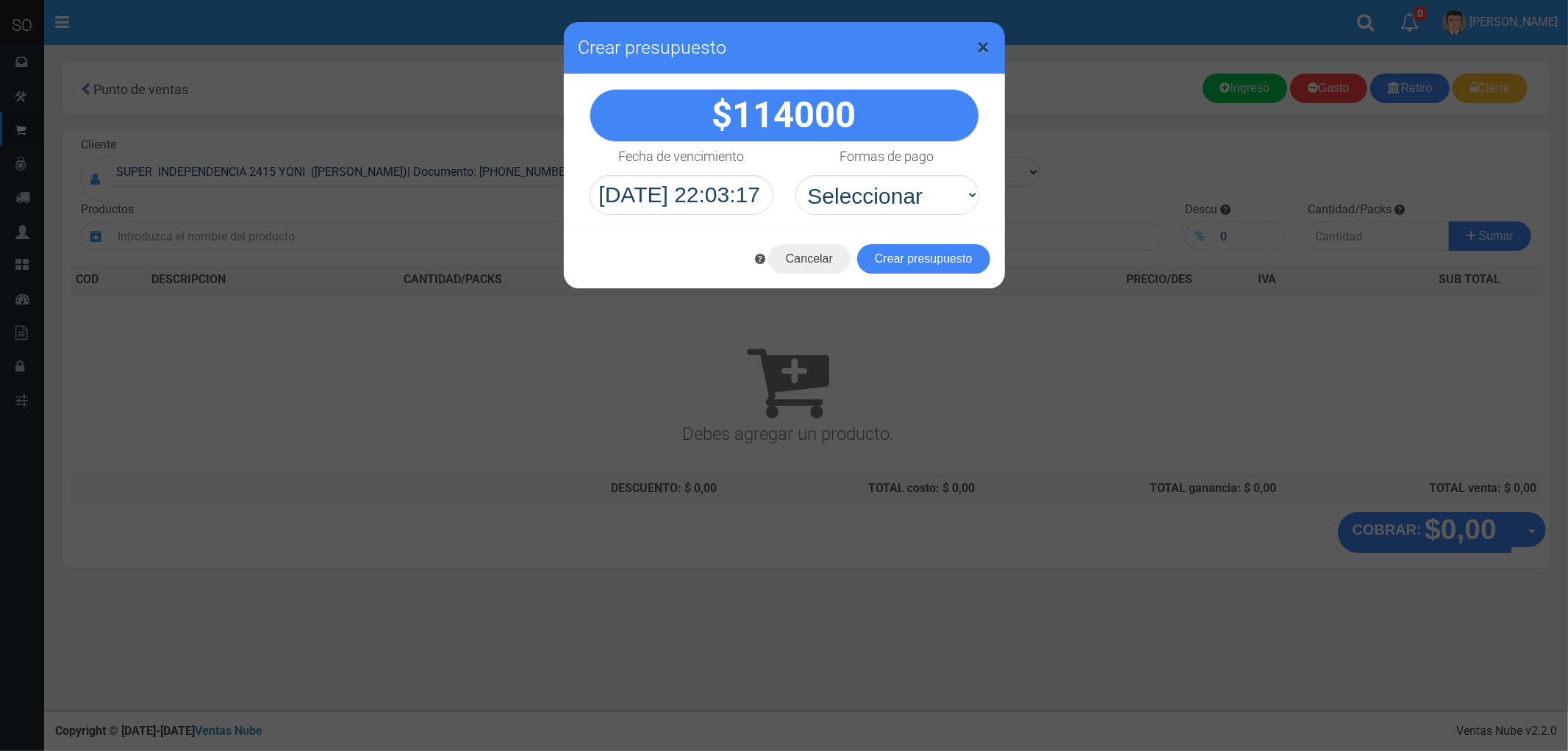
click at [985, 48] on span "×" at bounding box center [985, 47] width 13 height 28
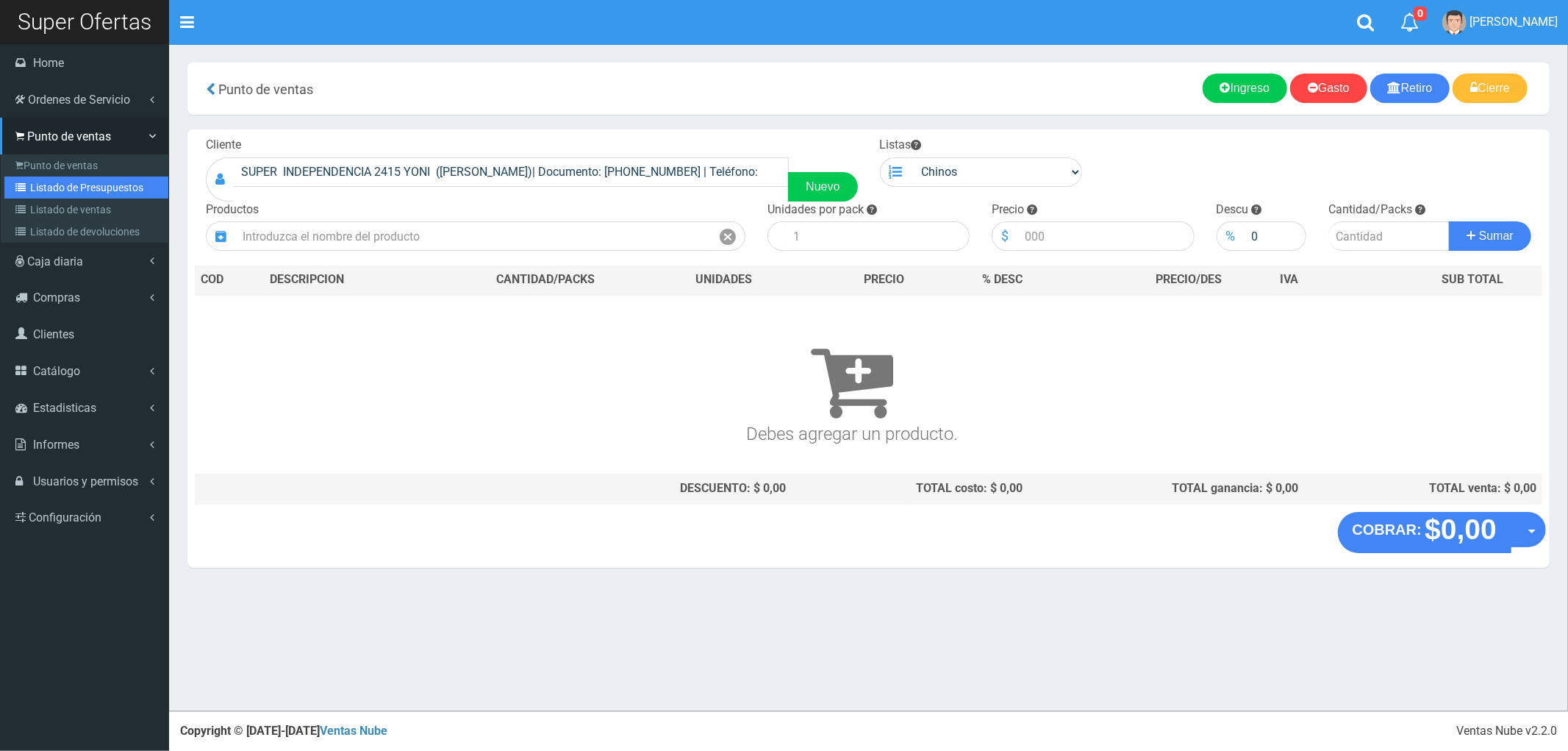
click at [69, 181] on link "Listado de Presupuestos" at bounding box center [85, 187] width 164 height 22
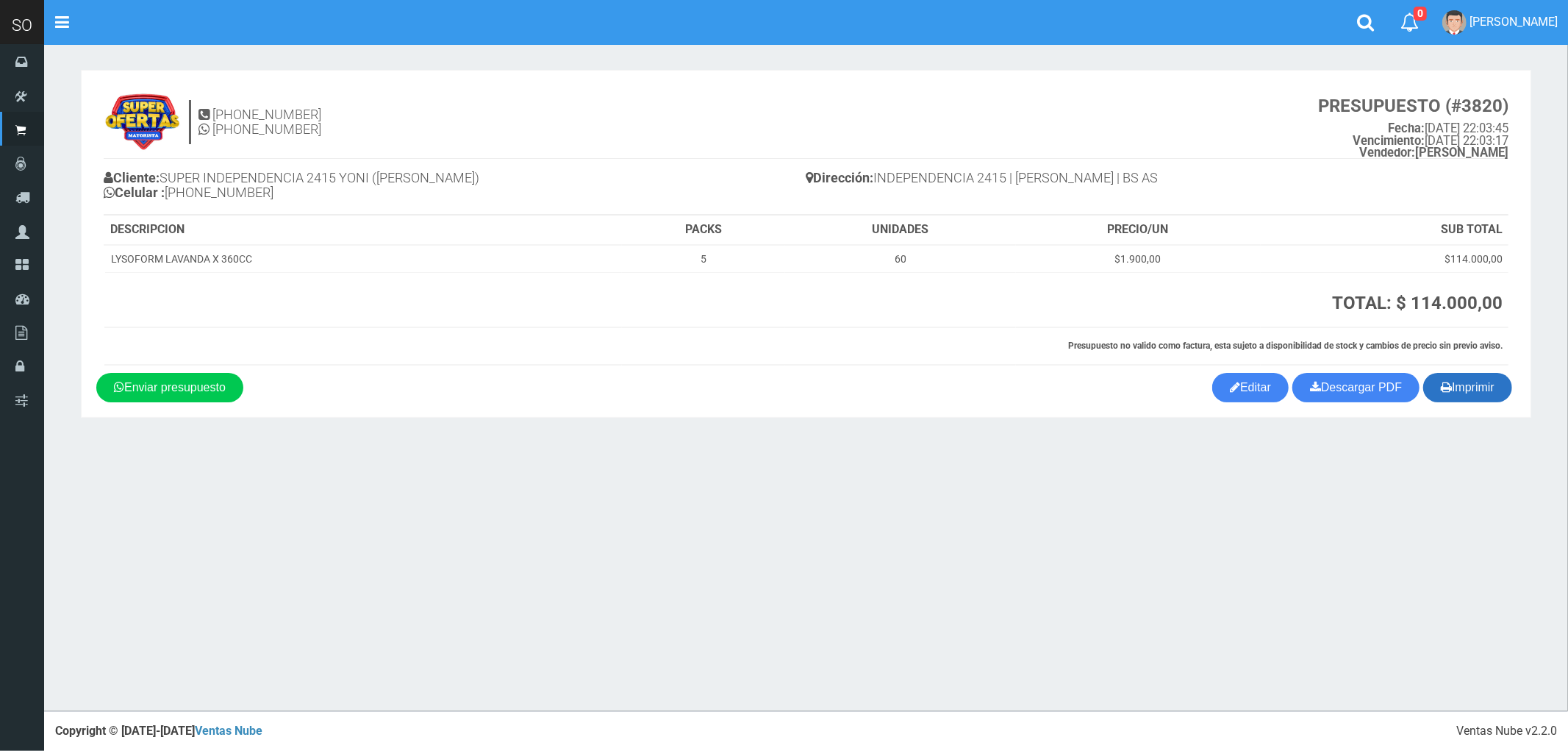
click at [1466, 391] on button "Imprimir" at bounding box center [1468, 388] width 89 height 30
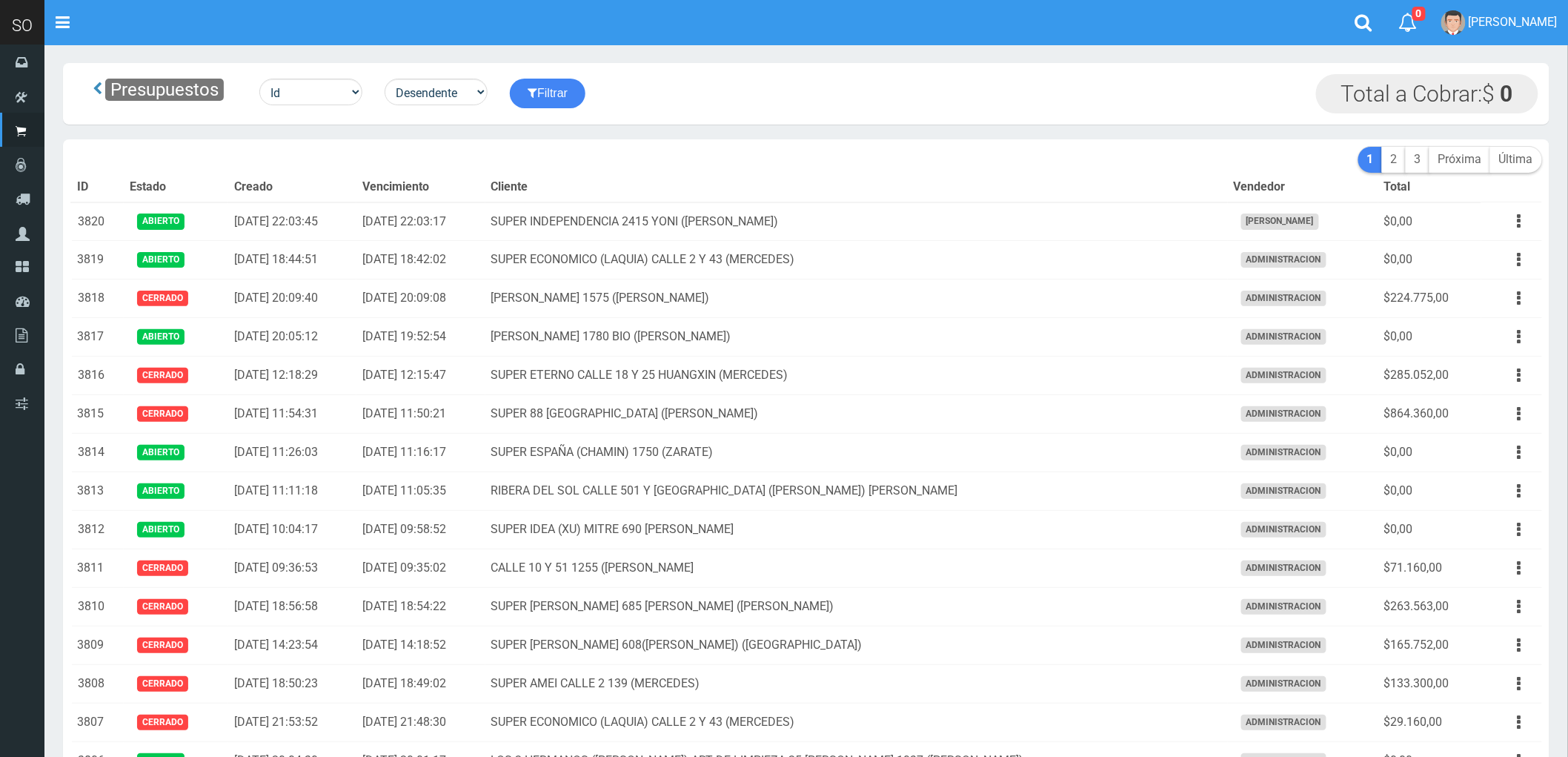
drag, startPoint x: 1249, startPoint y: 163, endPoint x: 1487, endPoint y: 789, distance: 669.7
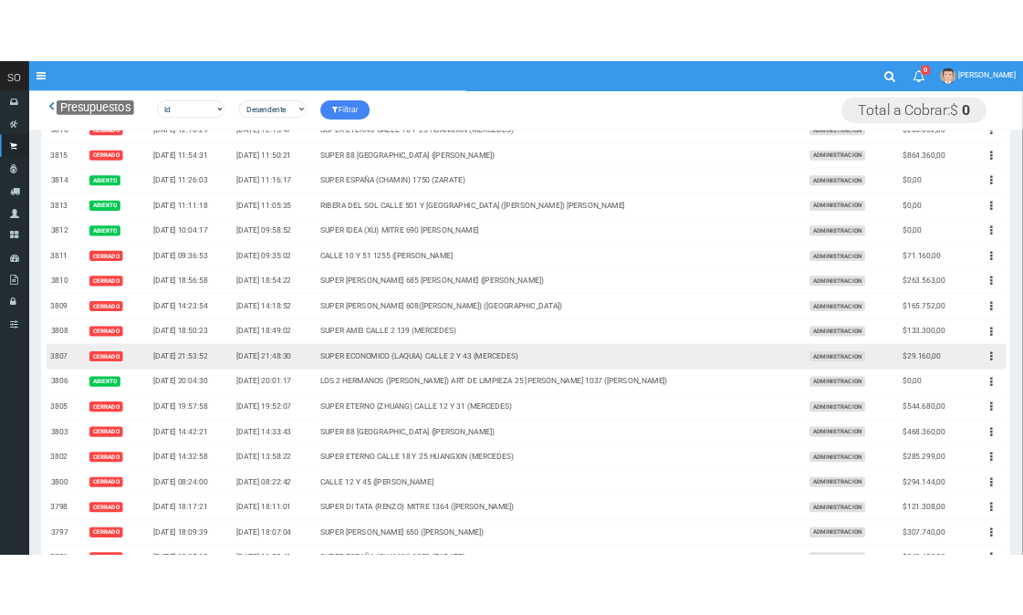
scroll to position [203, 0]
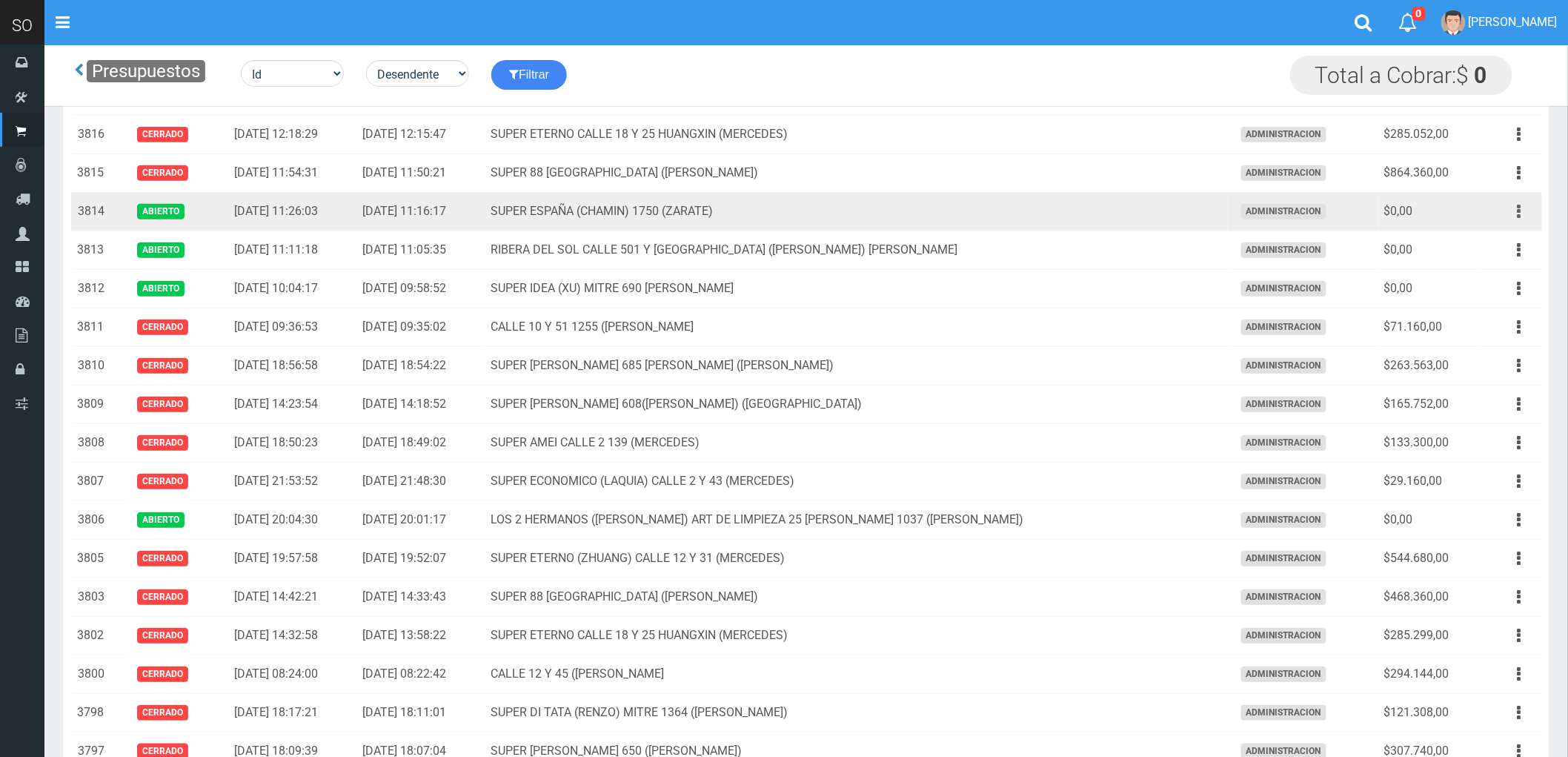
click at [1518, 216] on icon "button" at bounding box center [1519, 212] width 4 height 26
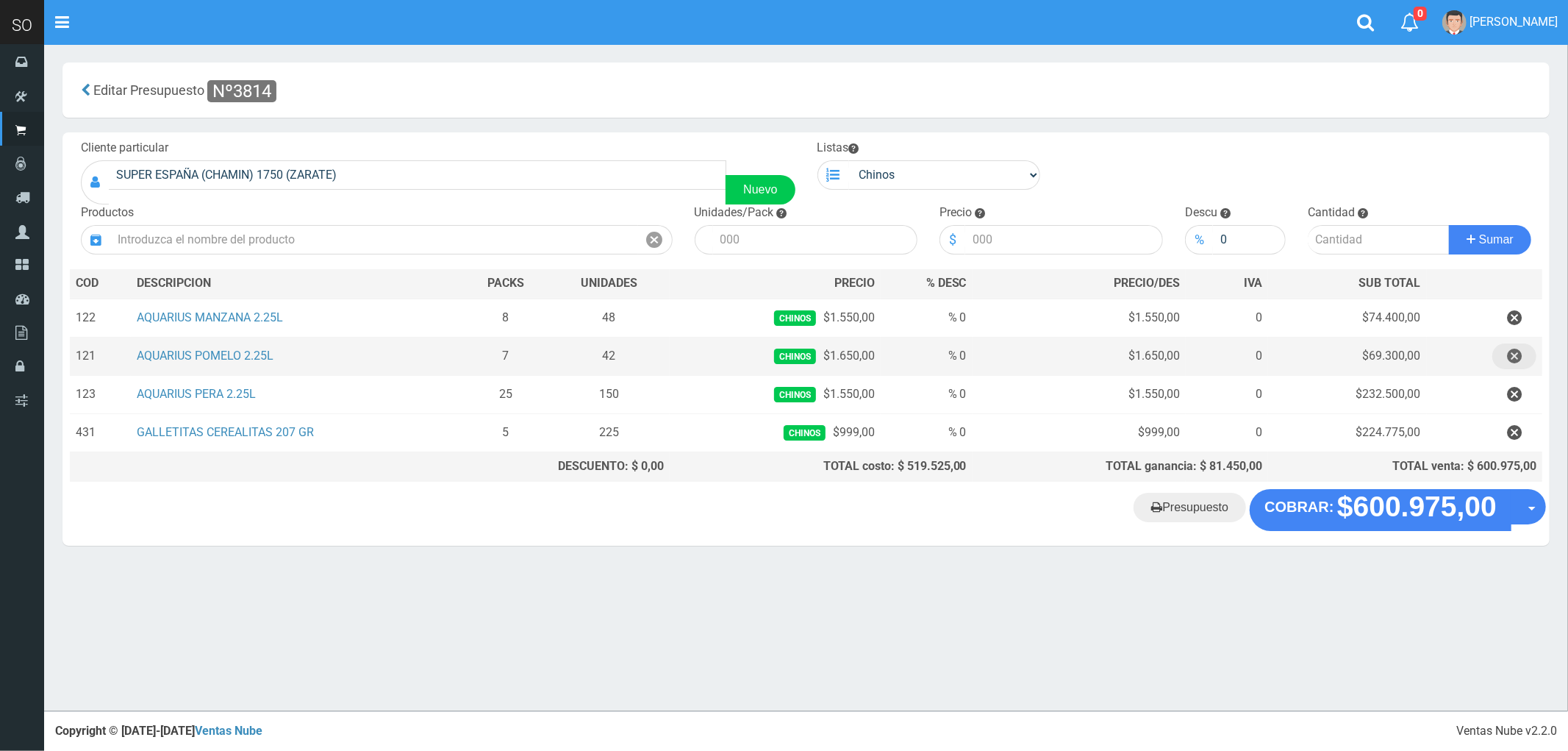
click at [1516, 350] on icon "button" at bounding box center [1515, 356] width 15 height 26
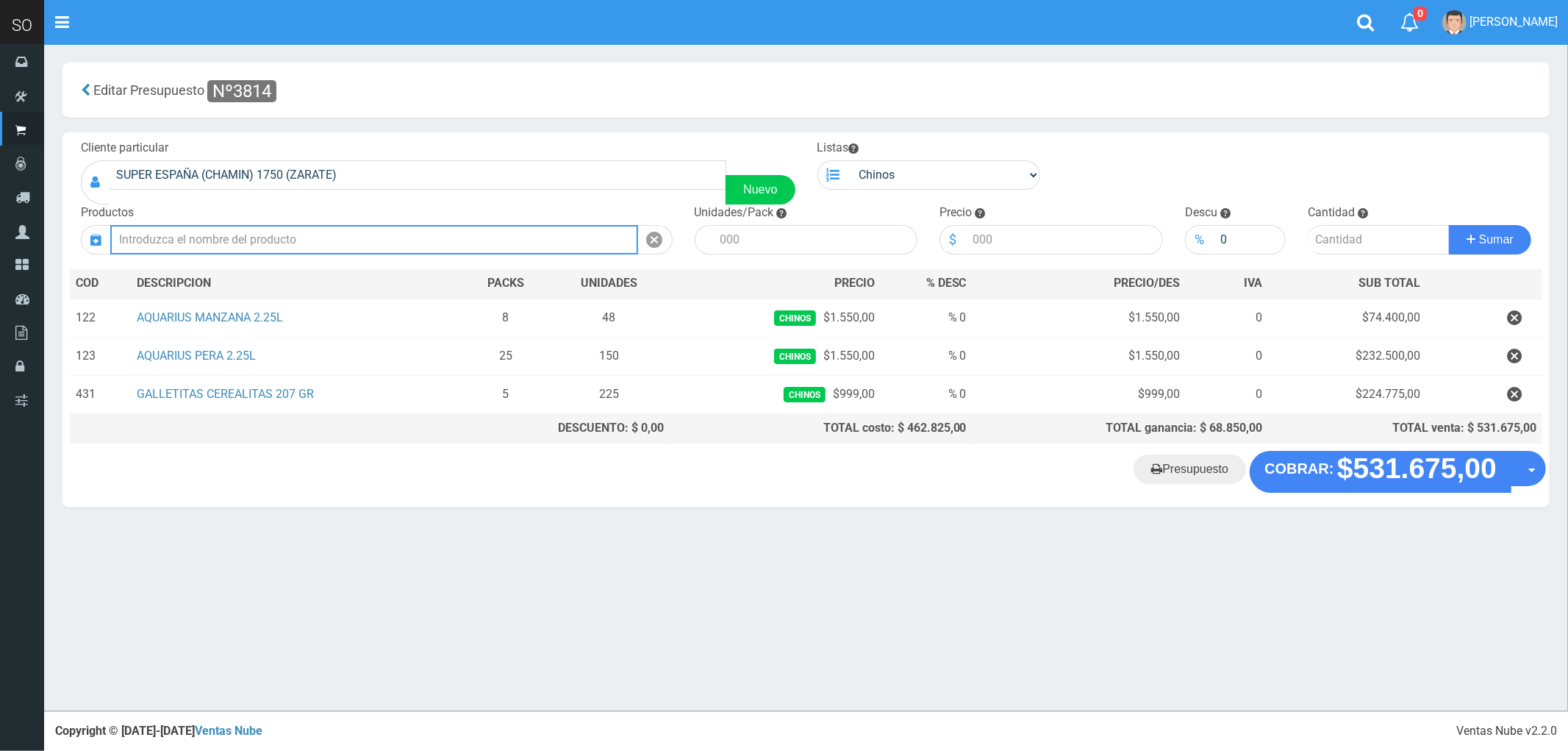
click at [248, 239] on input "text" at bounding box center [374, 239] width 528 height 30
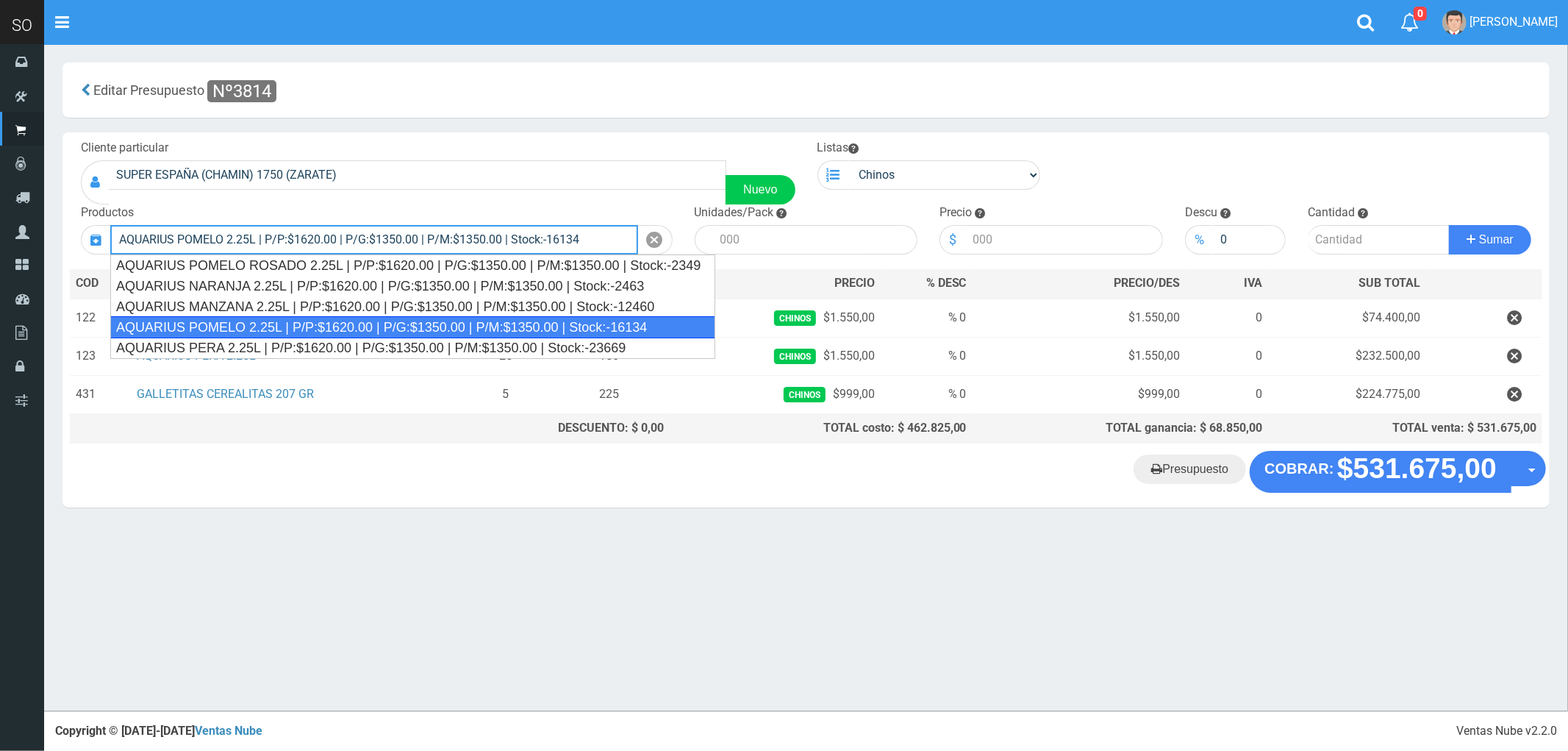
type input "AQUARIUS POMELO 2.25L | P/P:$1620.00 | P/G:$1350.00 | P/M:$1350.00 | Stock:-161…"
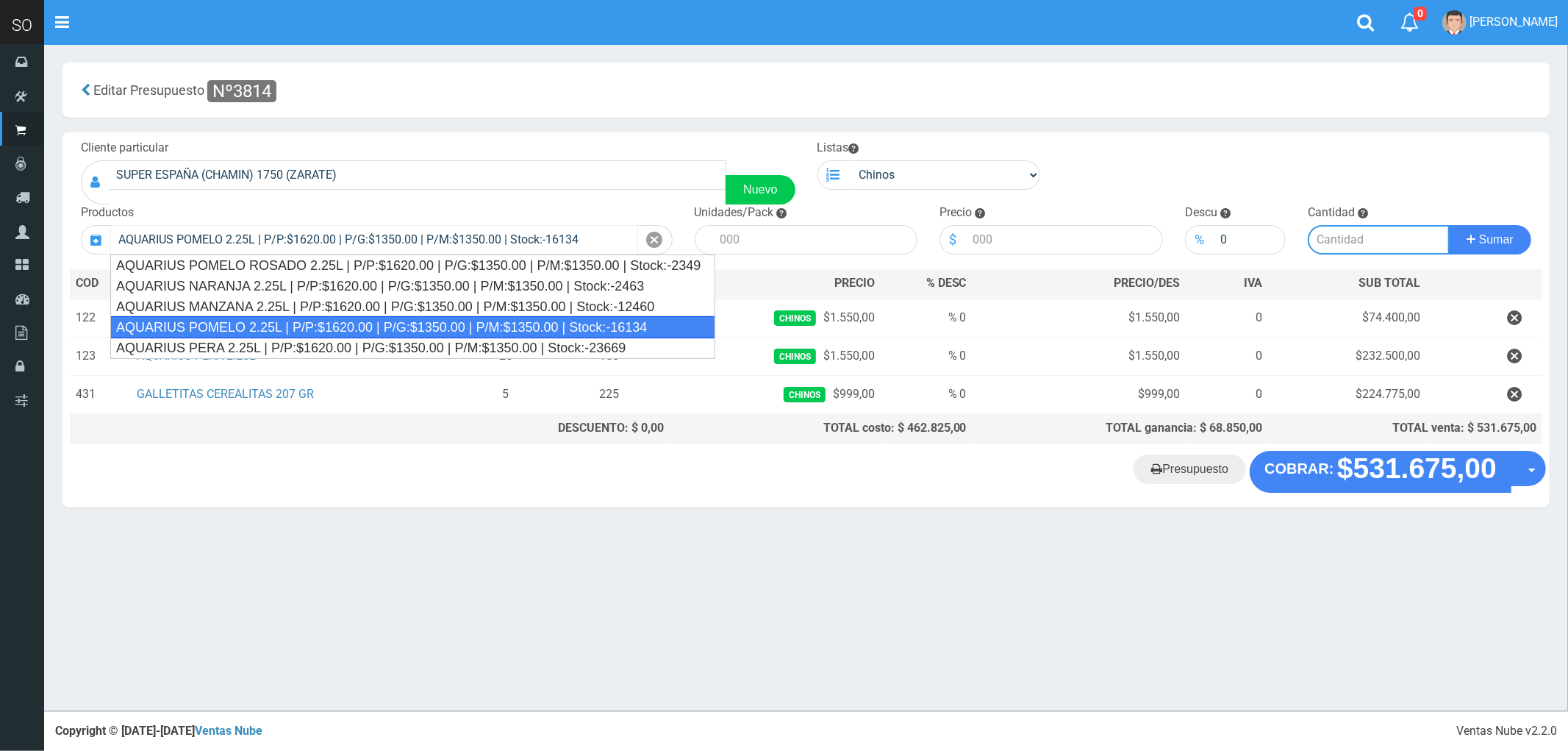
type input "6"
type input "1620.00"
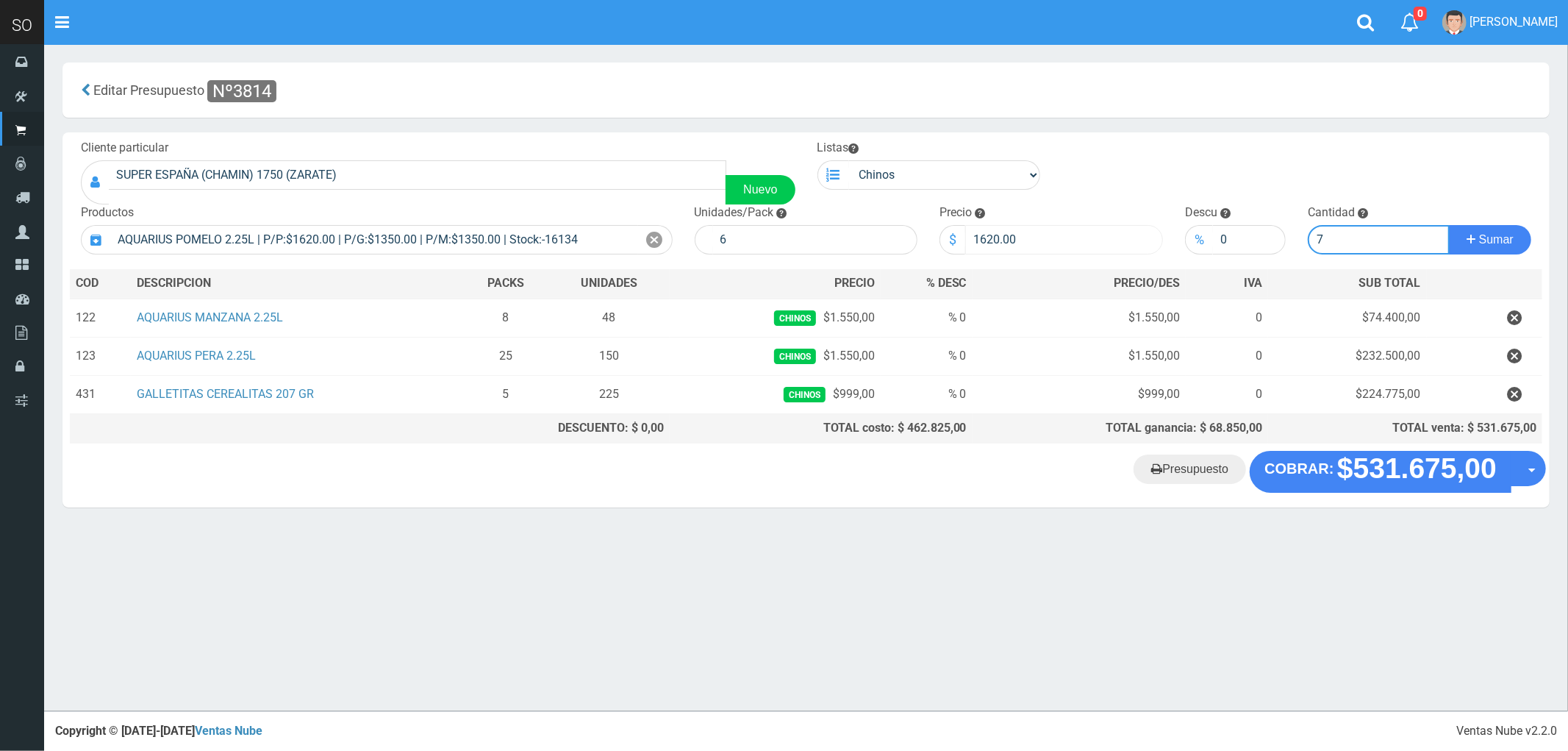
type input "7"
drag, startPoint x: 1031, startPoint y: 246, endPoint x: 947, endPoint y: 247, distance: 84.0
click at [947, 247] on div "$ 1620.00" at bounding box center [1051, 239] width 223 height 30
type input "1550"
click at [1491, 237] on span "Sumar" at bounding box center [1496, 239] width 35 height 13
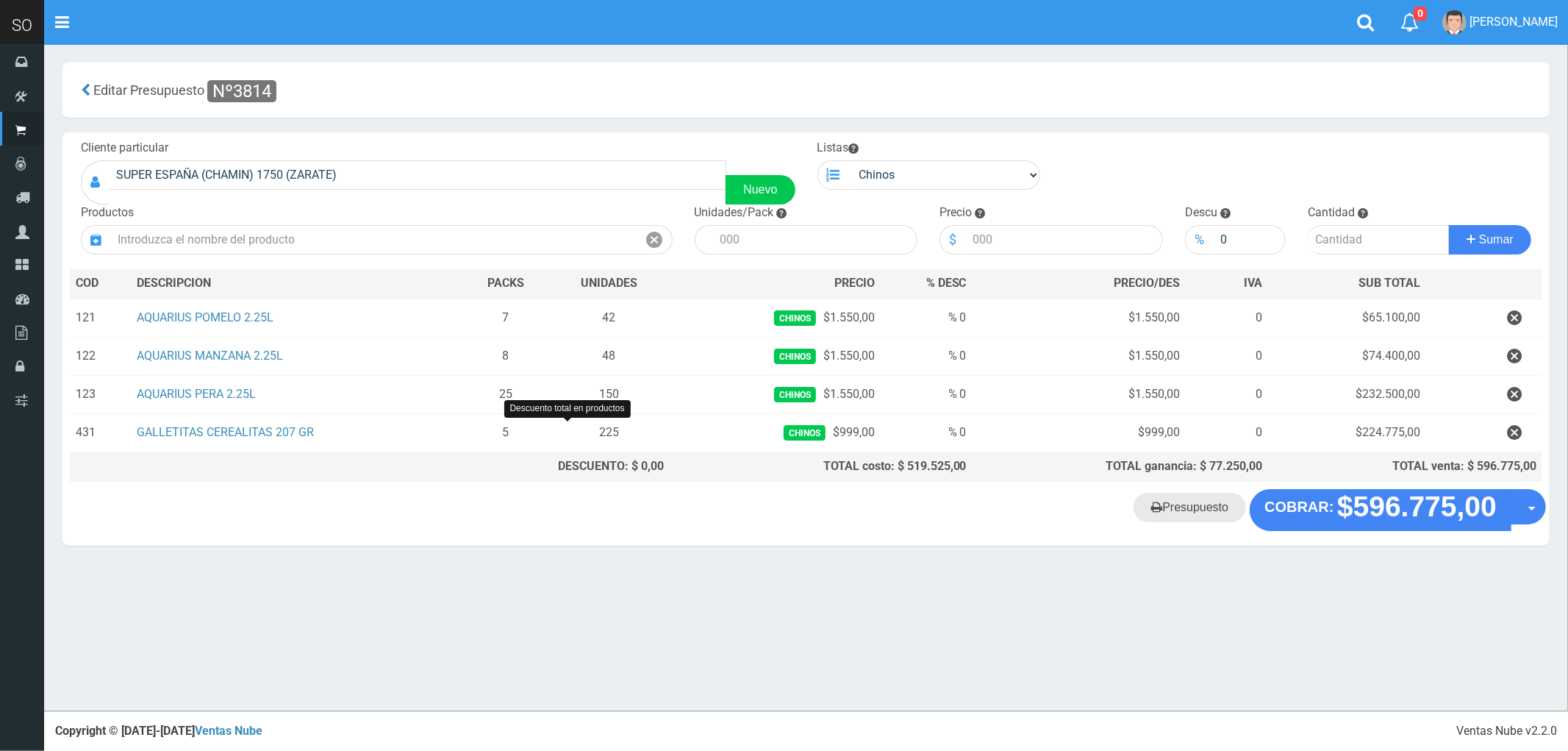
click at [1192, 515] on link "Presupuesto" at bounding box center [1190, 507] width 113 height 30
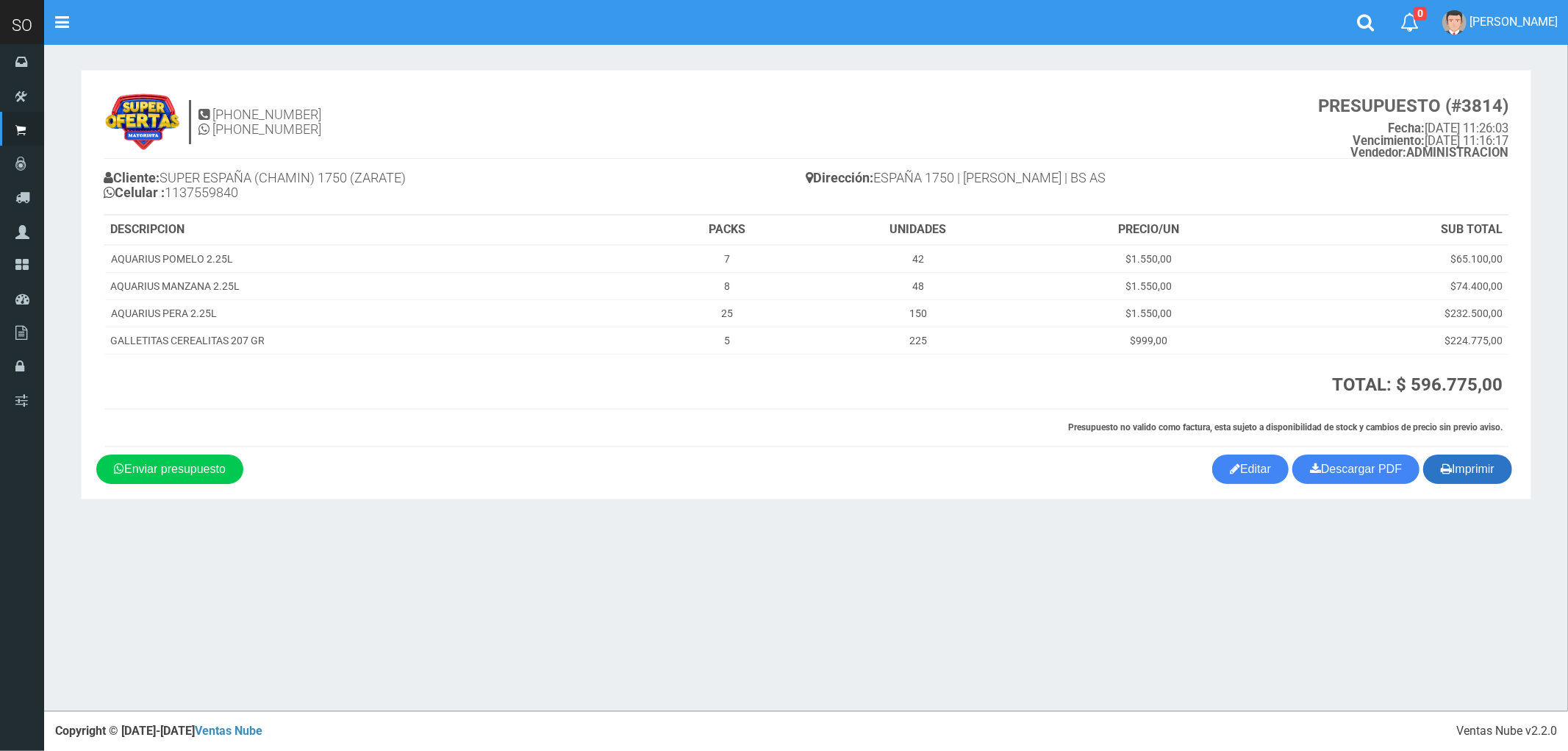
click at [1467, 471] on button "Imprimir" at bounding box center [1468, 469] width 89 height 30
